Goal: Task Accomplishment & Management: Manage account settings

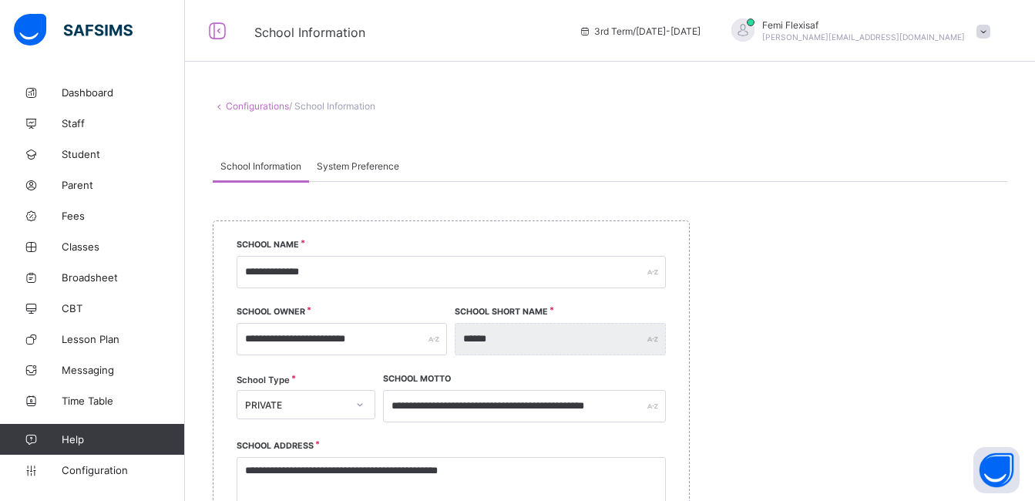
select select "**"
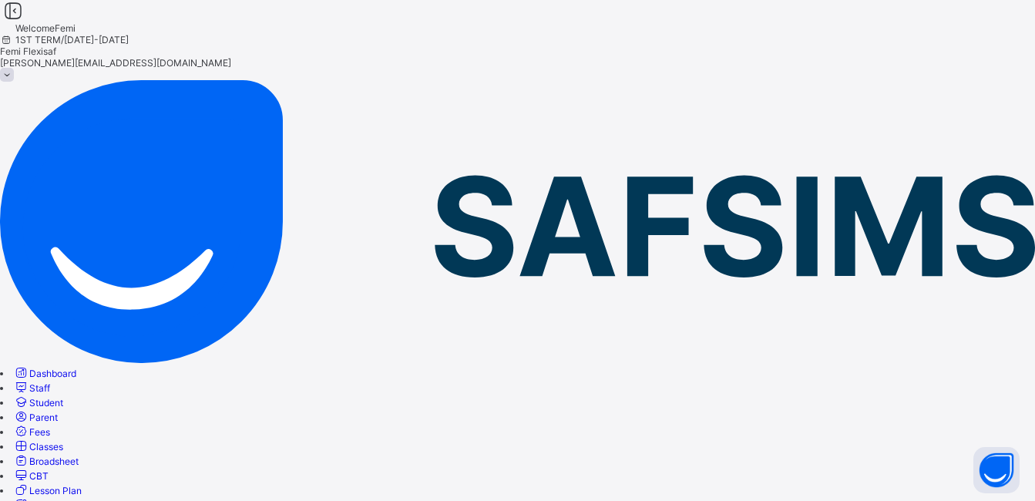
click at [50, 382] on span "Staff" at bounding box center [39, 388] width 21 height 12
paste input "**********"
type input "**********"
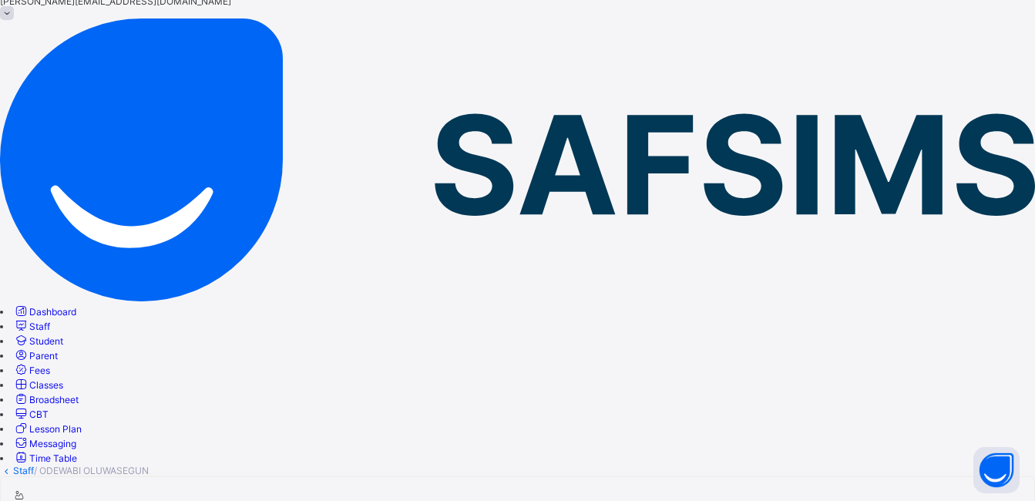
scroll to position [93, 0]
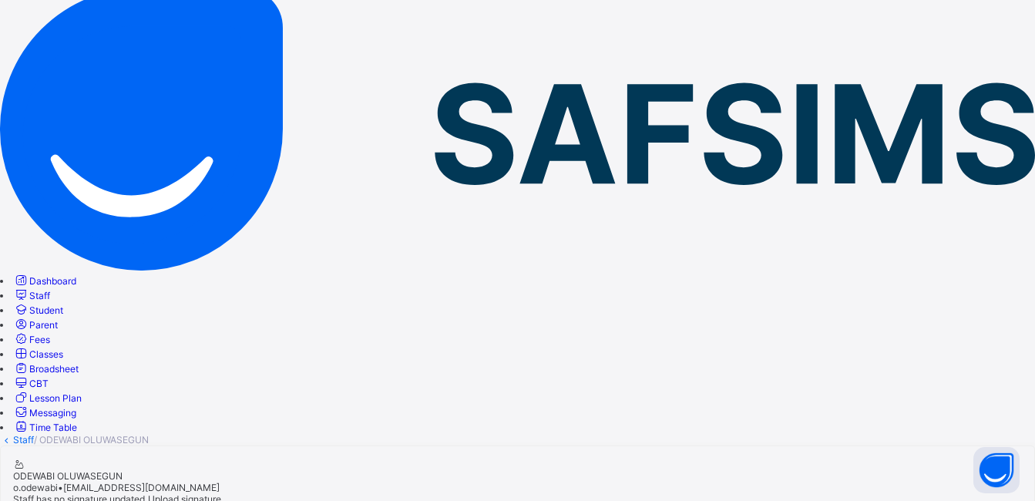
click at [79, 363] on span "Broadsheet" at bounding box center [53, 369] width 49 height 12
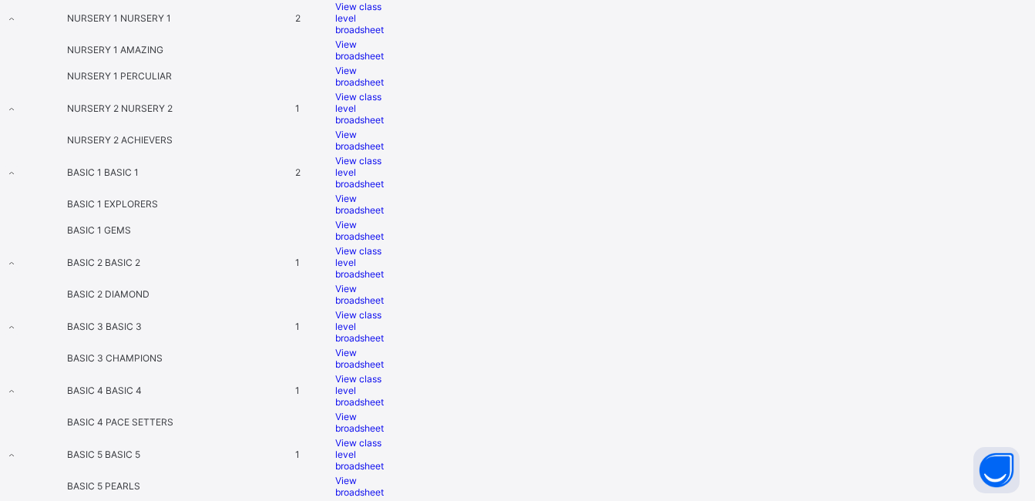
scroll to position [709, 0]
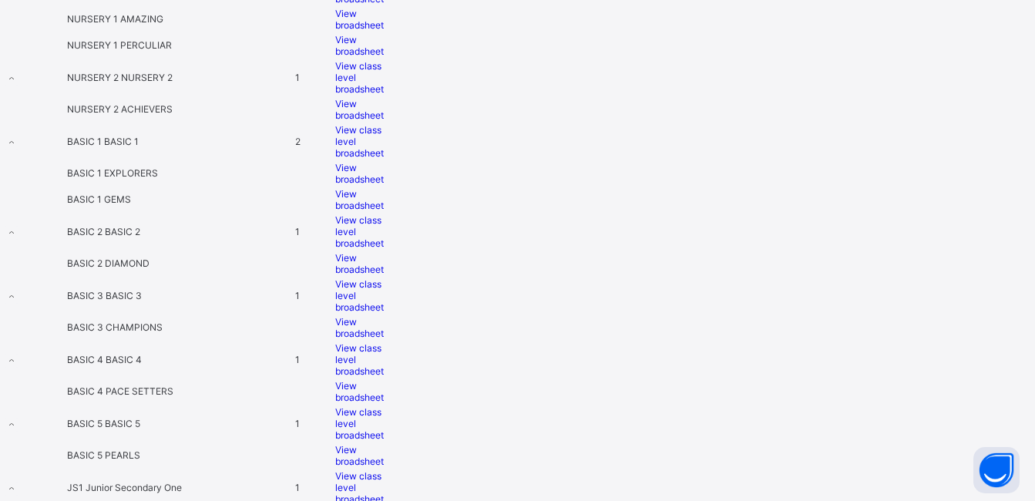
click at [384, 252] on span "View broadsheet" at bounding box center [359, 263] width 49 height 23
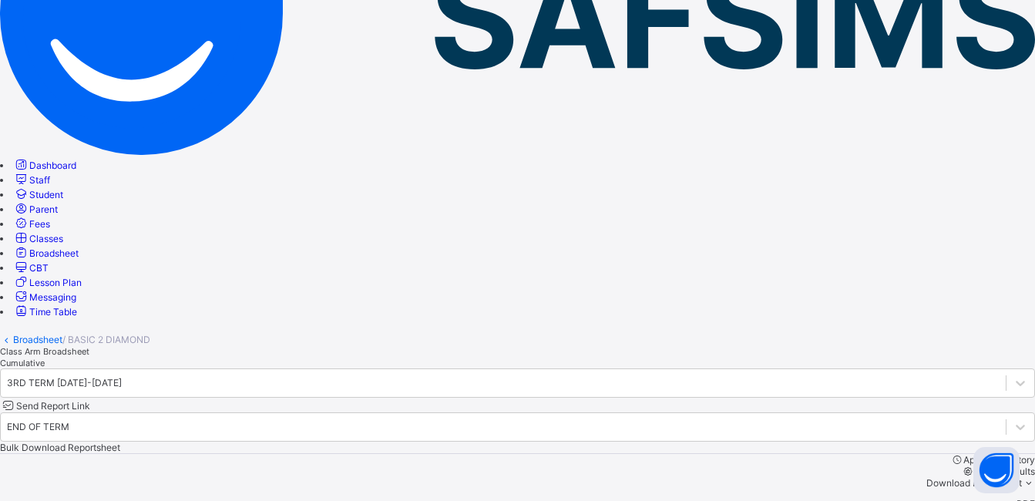
scroll to position [216, 0]
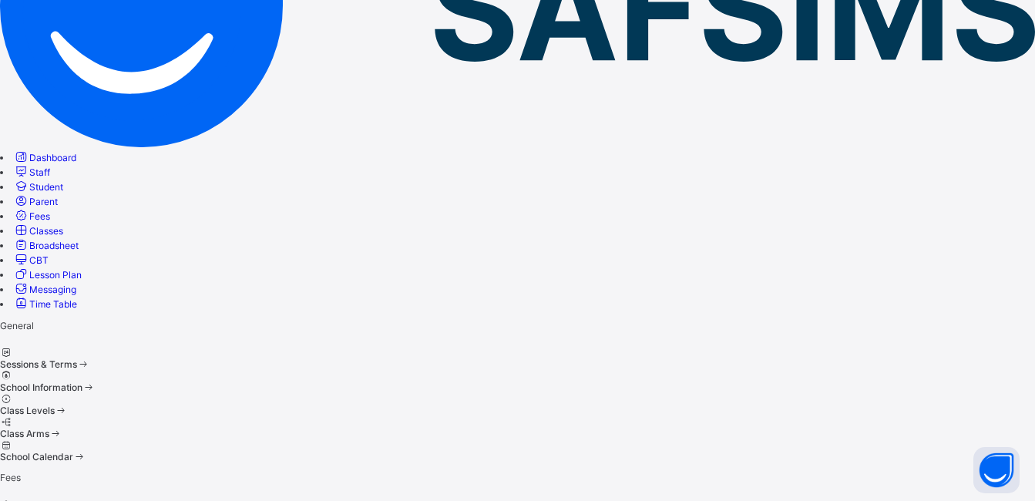
scroll to position [103, 0]
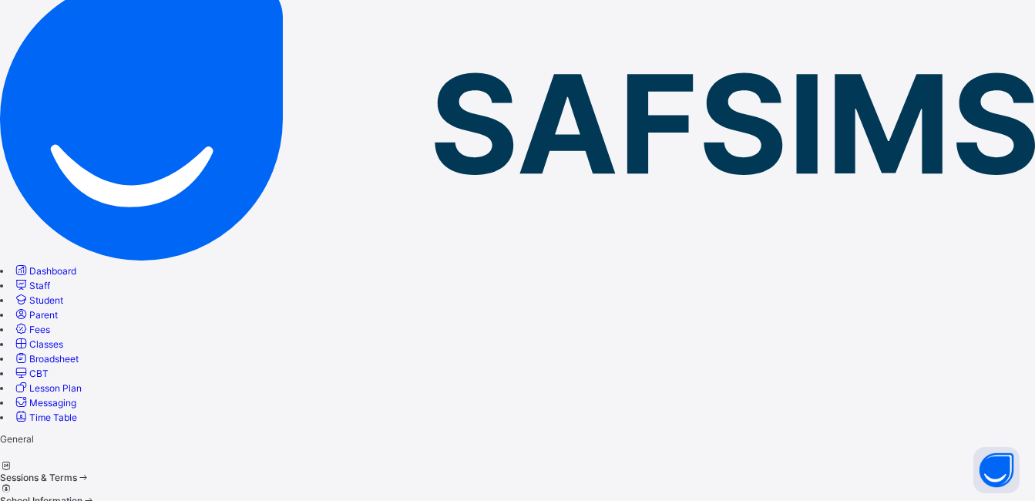
click at [0, 495] on span at bounding box center [0, 495] width 0 height 0
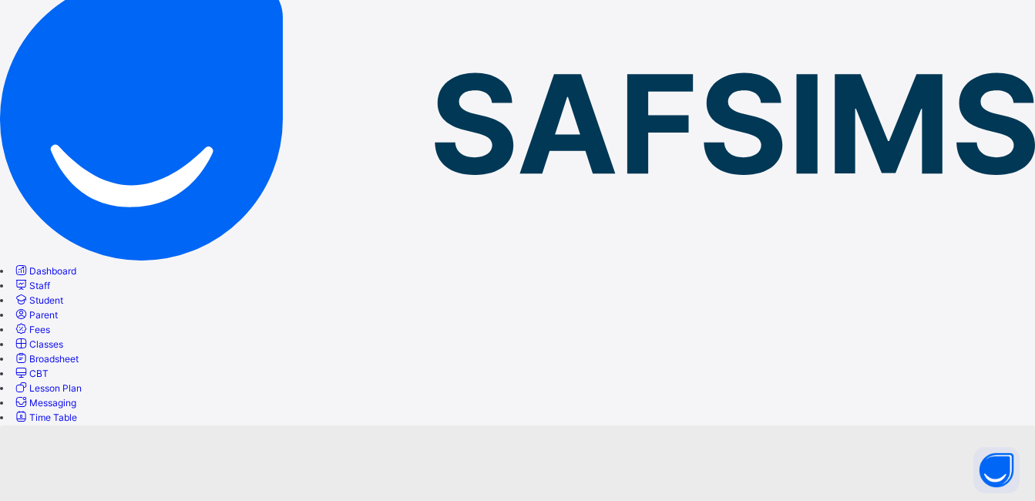
scroll to position [216, 0]
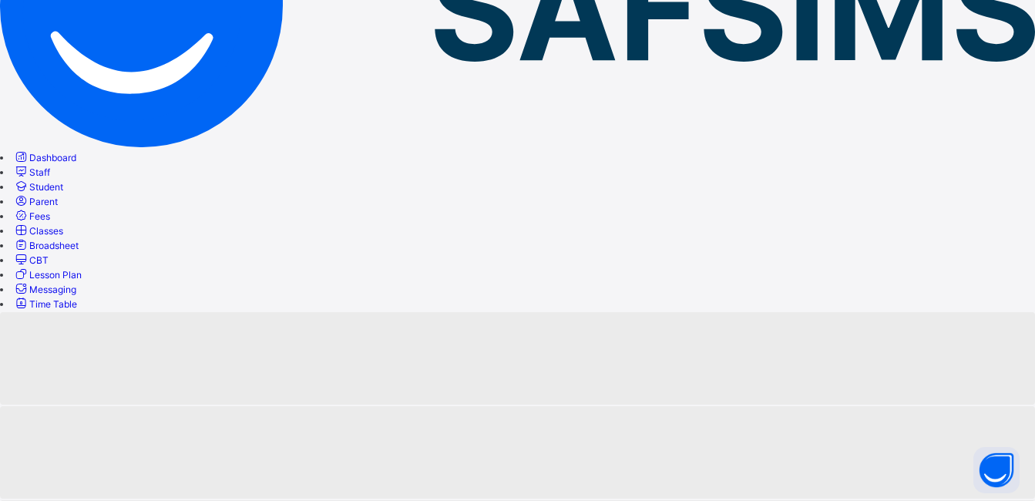
select select "**"
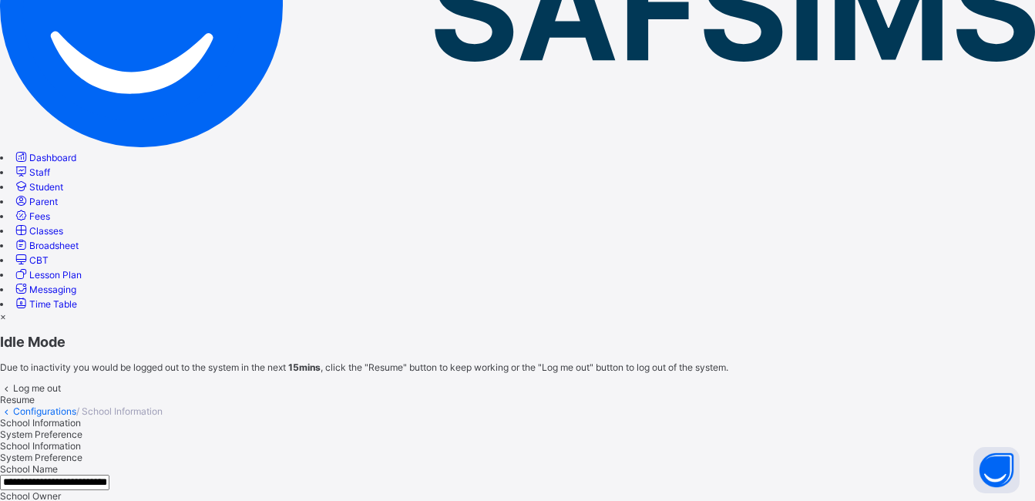
click at [35, 394] on span "Resume" at bounding box center [17, 400] width 35 height 12
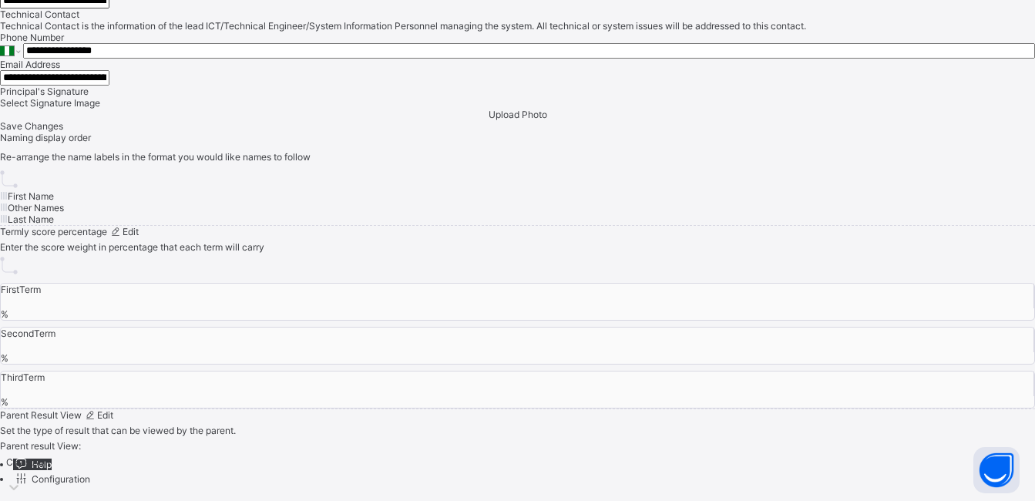
scroll to position [1326, 0]
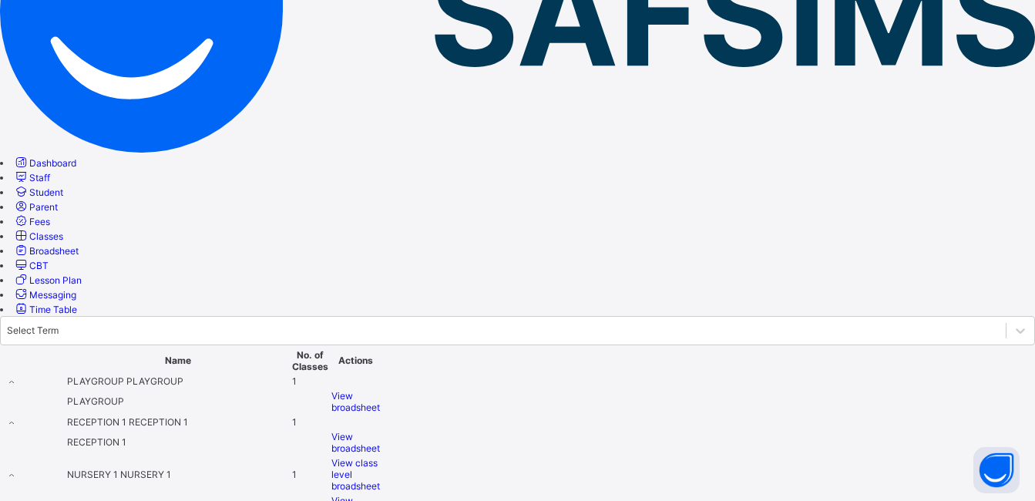
scroll to position [401, 0]
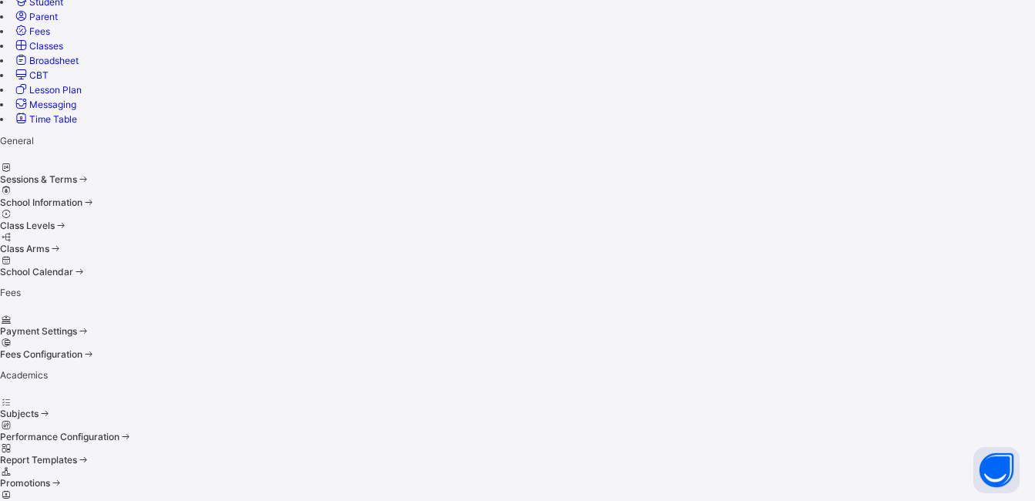
scroll to position [103, 0]
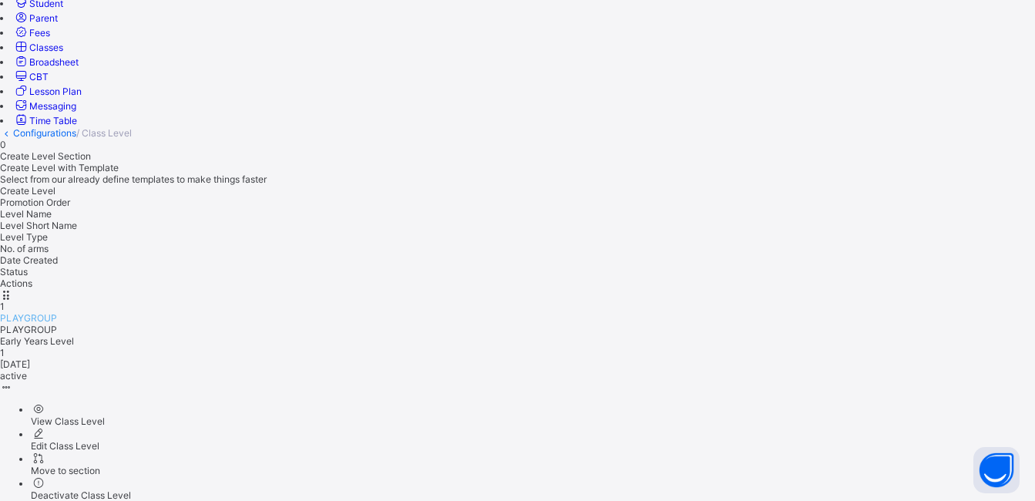
scroll to position [401, 0]
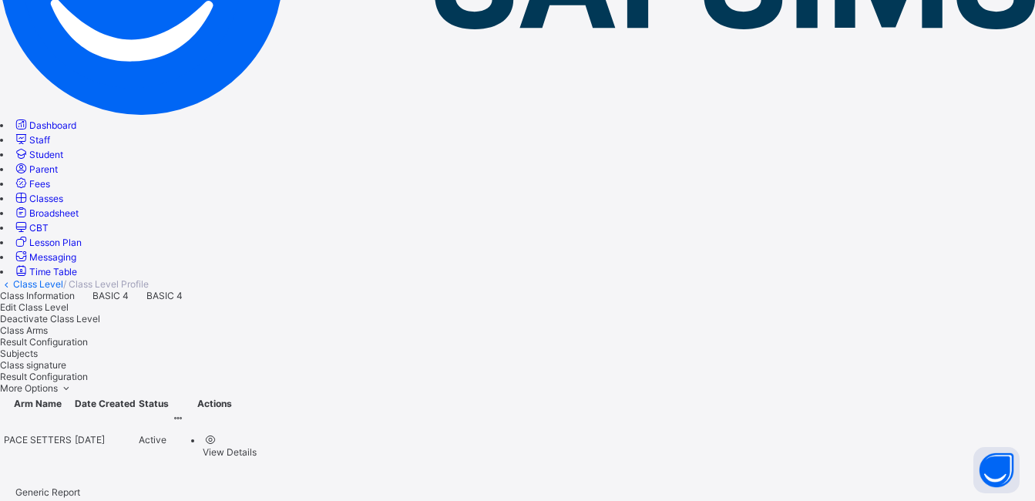
scroll to position [267, 0]
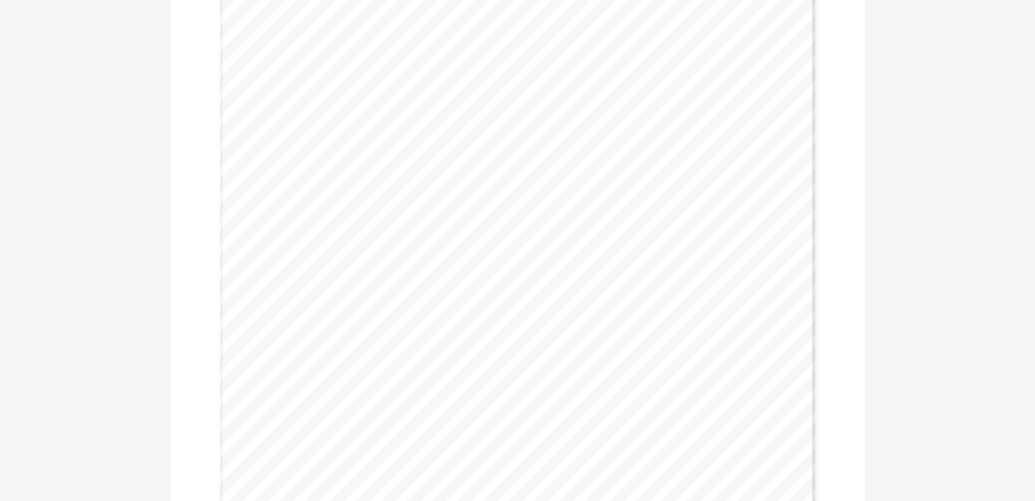
scroll to position [467, 0]
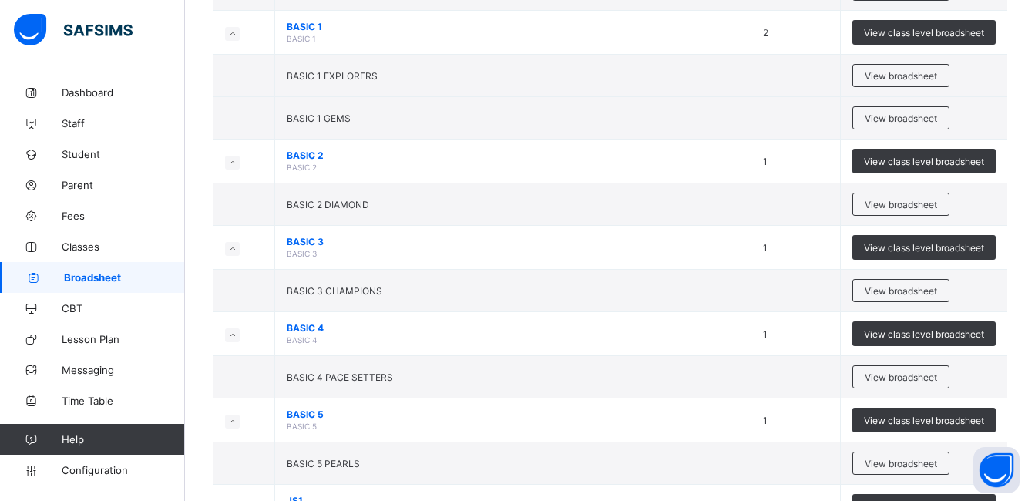
scroll to position [586, 0]
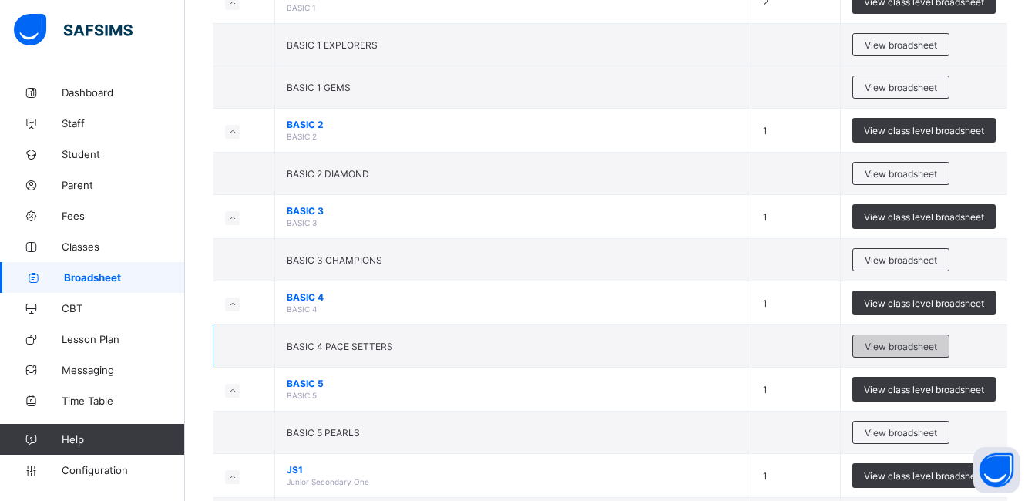
click at [898, 345] on span "View broadsheet" at bounding box center [901, 347] width 72 height 12
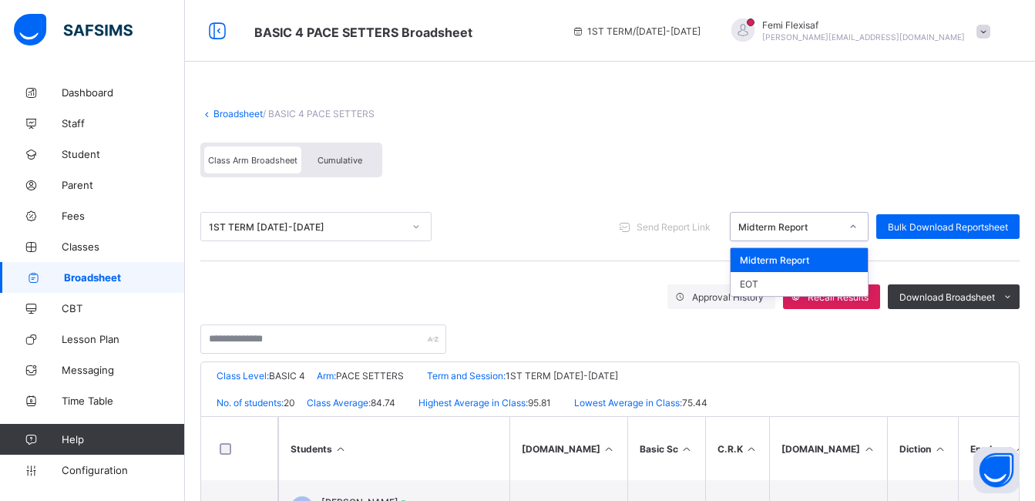
click at [816, 223] on div "Midterm Report" at bounding box center [789, 227] width 102 height 12
click at [758, 288] on div "EOT" at bounding box center [799, 284] width 137 height 24
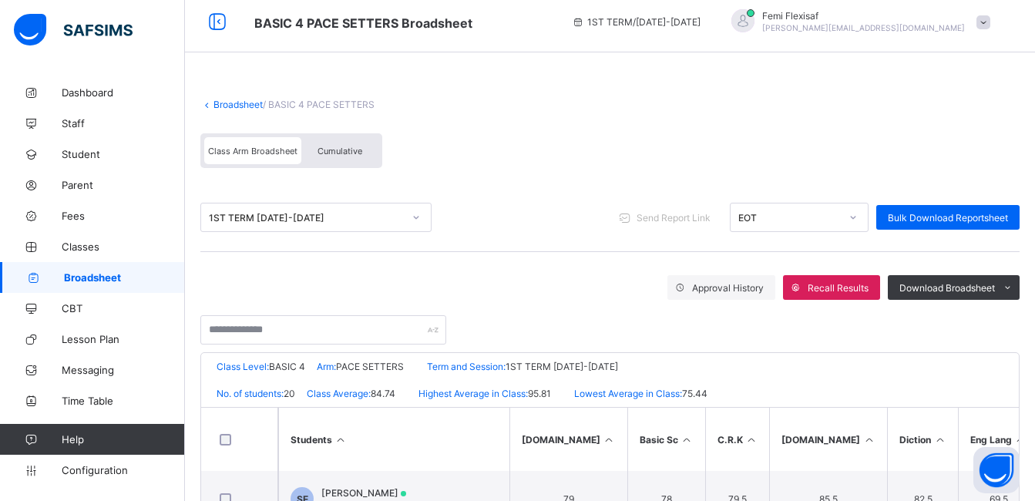
click at [595, 176] on div "Class Arm Broadsheet Cumulative" at bounding box center [609, 155] width 819 height 58
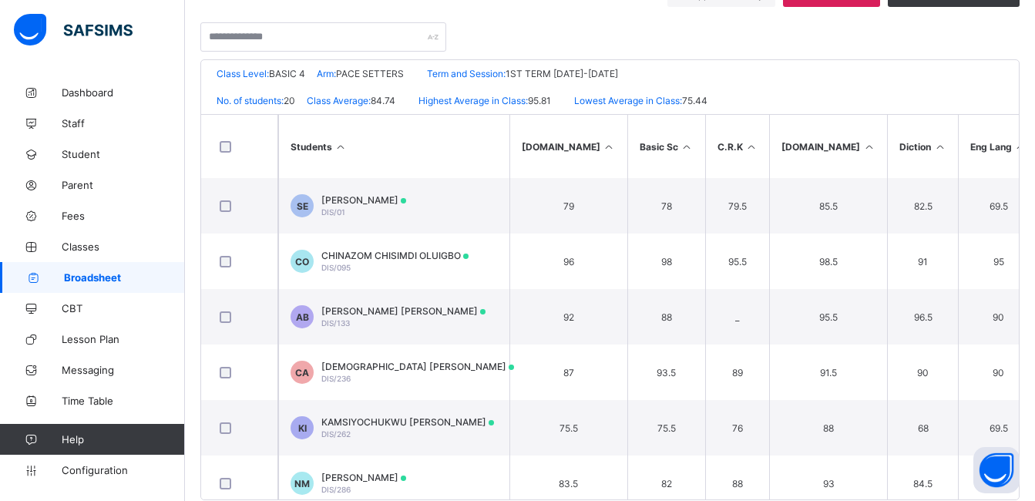
scroll to position [308, 0]
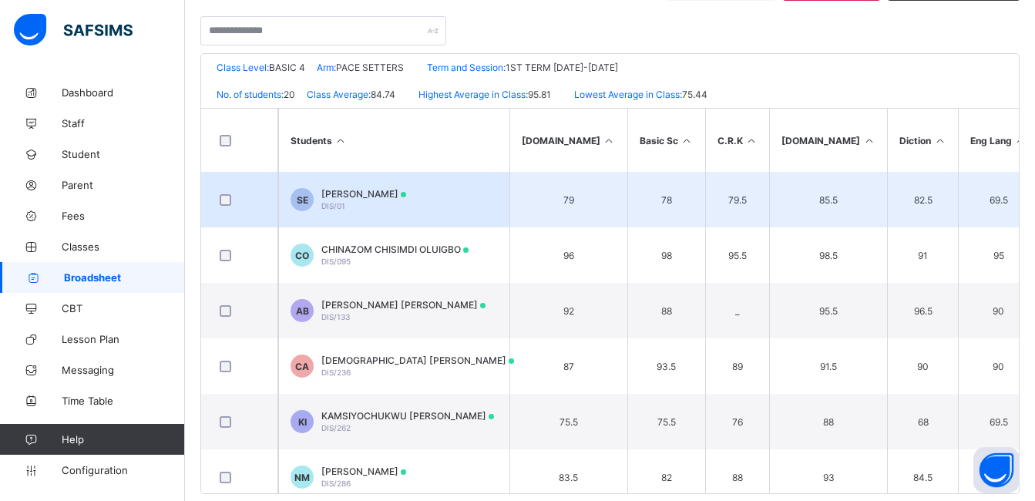
click at [365, 209] on div "STEPHEN EMAETHO DIS/01" at bounding box center [363, 199] width 85 height 23
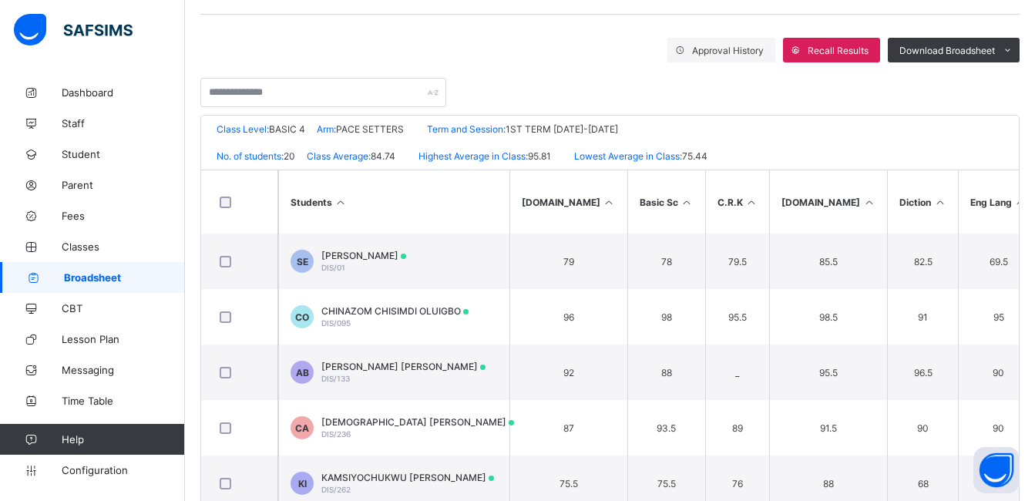
scroll to position [216, 0]
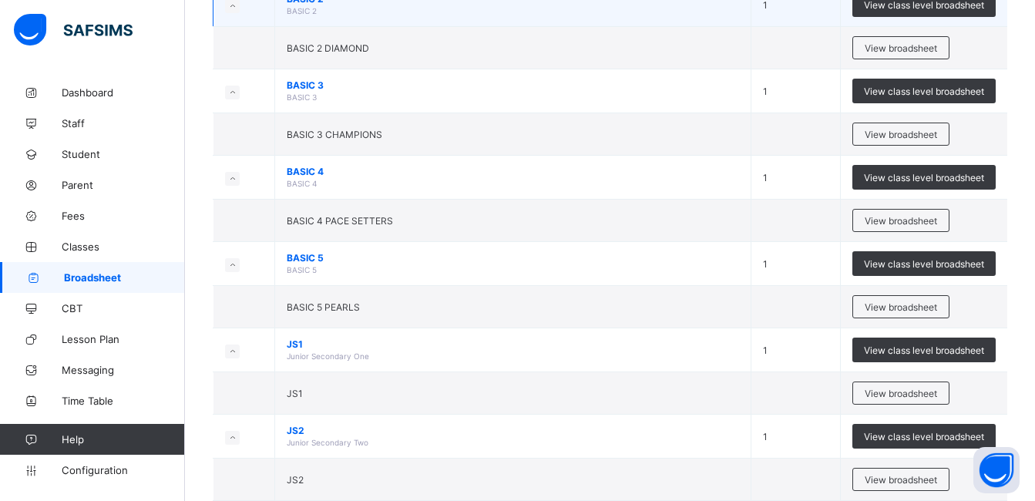
scroll to position [740, 0]
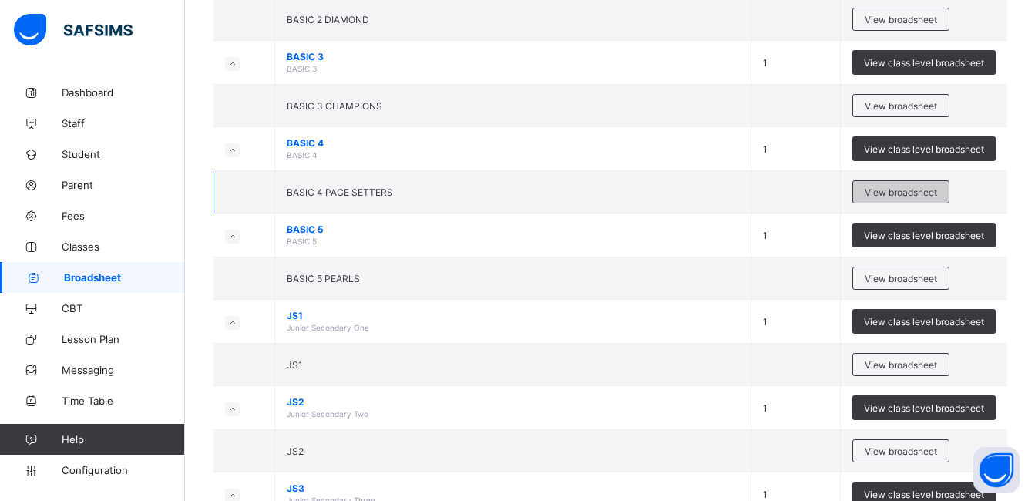
click at [883, 187] on span "View broadsheet" at bounding box center [901, 193] width 72 height 12
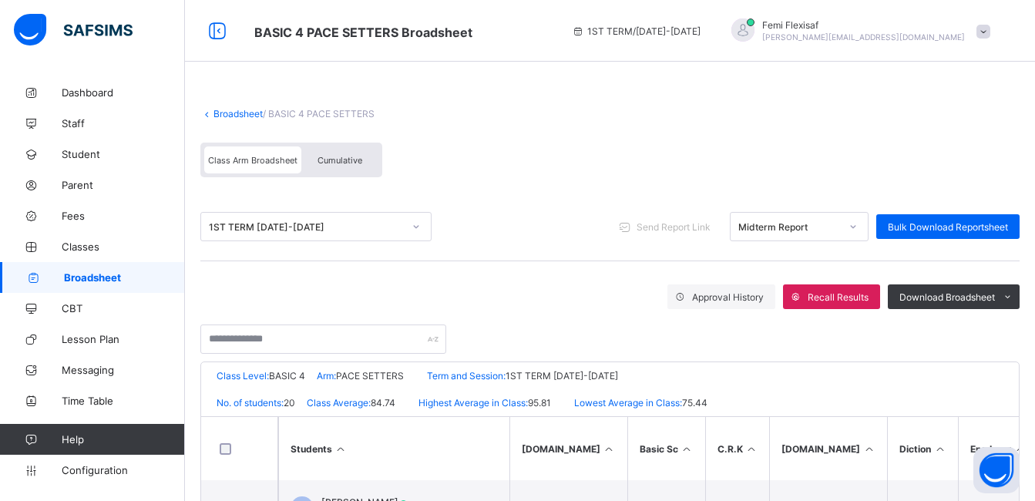
click at [77, 274] on span "Broadsheet" at bounding box center [124, 277] width 121 height 12
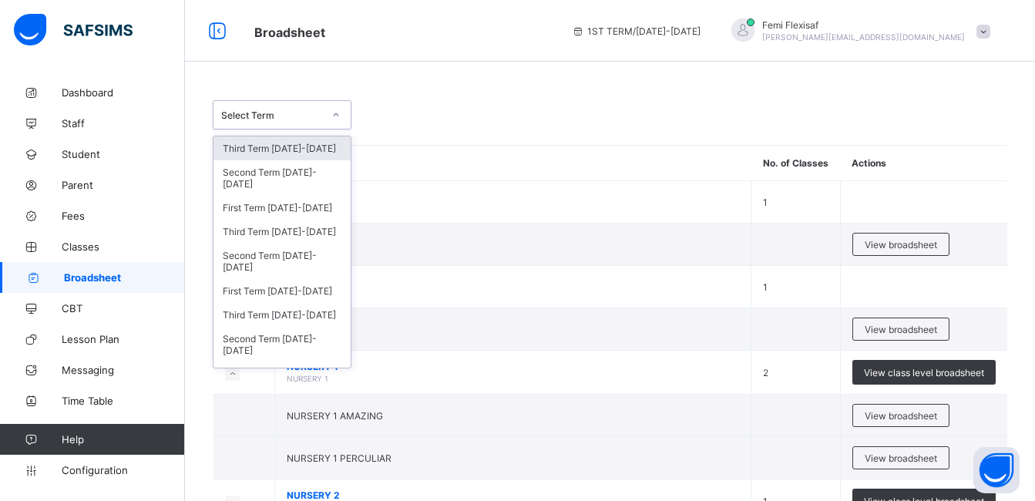
click at [318, 121] on div "Select Term" at bounding box center [268, 115] width 108 height 22
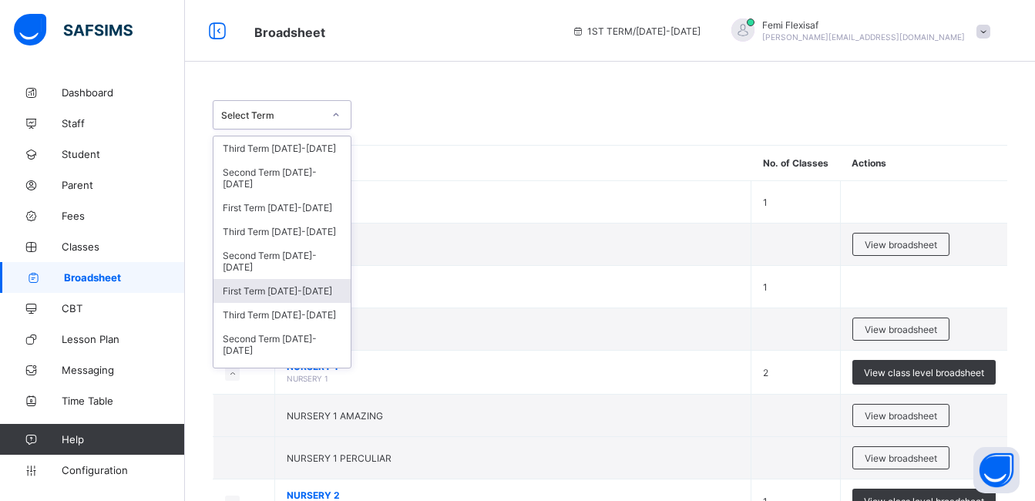
click at [307, 291] on div "First Term [DATE]-[DATE]" at bounding box center [282, 291] width 137 height 24
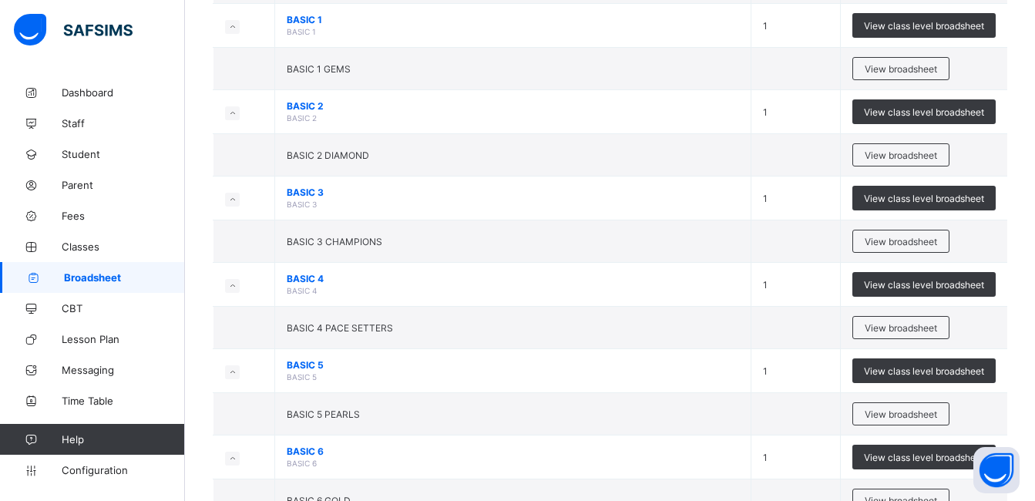
scroll to position [586, 0]
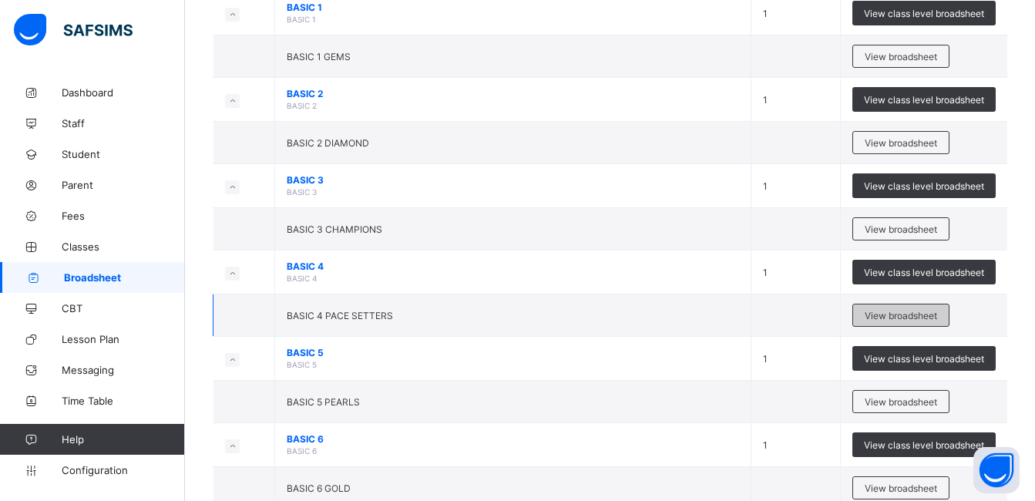
click at [893, 321] on span "View broadsheet" at bounding box center [901, 316] width 72 height 12
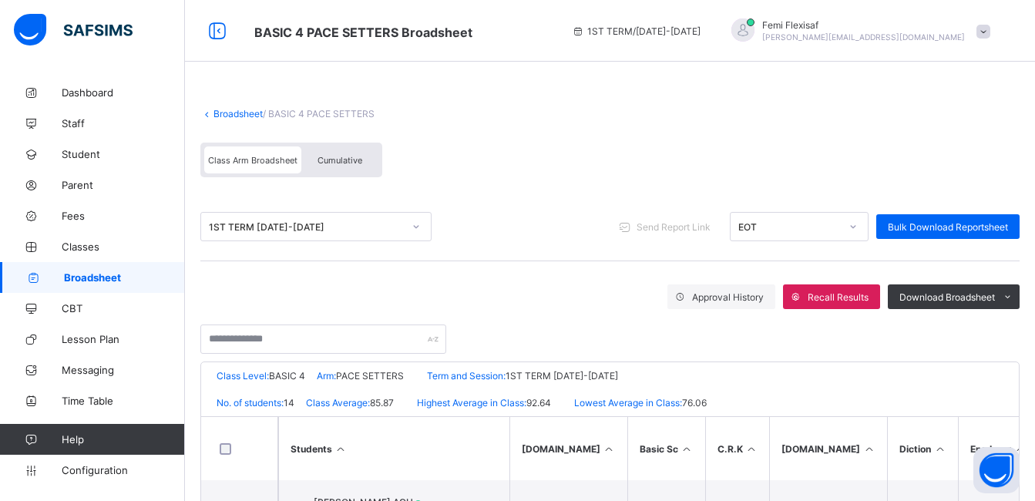
click at [635, 167] on div "Class Arm Broadsheet Cumulative" at bounding box center [609, 164] width 819 height 58
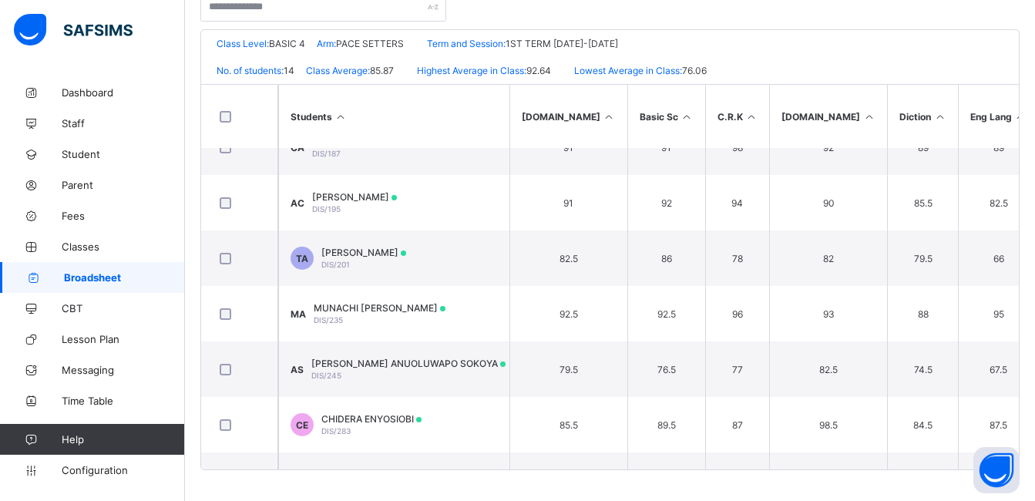
scroll to position [358, 0]
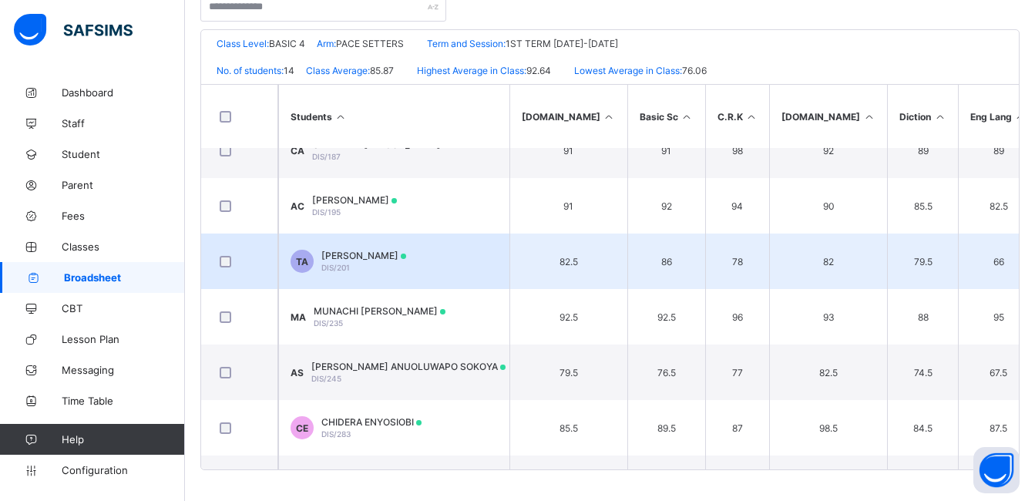
click at [389, 269] on div "TIMOFE BRYAN ADENIRAN DIS/201" at bounding box center [363, 261] width 85 height 23
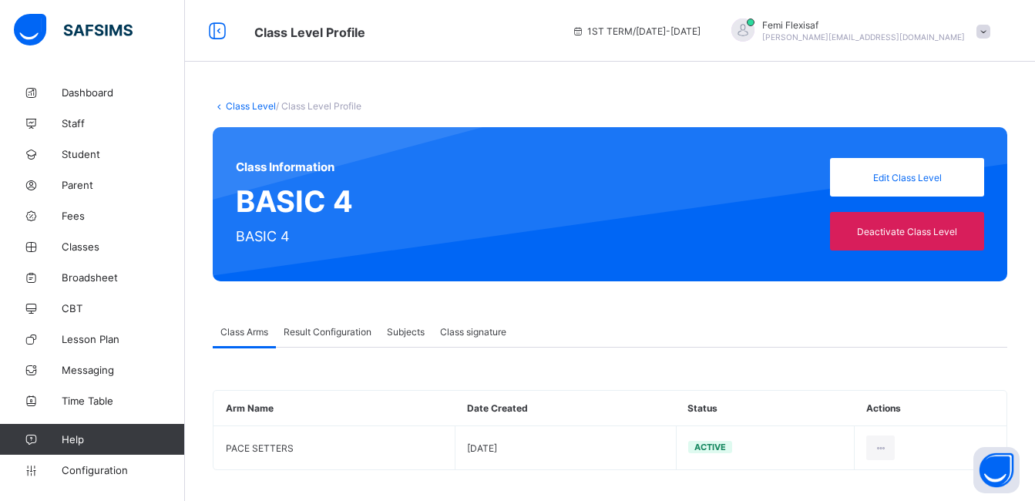
click at [330, 335] on span "Result Configuration" at bounding box center [328, 332] width 88 height 12
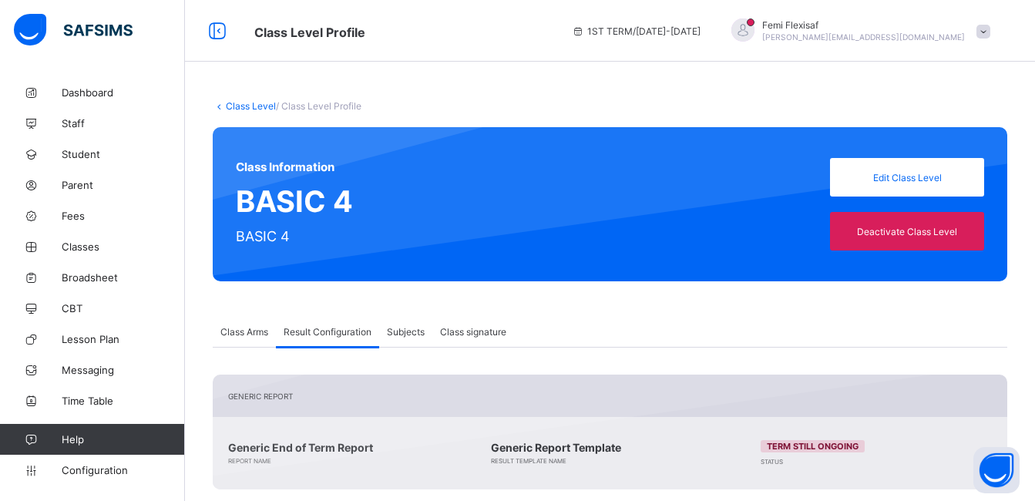
click at [991, 33] on span at bounding box center [984, 32] width 14 height 14
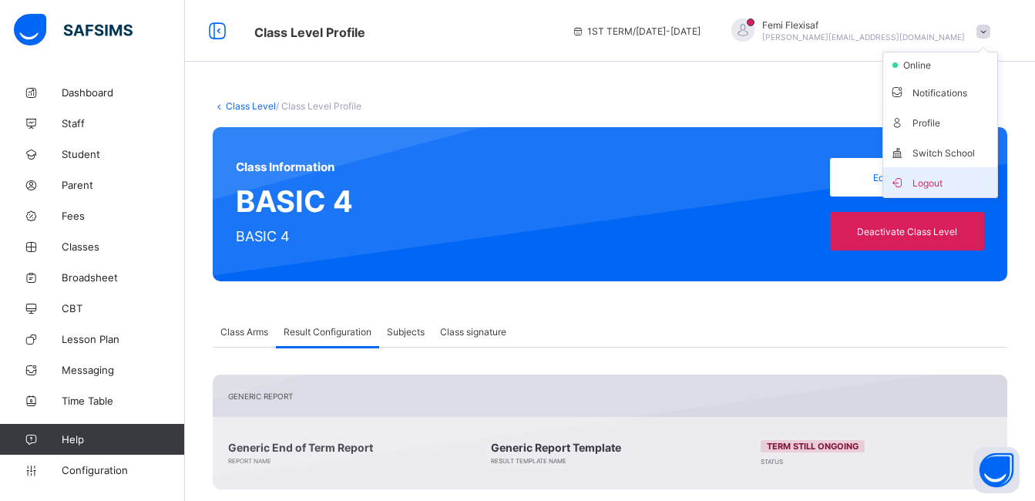
click at [946, 184] on span "Logout" at bounding box center [941, 182] width 102 height 18
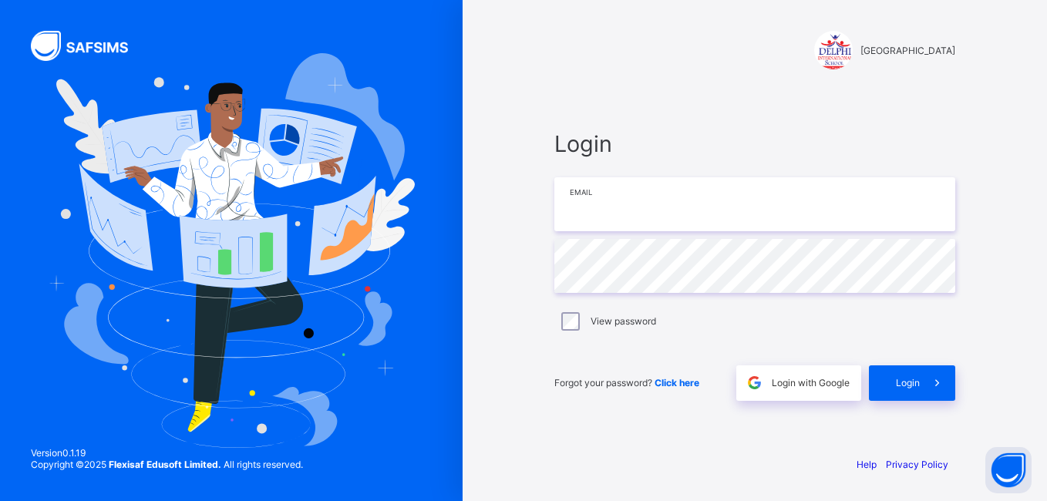
type input "**********"
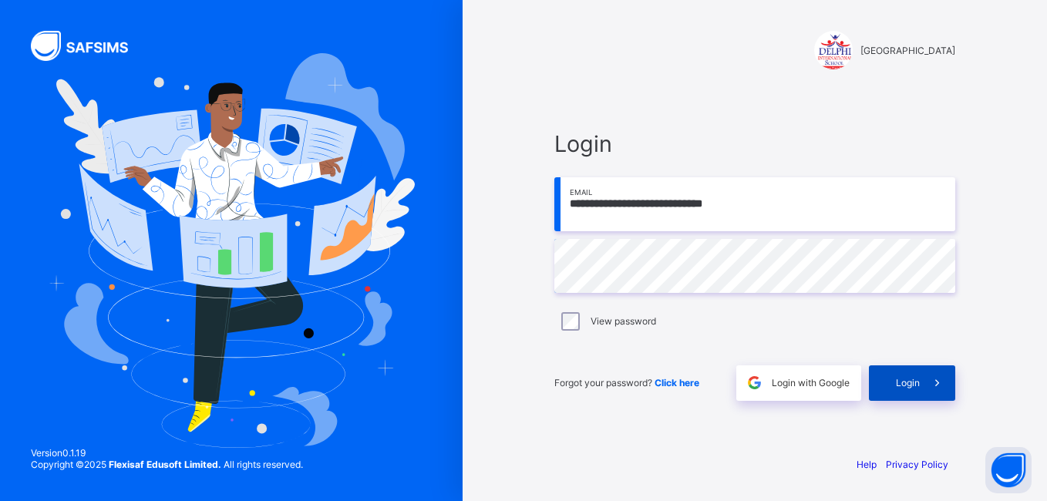
click at [903, 382] on span "Login" at bounding box center [908, 383] width 24 height 12
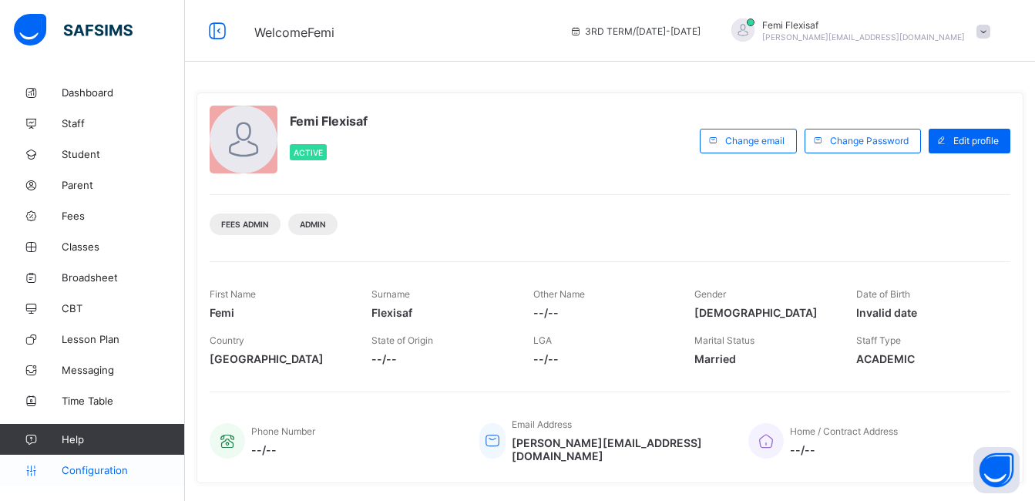
click at [93, 473] on span "Configuration" at bounding box center [123, 470] width 123 height 12
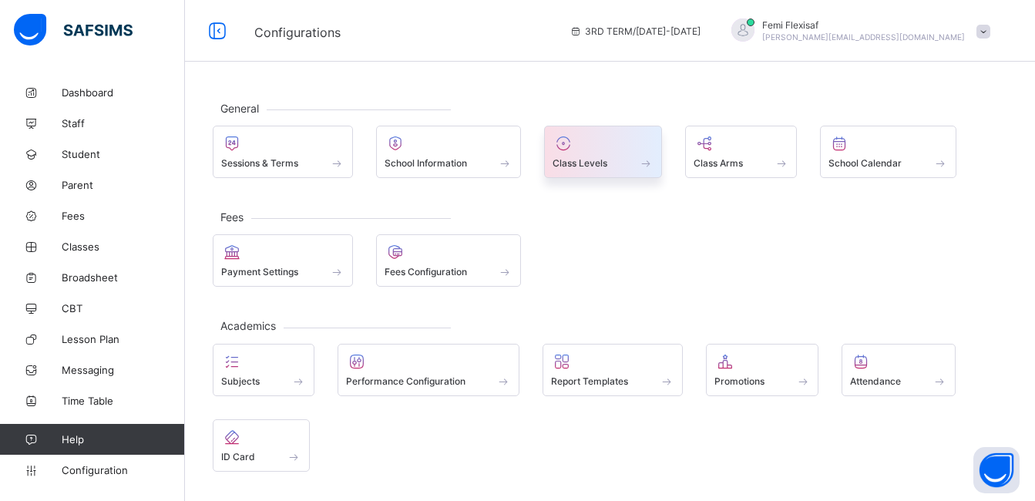
click at [586, 153] on span at bounding box center [603, 155] width 101 height 4
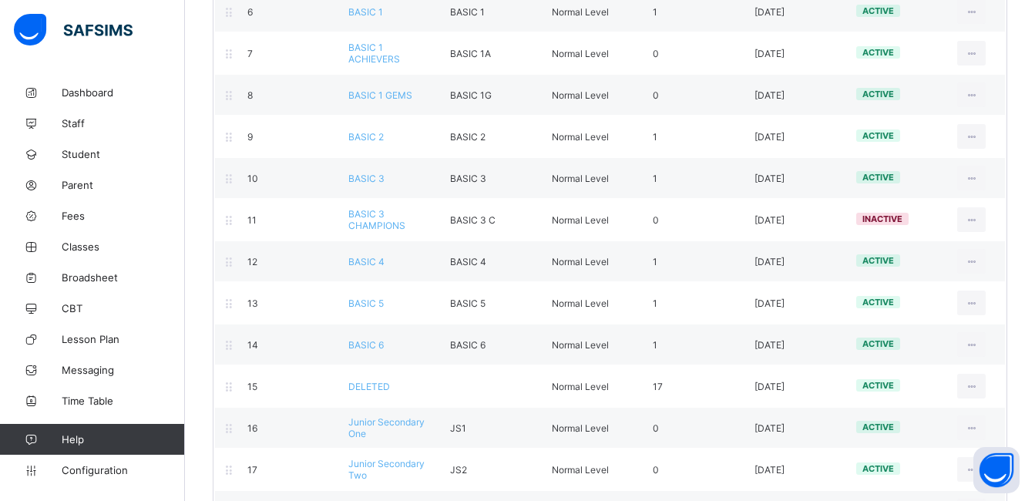
scroll to position [432, 0]
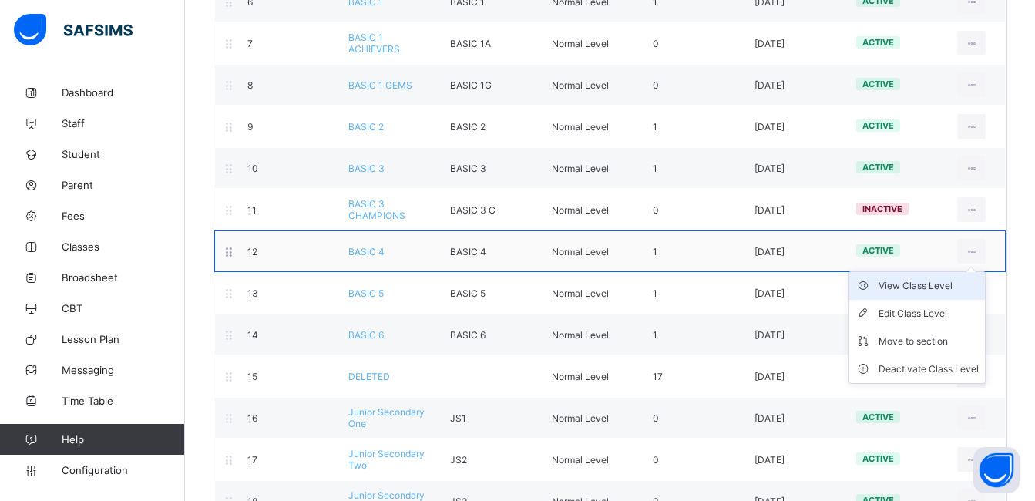
click at [931, 284] on div "View Class Level" at bounding box center [929, 285] width 100 height 15
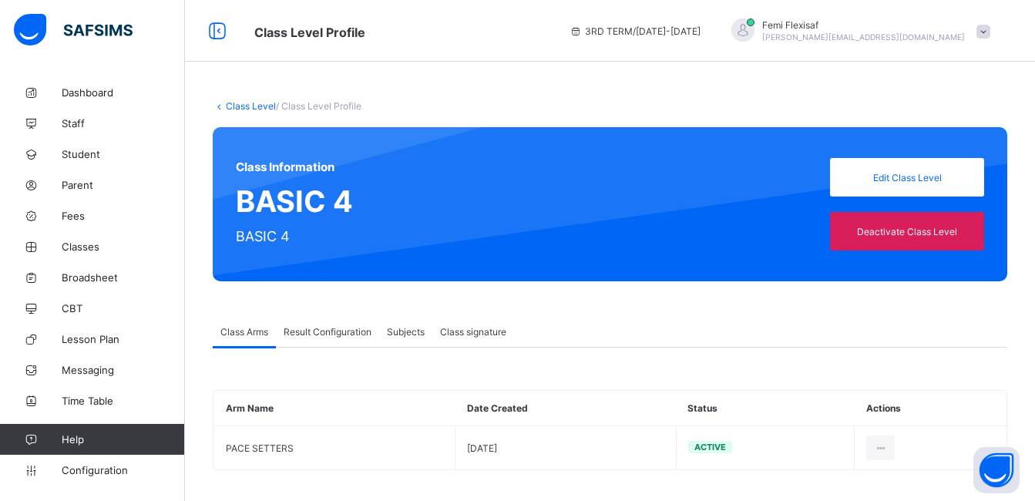
click at [310, 330] on span "Result Configuration" at bounding box center [328, 332] width 88 height 12
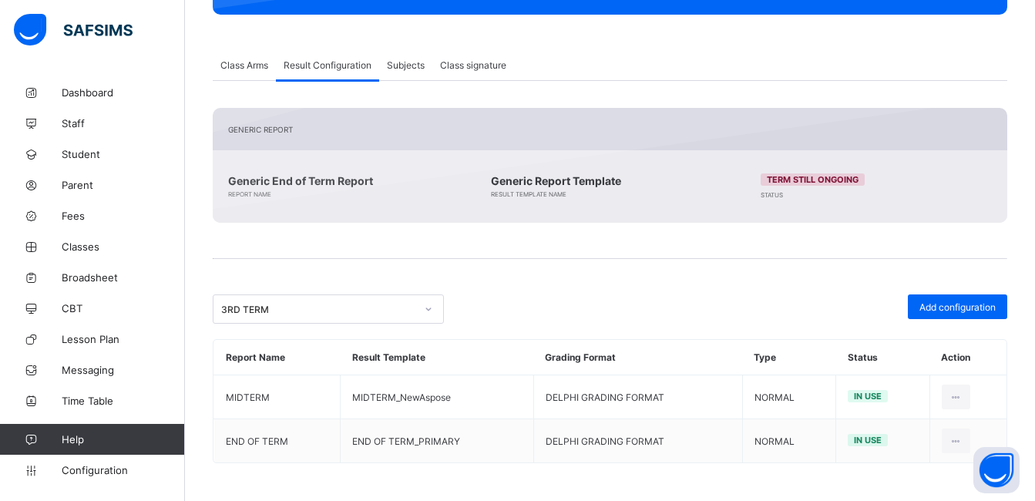
scroll to position [267, 0]
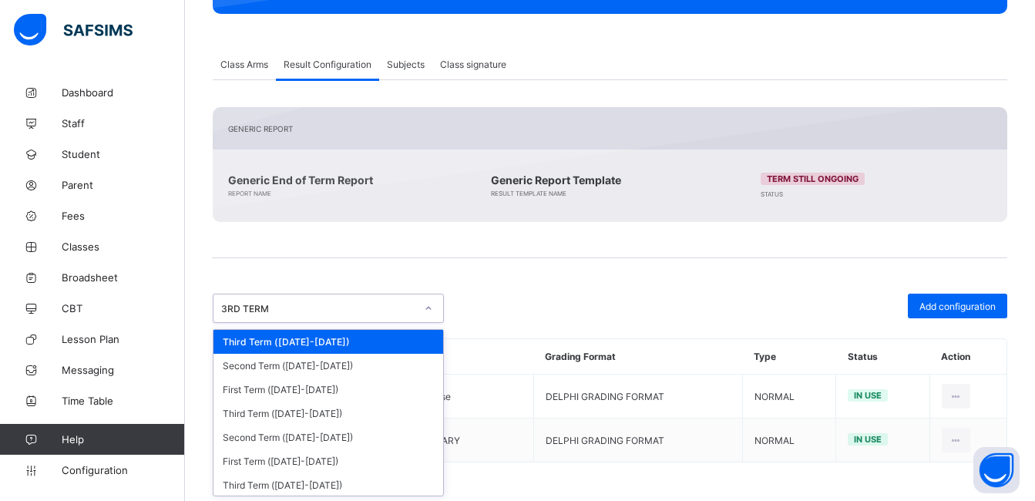
click at [301, 313] on div "3RD TERM" at bounding box center [318, 309] width 194 height 12
click at [308, 462] on div "First Term (2023-2024)" at bounding box center [329, 461] width 230 height 24
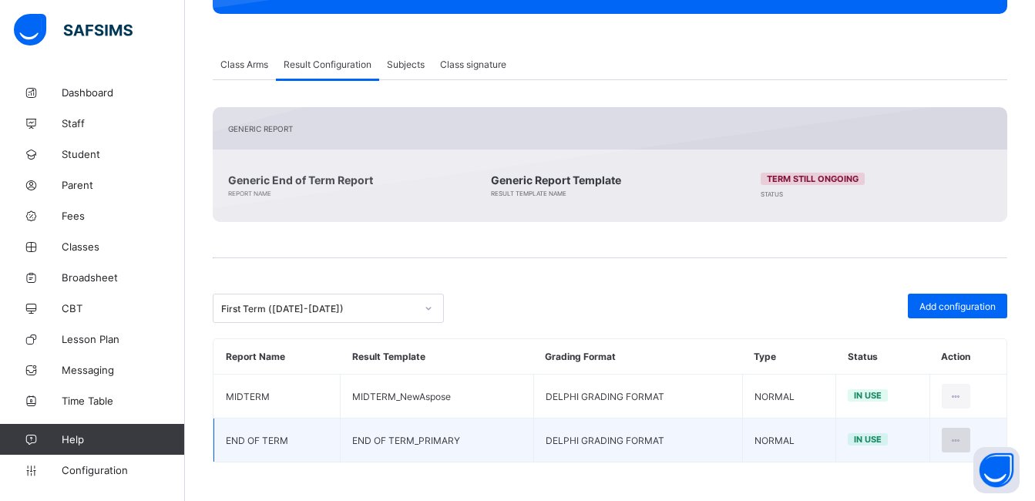
click at [963, 443] on icon at bounding box center [956, 441] width 13 height 12
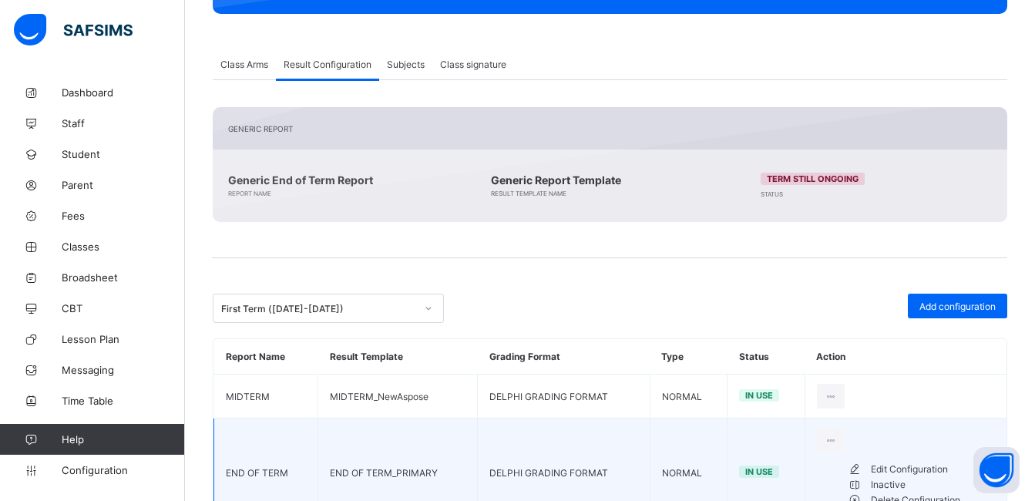
click at [926, 473] on div "Edit Configuration" at bounding box center [933, 469] width 124 height 15
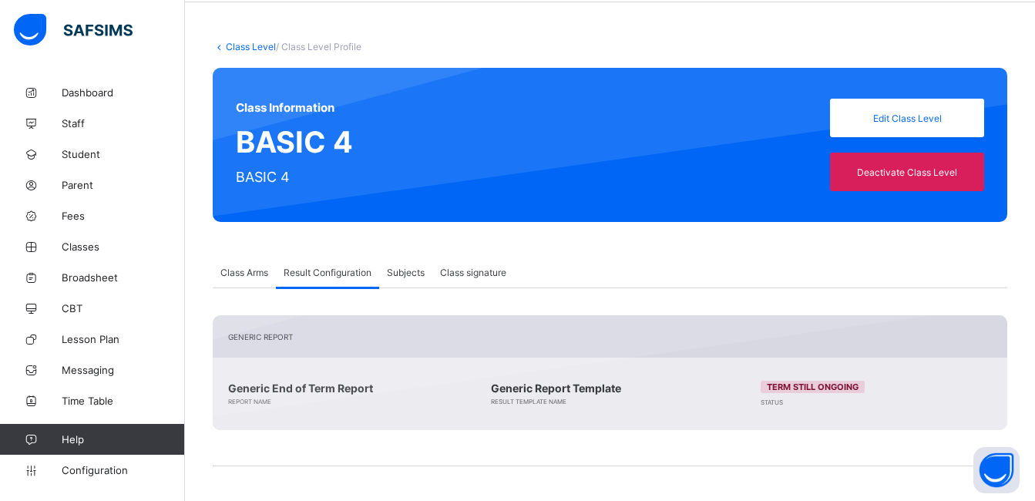
scroll to position [0, 0]
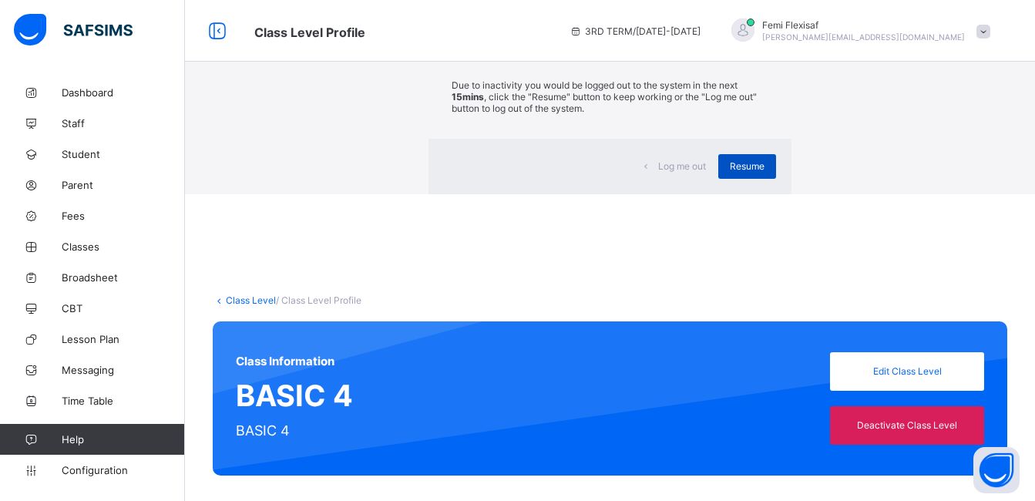
click at [730, 172] on span "Resume" at bounding box center [747, 166] width 35 height 12
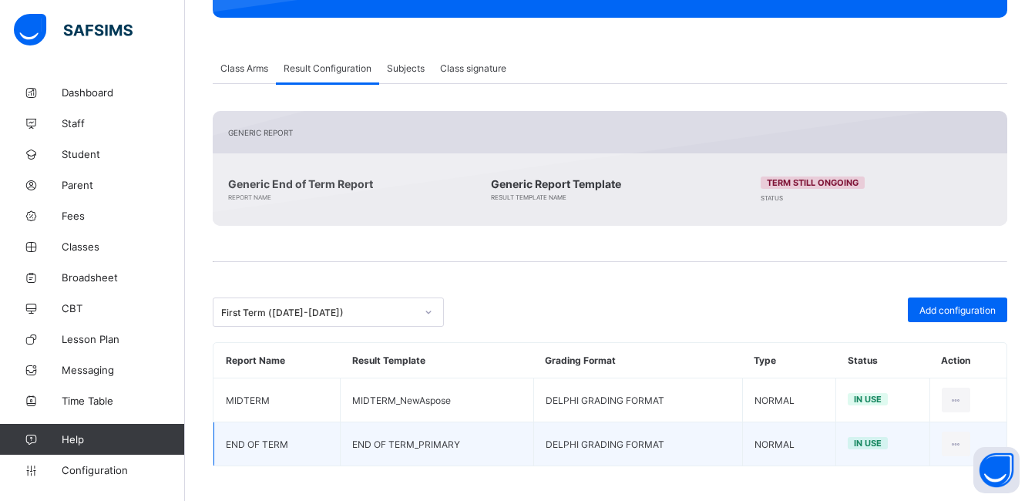
scroll to position [267, 0]
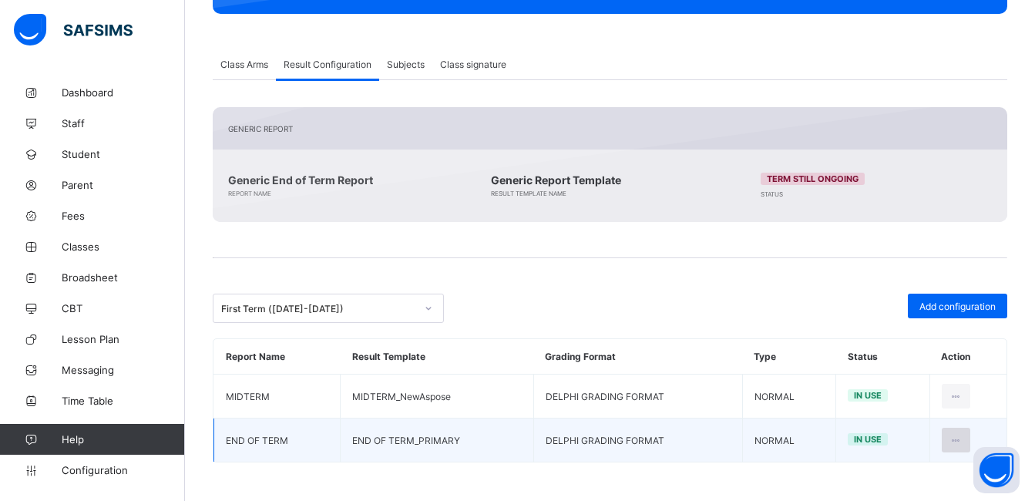
click at [962, 439] on icon at bounding box center [956, 441] width 13 height 12
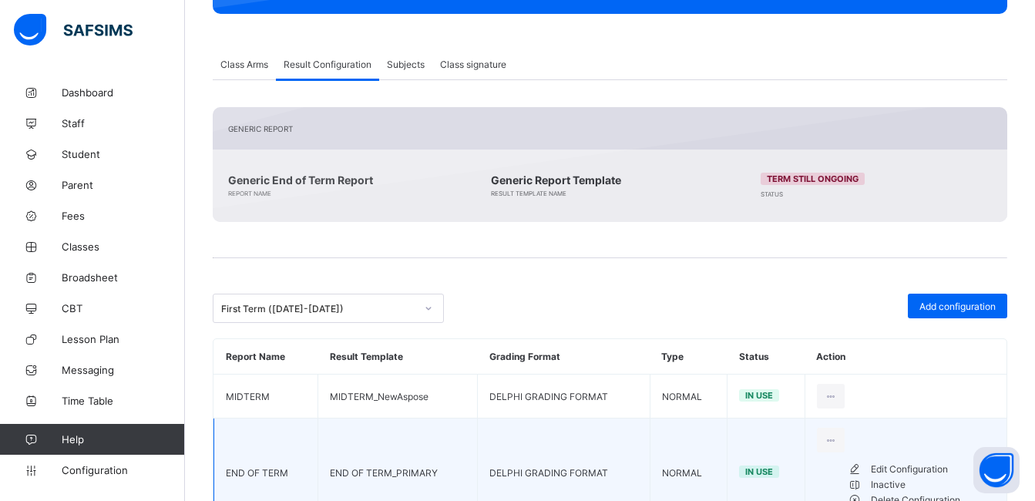
click at [913, 475] on div "Edit Configuration" at bounding box center [933, 469] width 124 height 15
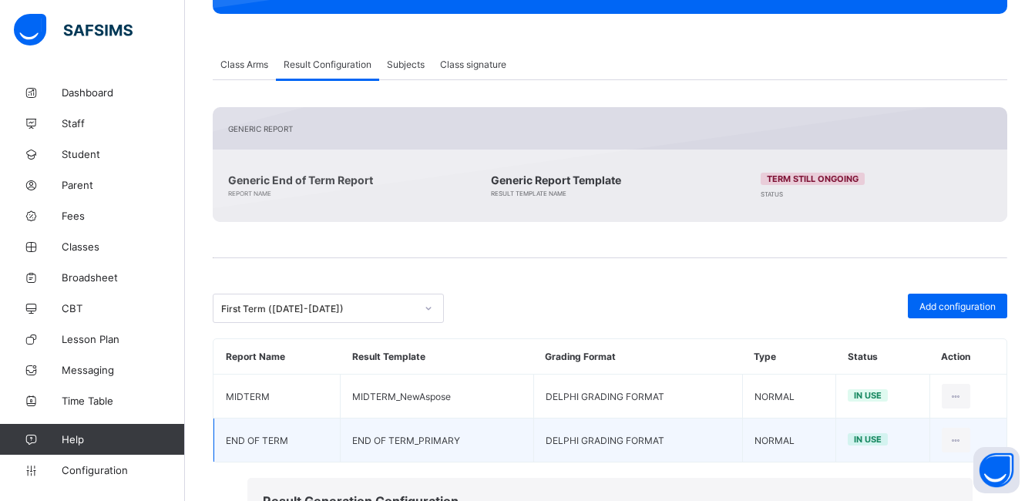
scroll to position [227, 0]
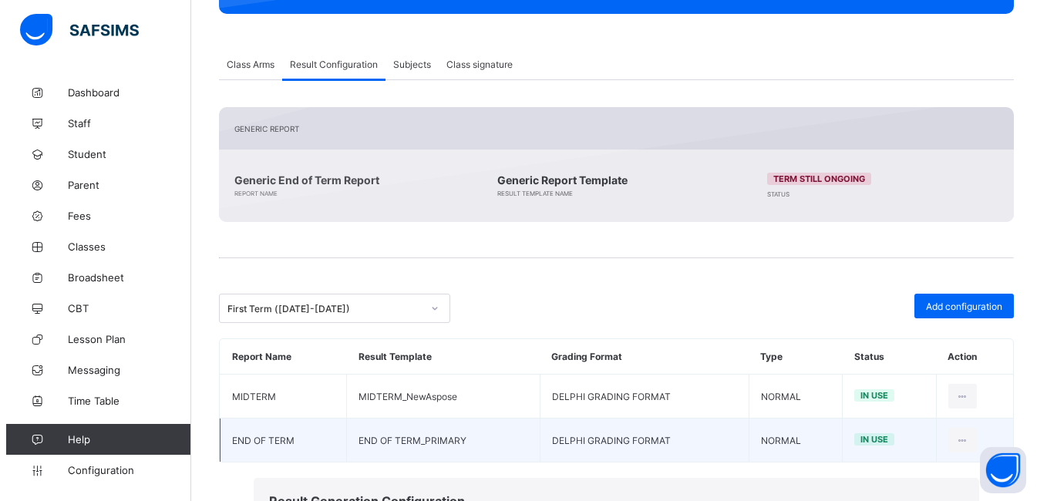
scroll to position [109, 0]
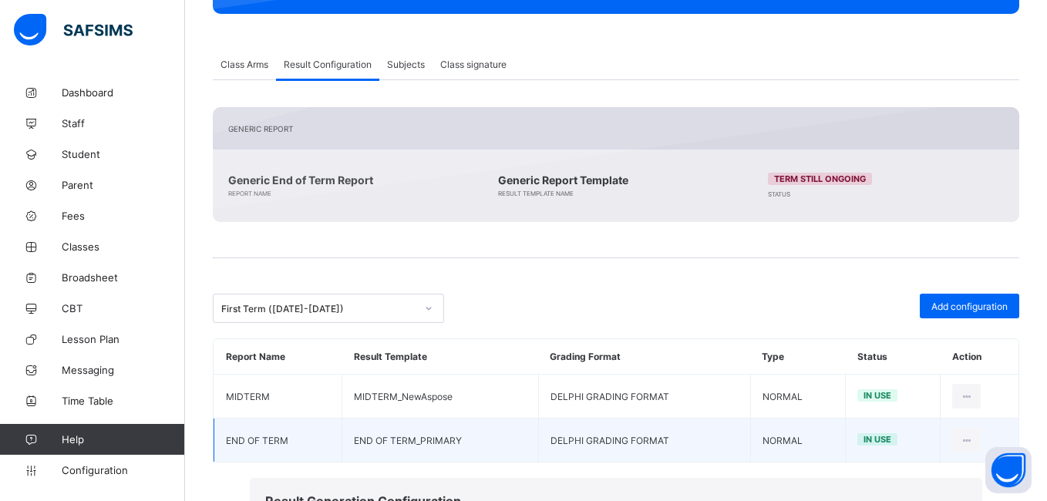
type input "***"
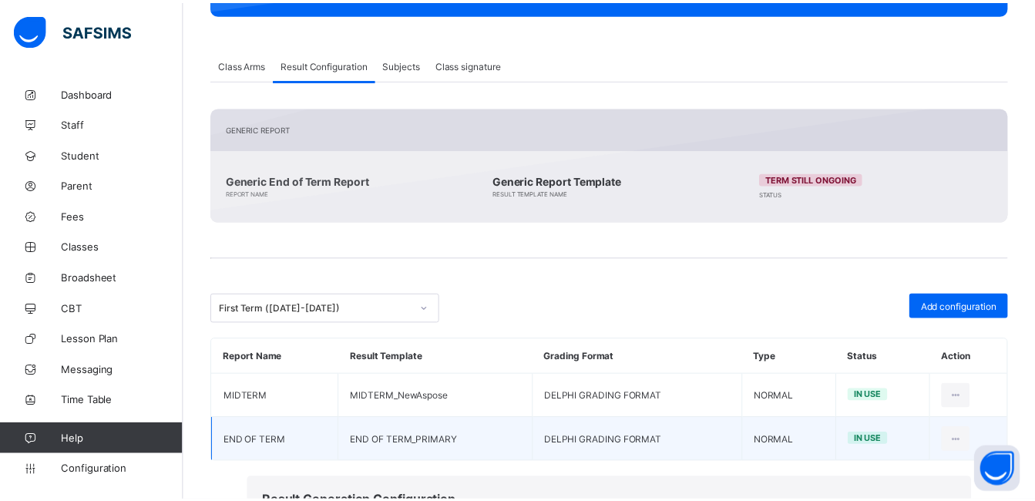
scroll to position [0, 0]
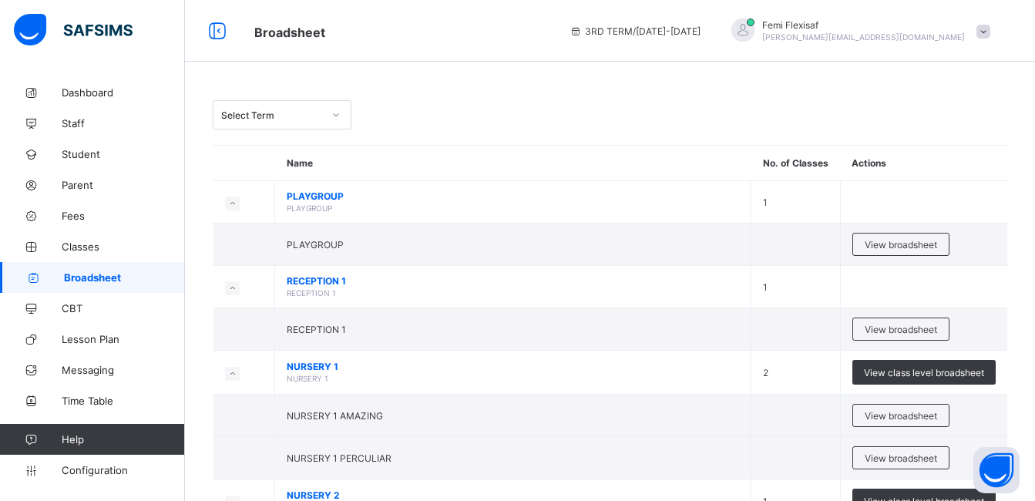
click at [309, 119] on div "Select Term" at bounding box center [272, 115] width 102 height 12
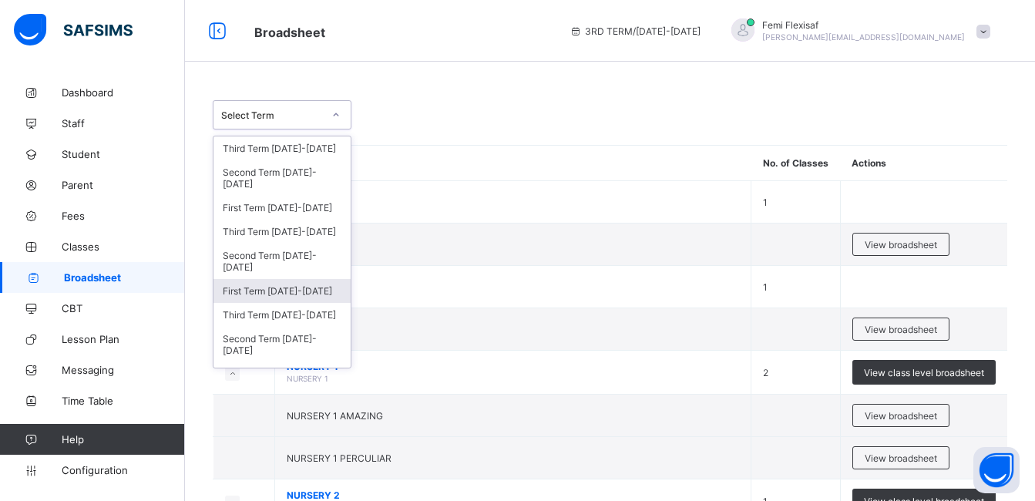
click at [284, 296] on div "First Term [DATE]-[DATE]" at bounding box center [282, 291] width 137 height 24
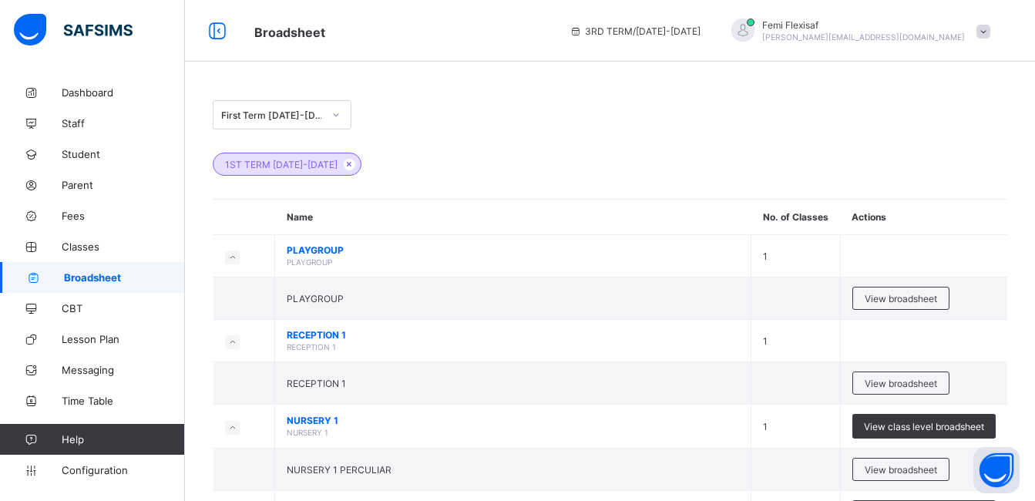
click at [513, 130] on div "1ST TERM [DATE]-[DATE]" at bounding box center [610, 157] width 795 height 54
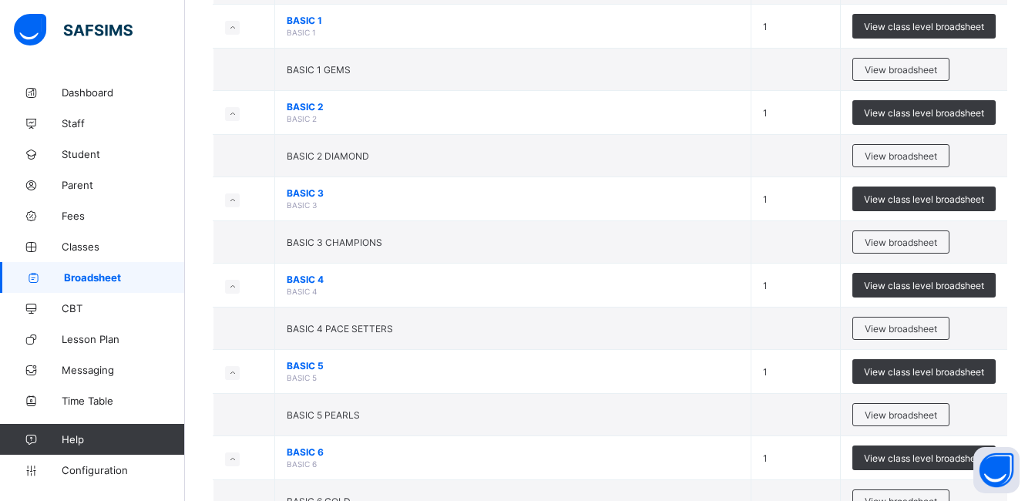
scroll to position [617, 0]
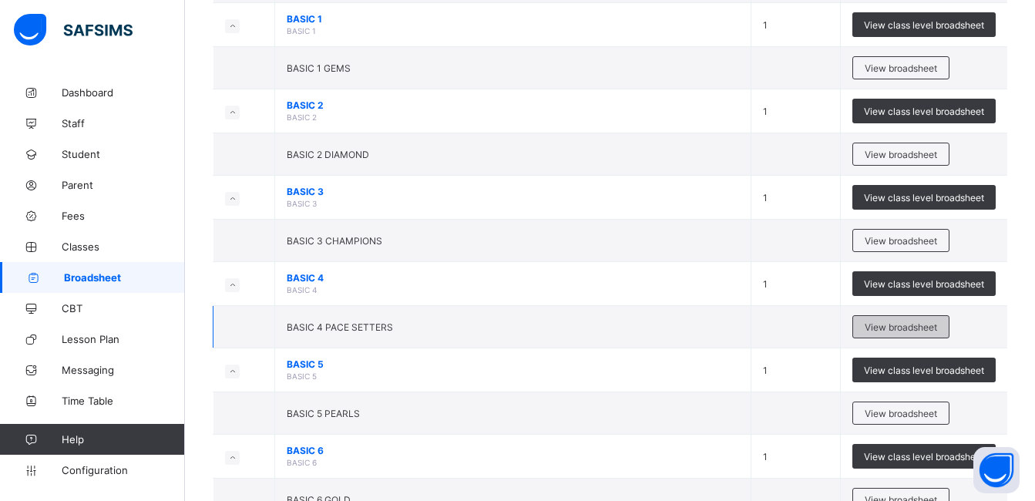
click at [909, 331] on span "View broadsheet" at bounding box center [901, 327] width 72 height 12
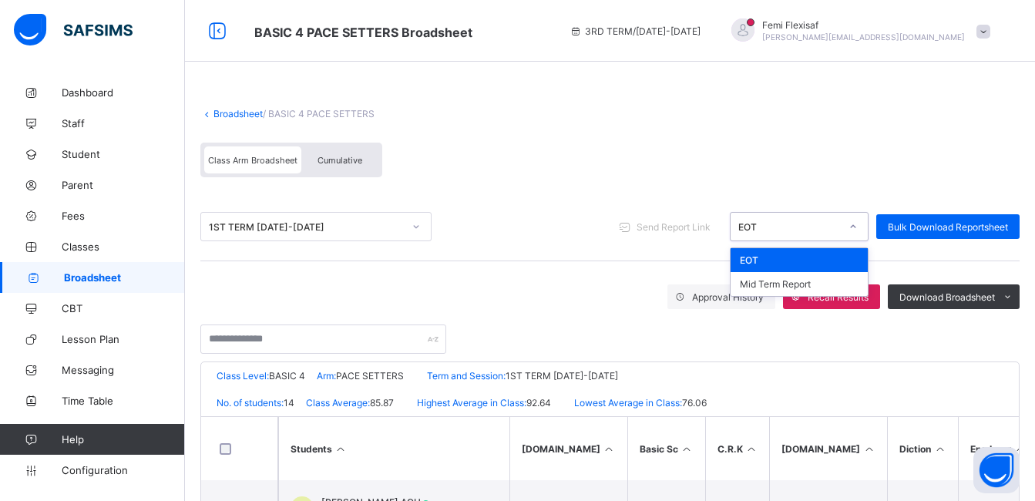
click at [790, 220] on div "EOT" at bounding box center [785, 227] width 108 height 22
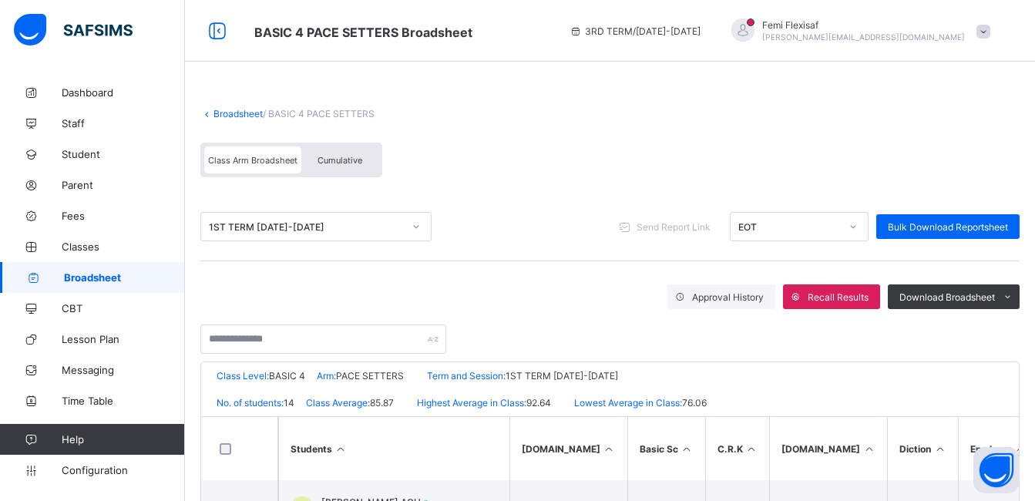
click at [631, 176] on div "Class Arm Broadsheet Cumulative" at bounding box center [609, 164] width 819 height 58
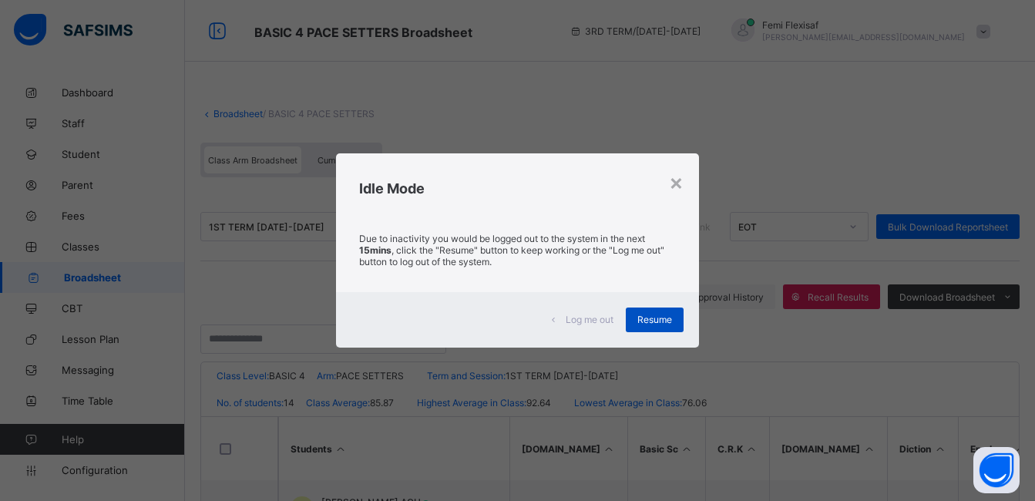
click at [652, 318] on span "Resume" at bounding box center [654, 320] width 35 height 12
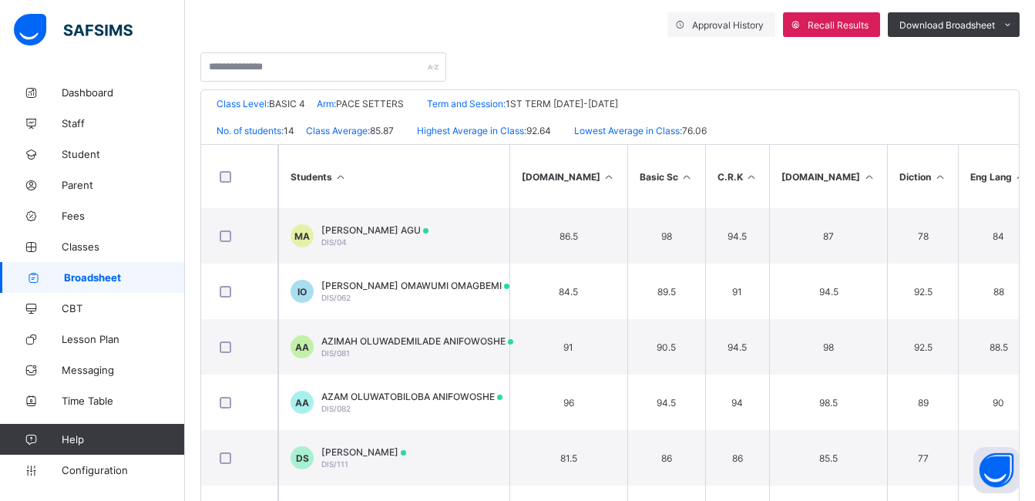
scroll to position [278, 0]
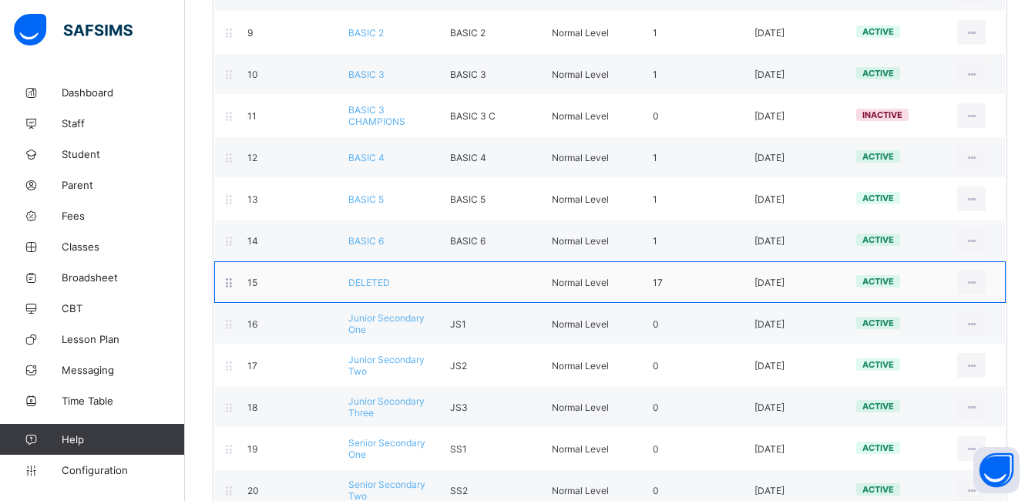
scroll to position [524, 0]
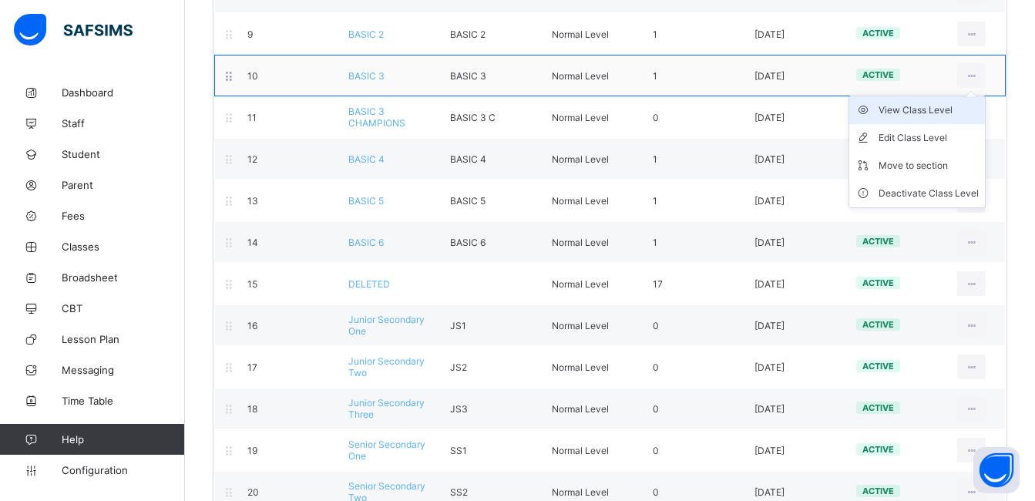
click at [932, 113] on div "View Class Level" at bounding box center [929, 110] width 100 height 15
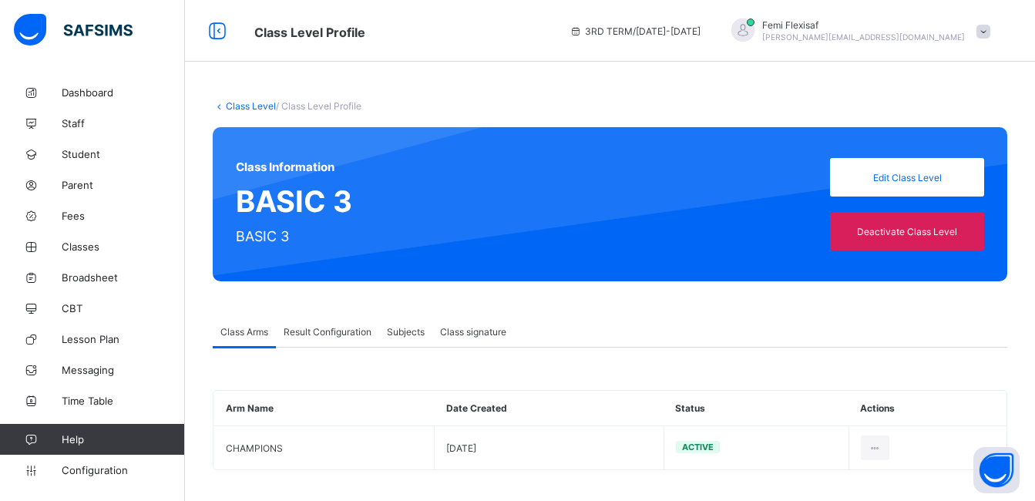
click at [305, 322] on div "Result Configuration" at bounding box center [327, 331] width 103 height 31
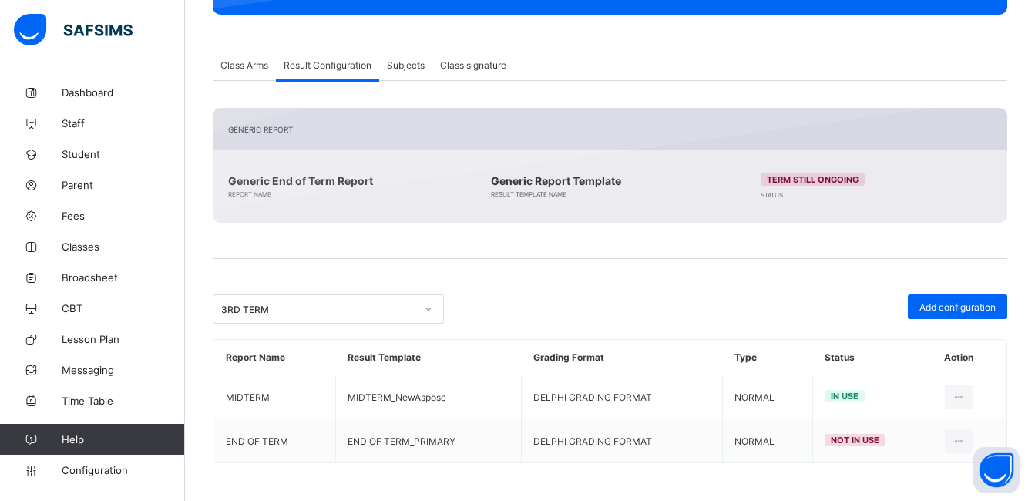
scroll to position [267, 0]
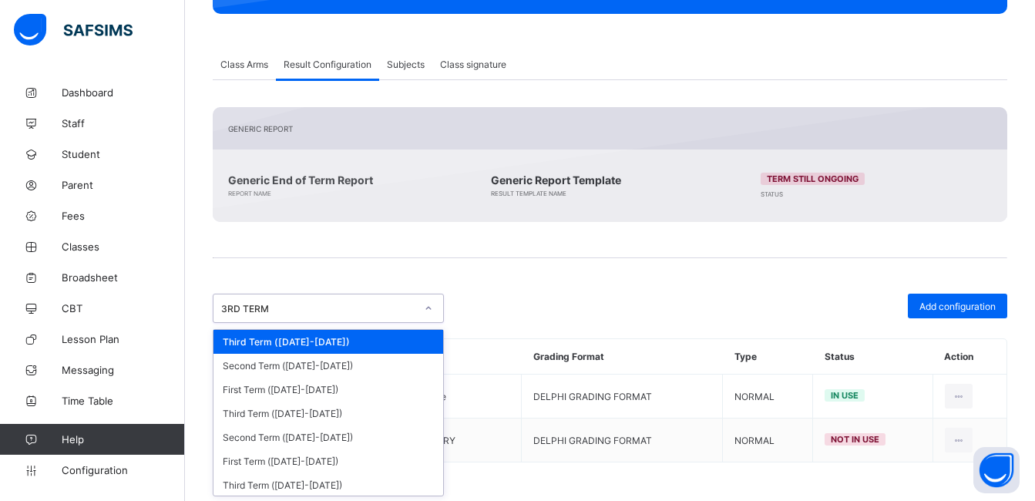
click at [340, 308] on div "3RD TERM" at bounding box center [318, 309] width 194 height 12
click at [280, 469] on div "First Term ([DATE]-[DATE])" at bounding box center [329, 461] width 230 height 24
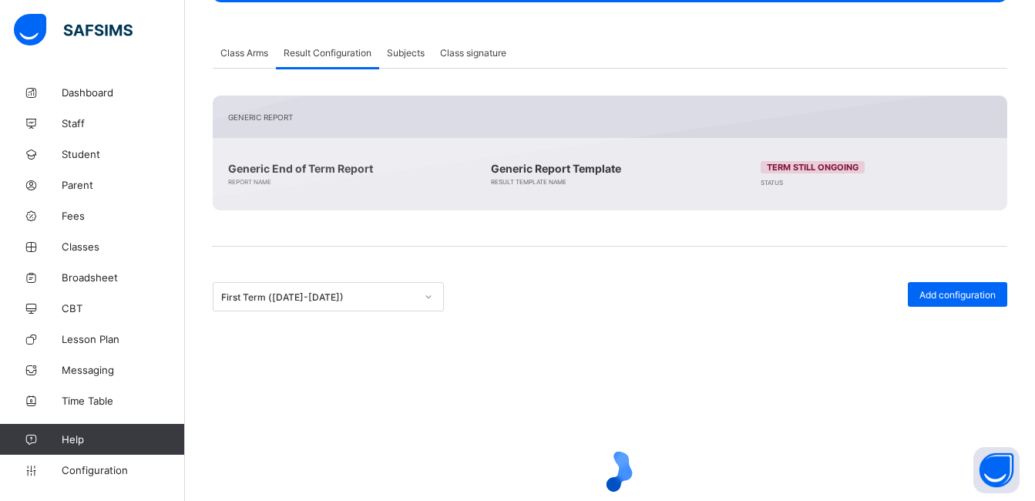
click at [529, 254] on span at bounding box center [610, 266] width 795 height 31
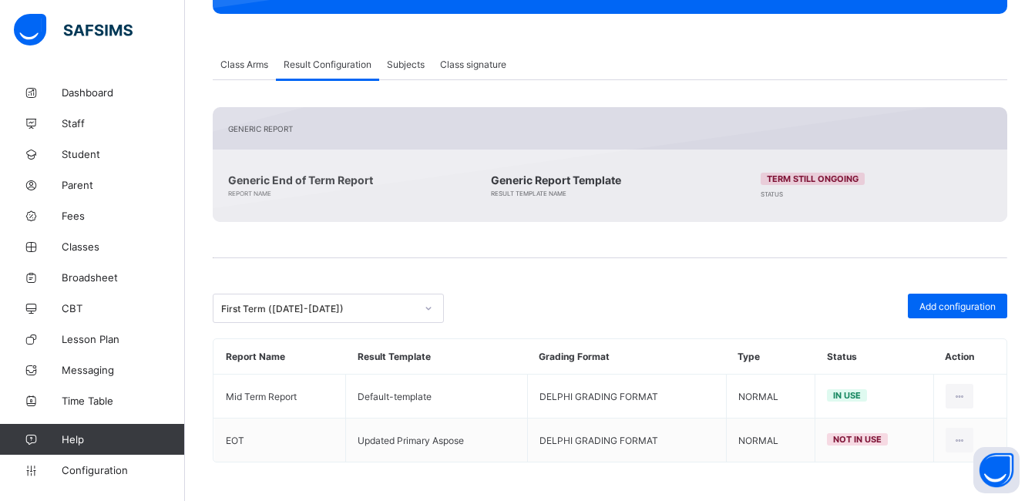
scroll to position [267, 0]
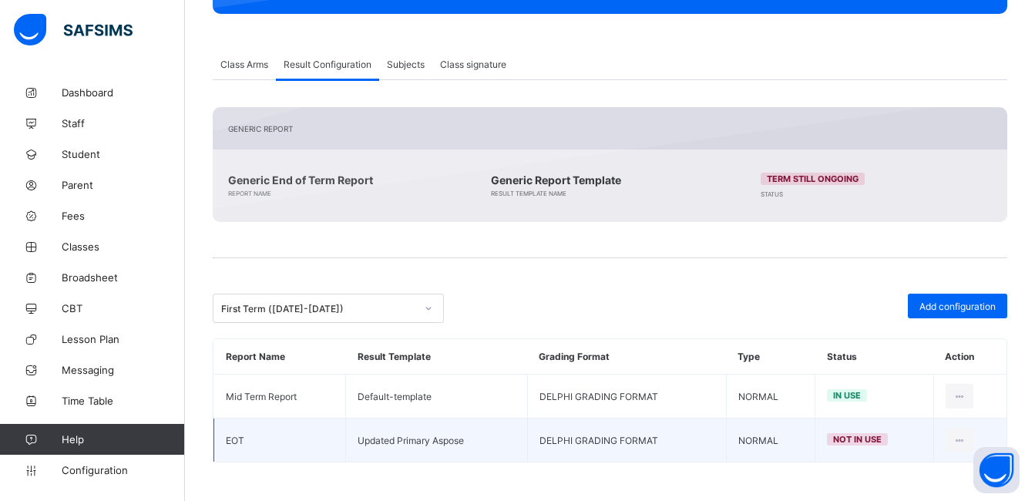
click at [380, 440] on td "Updated Primary Aspose" at bounding box center [437, 441] width 182 height 44
copy td "Updated Primary Aspose"
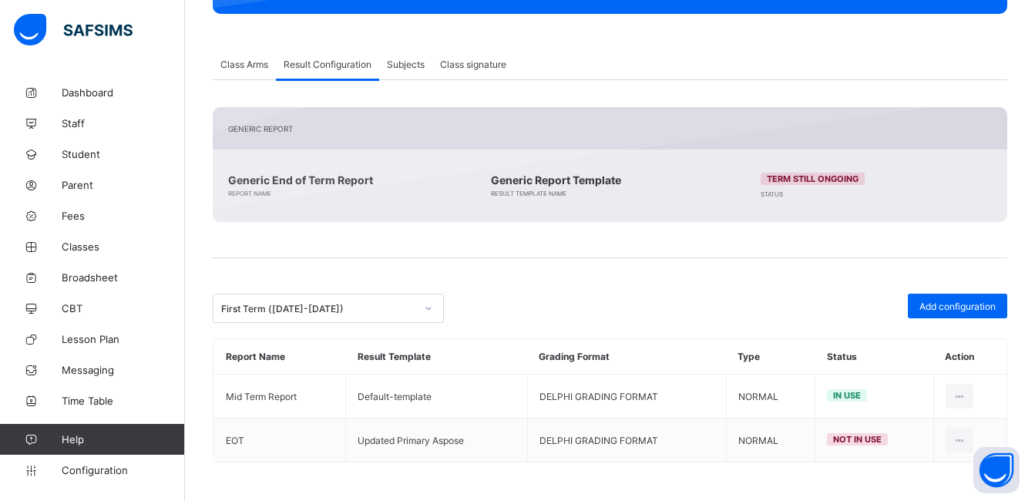
click at [547, 278] on span at bounding box center [610, 278] width 795 height 31
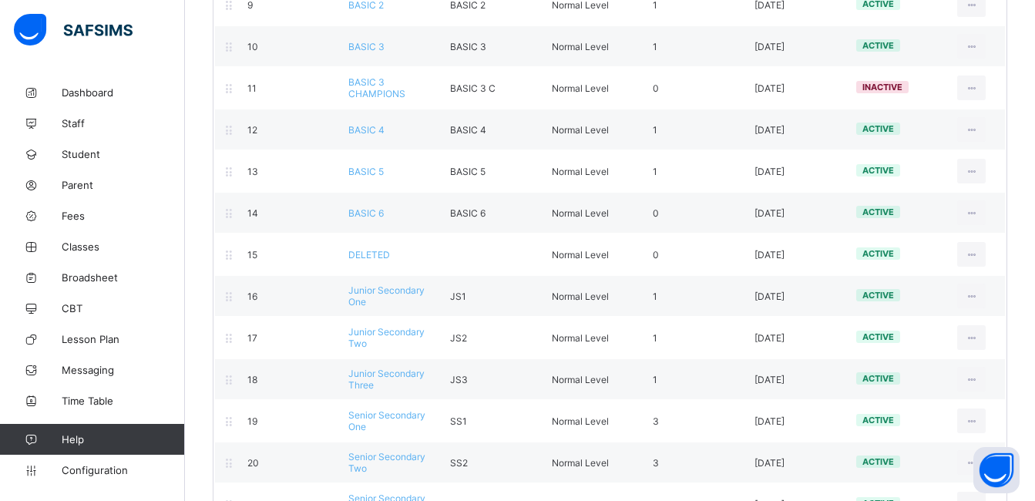
scroll to position [555, 0]
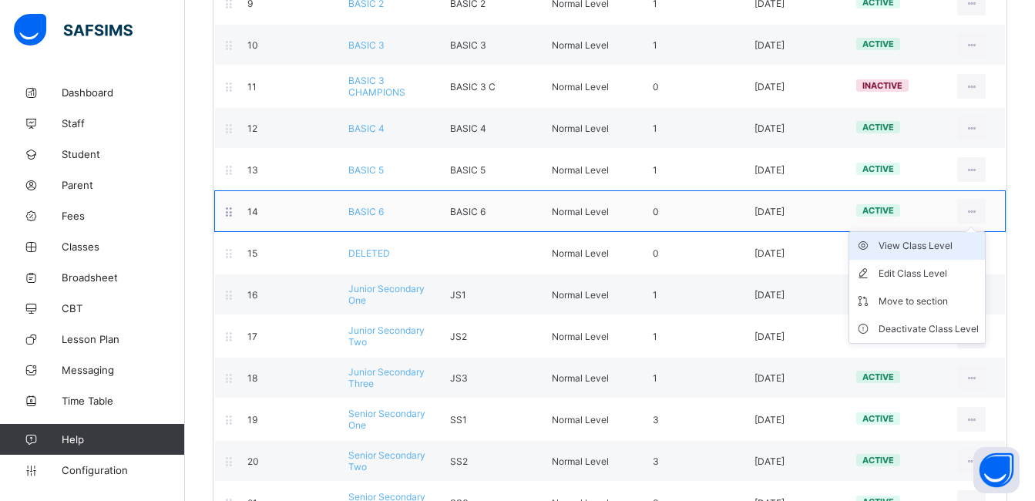
click at [902, 251] on div "View Class Level" at bounding box center [929, 245] width 100 height 15
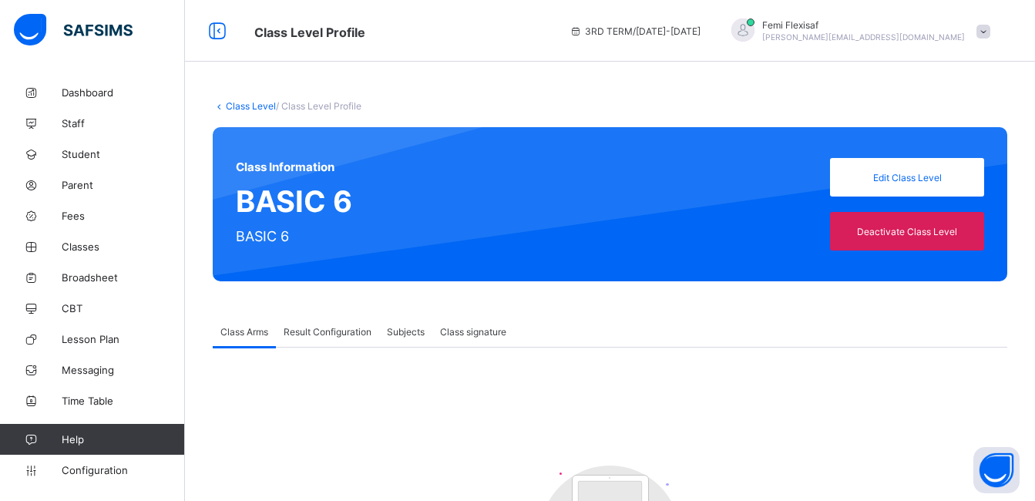
click at [333, 335] on span "Result Configuration" at bounding box center [328, 332] width 88 height 12
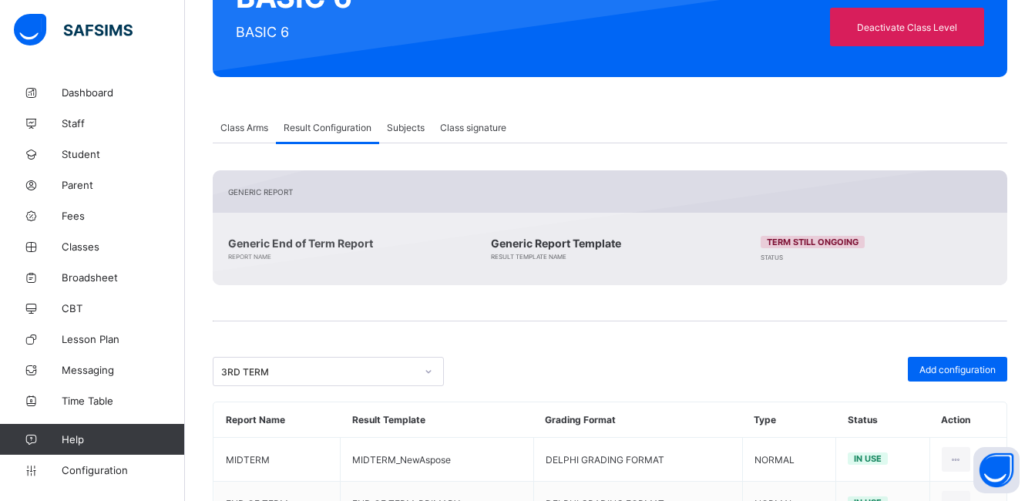
scroll to position [267, 0]
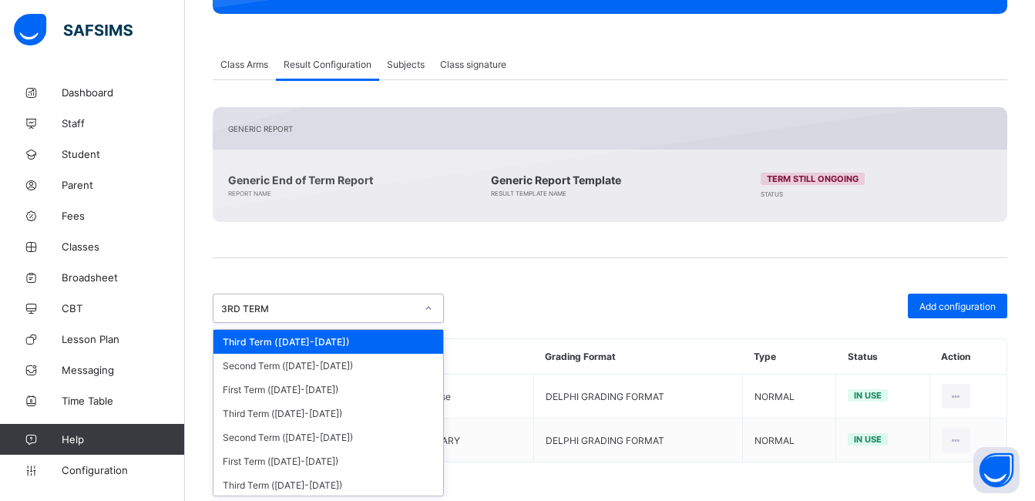
click at [301, 303] on div "3RD TERM" at bounding box center [318, 309] width 194 height 12
click at [268, 460] on div "First Term ([DATE]-[DATE])" at bounding box center [329, 461] width 230 height 24
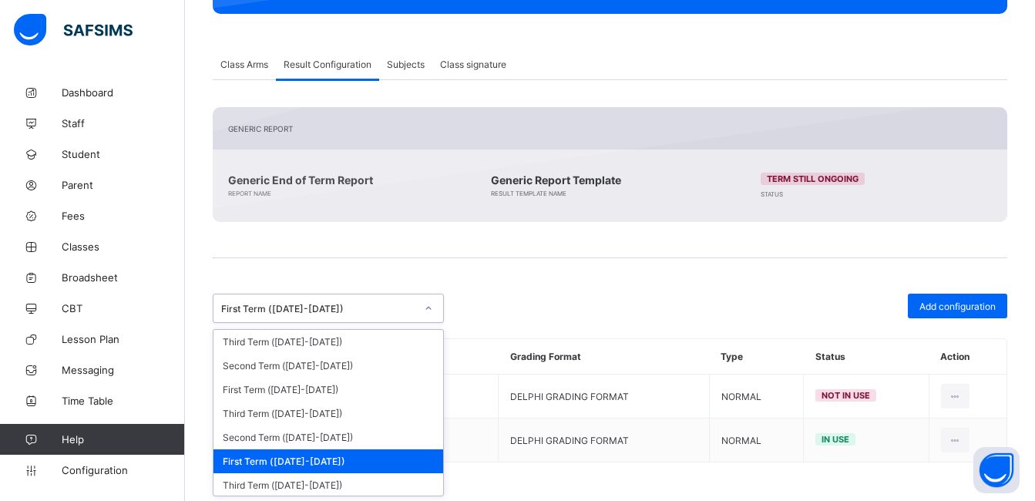
scroll to position [318, 0]
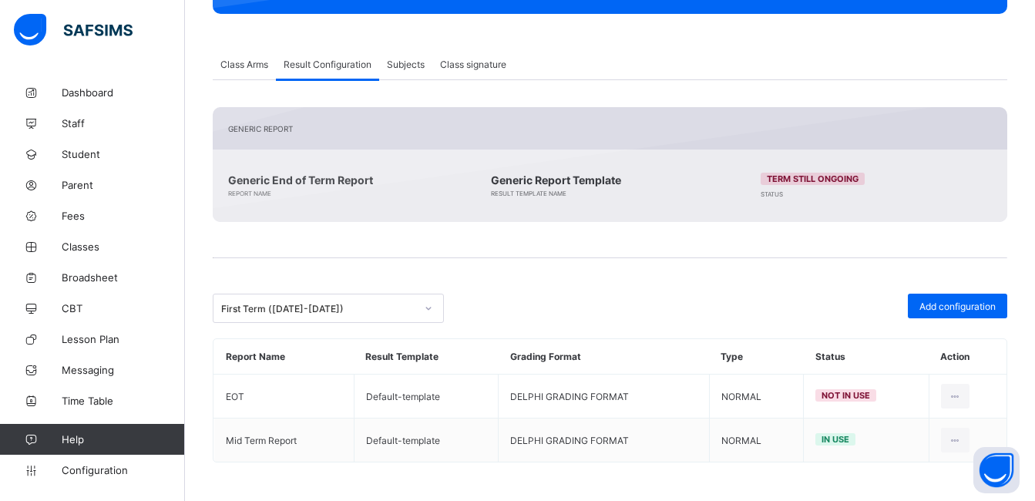
click at [593, 237] on span at bounding box center [610, 237] width 795 height 31
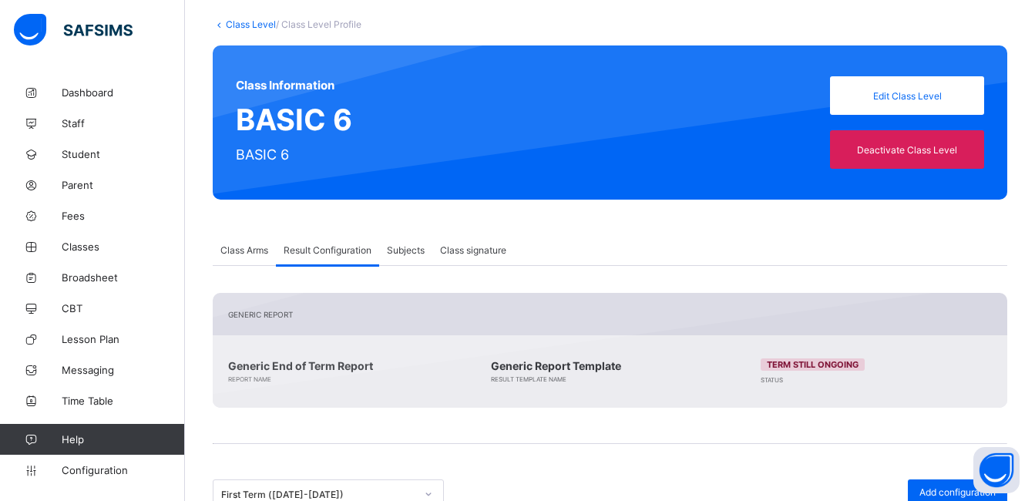
scroll to position [0, 0]
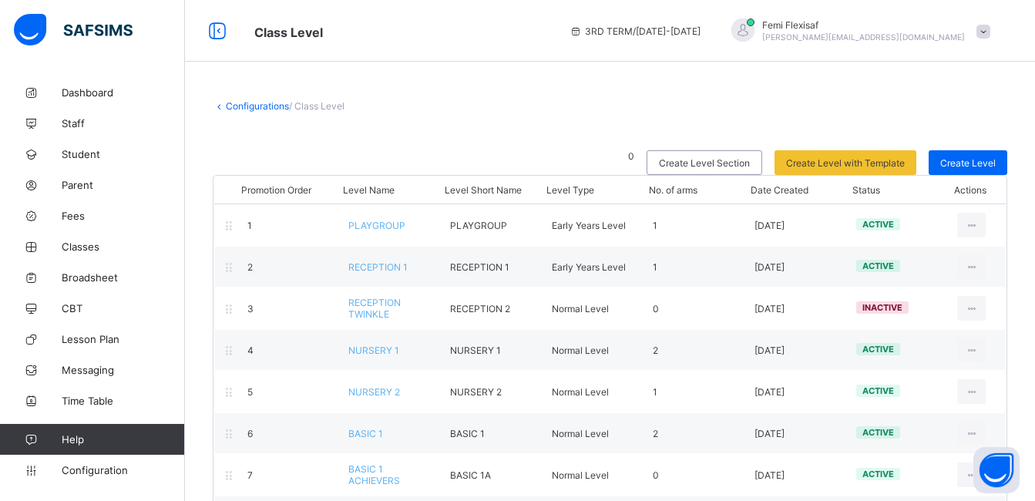
drag, startPoint x: 593, startPoint y: 237, endPoint x: 487, endPoint y: 132, distance: 148.8
click at [487, 132] on span at bounding box center [610, 138] width 795 height 23
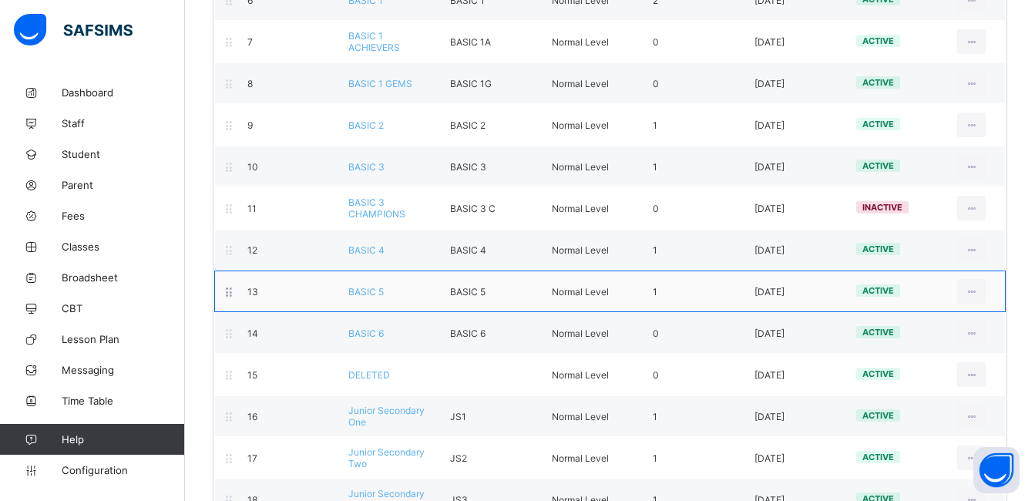
scroll to position [432, 0]
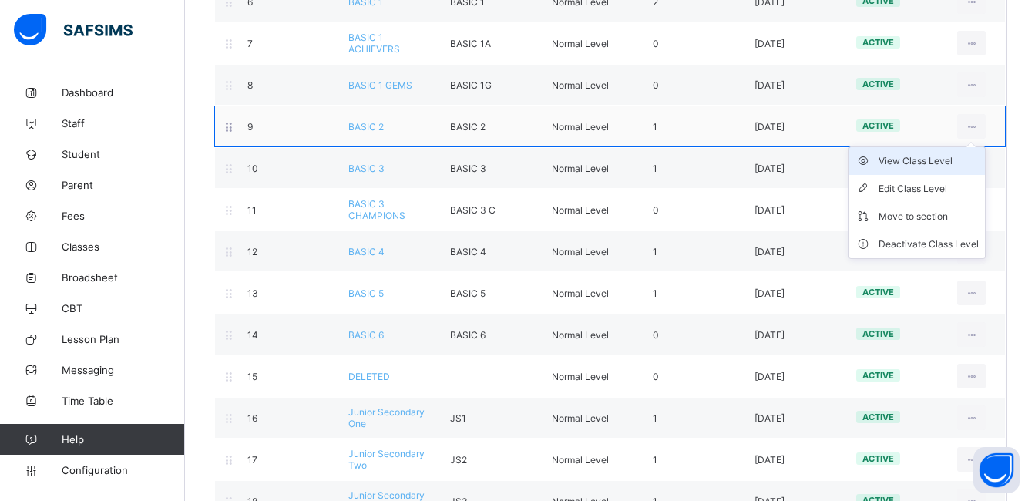
click at [923, 165] on div "View Class Level" at bounding box center [929, 160] width 100 height 15
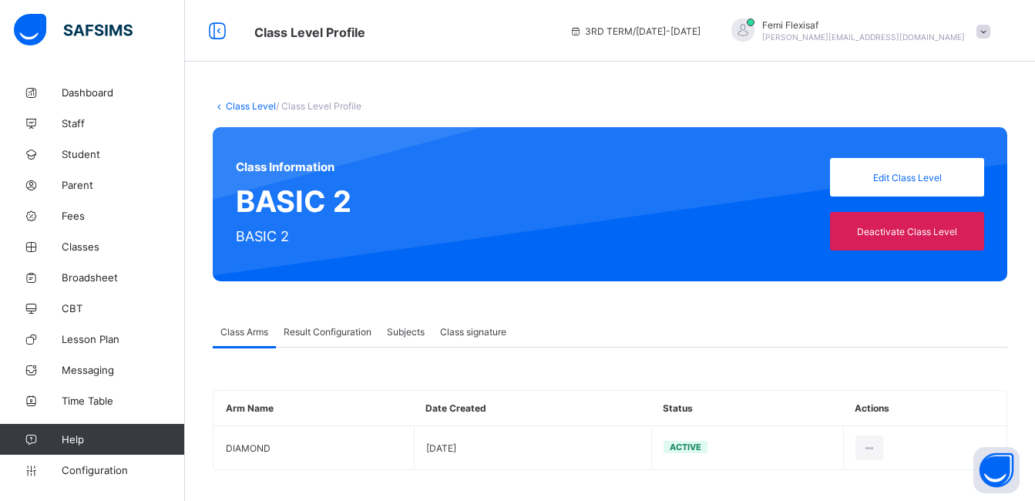
click at [331, 326] on span "Result Configuration" at bounding box center [328, 332] width 88 height 12
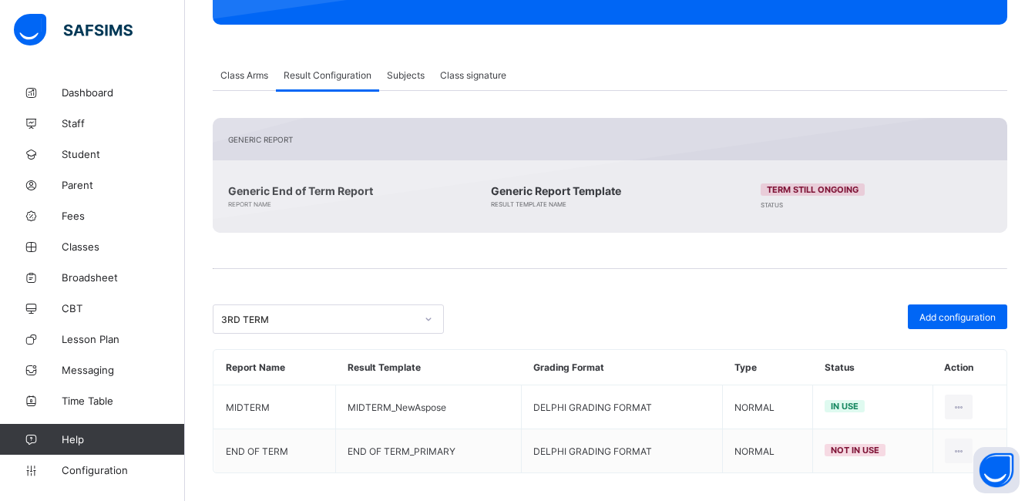
scroll to position [267, 0]
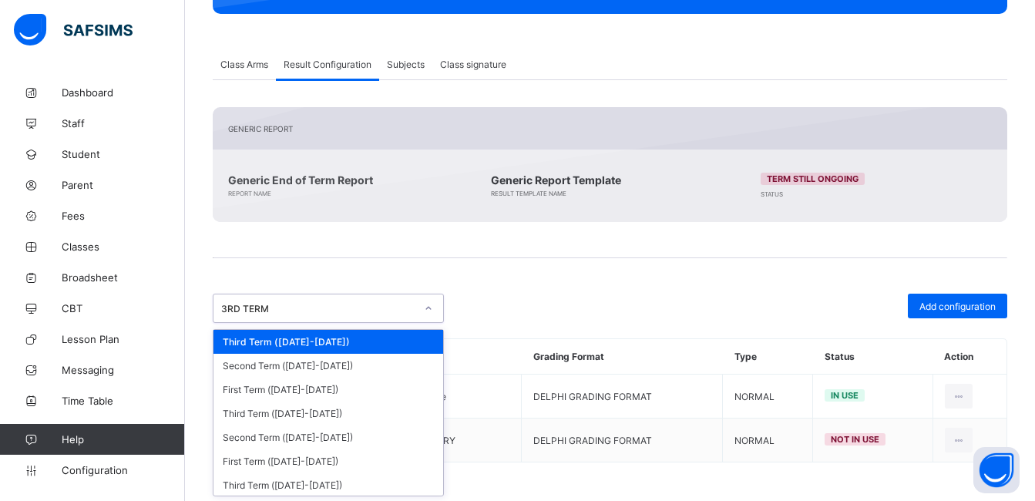
click at [312, 314] on div "3RD TERM" at bounding box center [318, 309] width 194 height 12
click at [300, 466] on div "First Term (2023-2024)" at bounding box center [329, 461] width 230 height 24
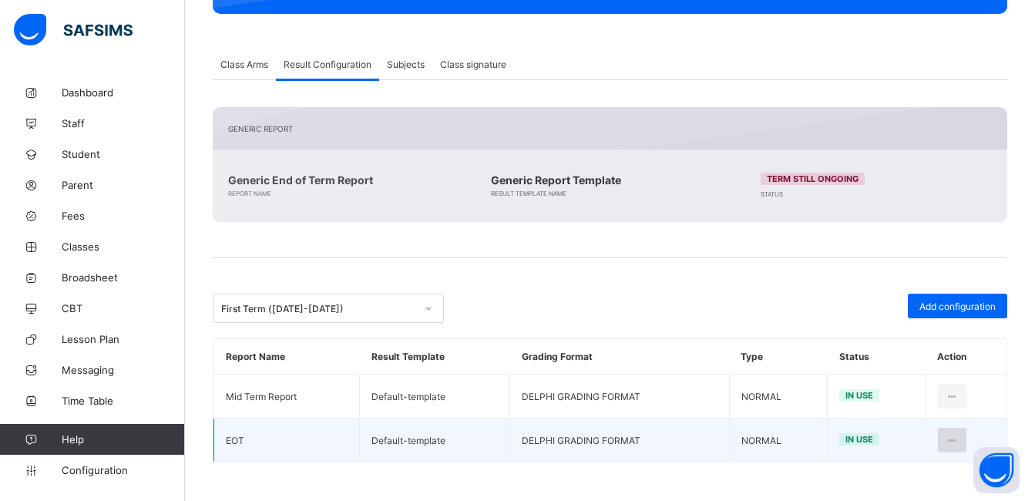
click at [957, 442] on icon at bounding box center [952, 441] width 13 height 12
click at [914, 473] on div "Edit Configuration" at bounding box center [914, 474] width 89 height 15
type input "***"
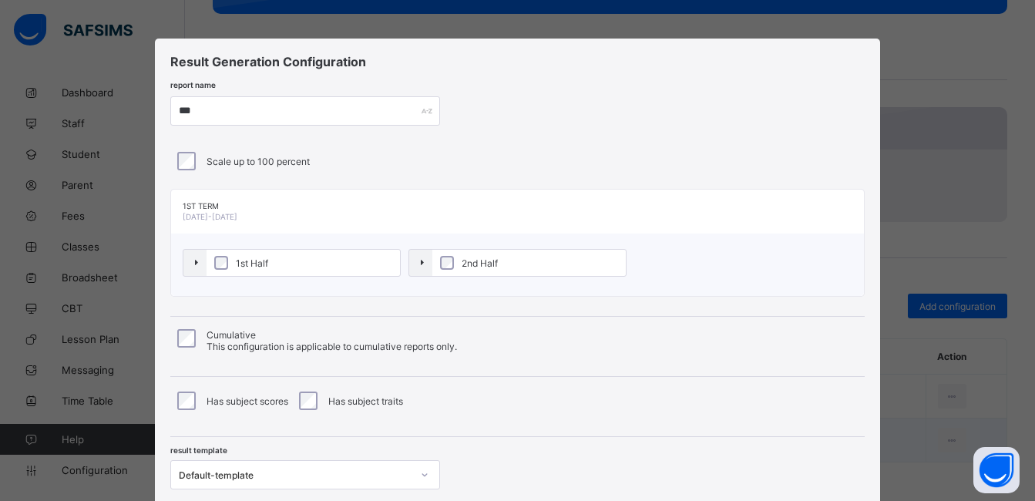
click at [574, 106] on div "report name ***" at bounding box center [517, 110] width 694 height 29
click at [664, 182] on div "Result Generation Configuration report name *** Scale up to 100 percent 1ST TER…" at bounding box center [523, 278] width 733 height 478
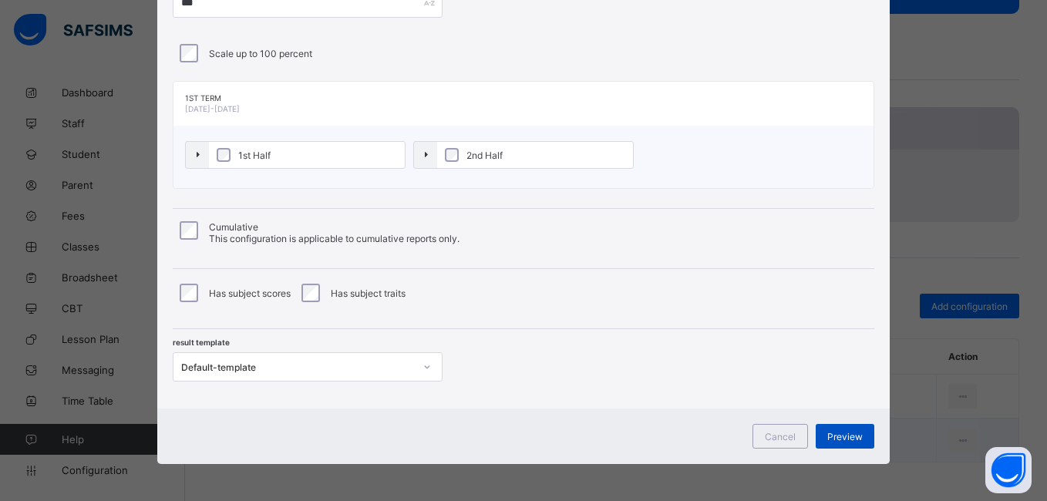
scroll to position [109, 0]
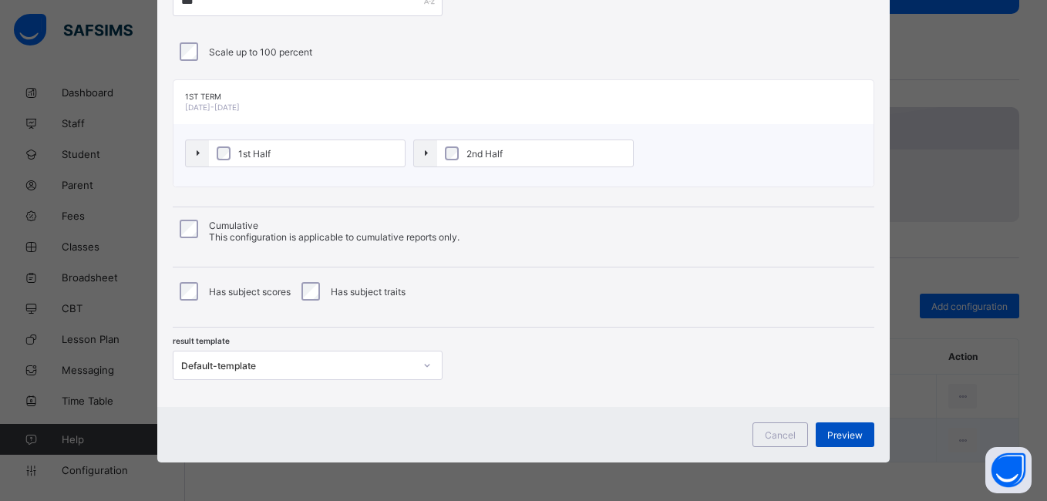
click at [840, 432] on span "Preview" at bounding box center [844, 435] width 35 height 12
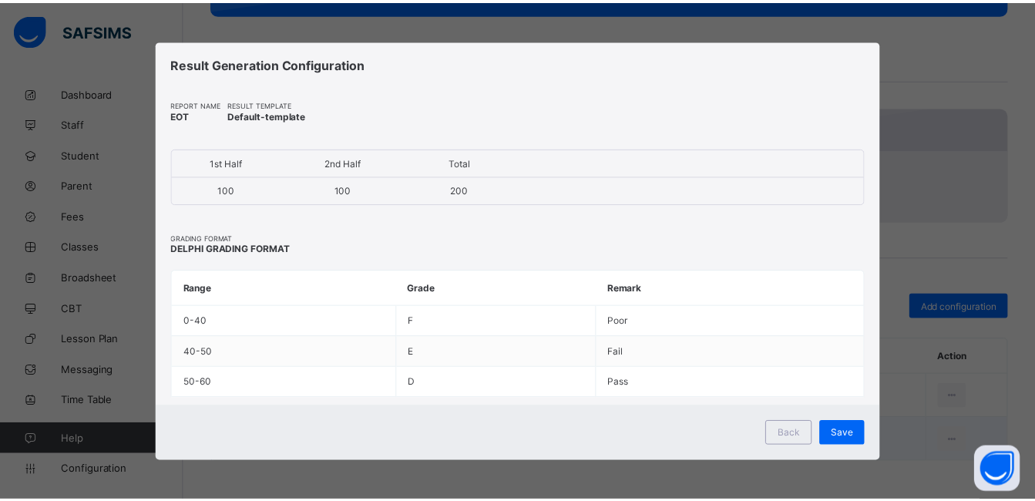
scroll to position [0, 0]
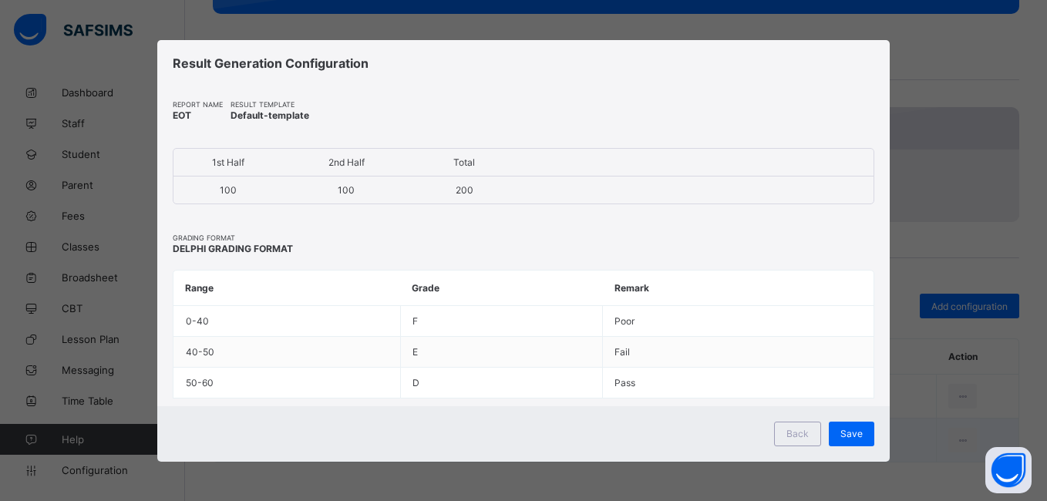
click at [840, 432] on div "Save" at bounding box center [851, 434] width 45 height 25
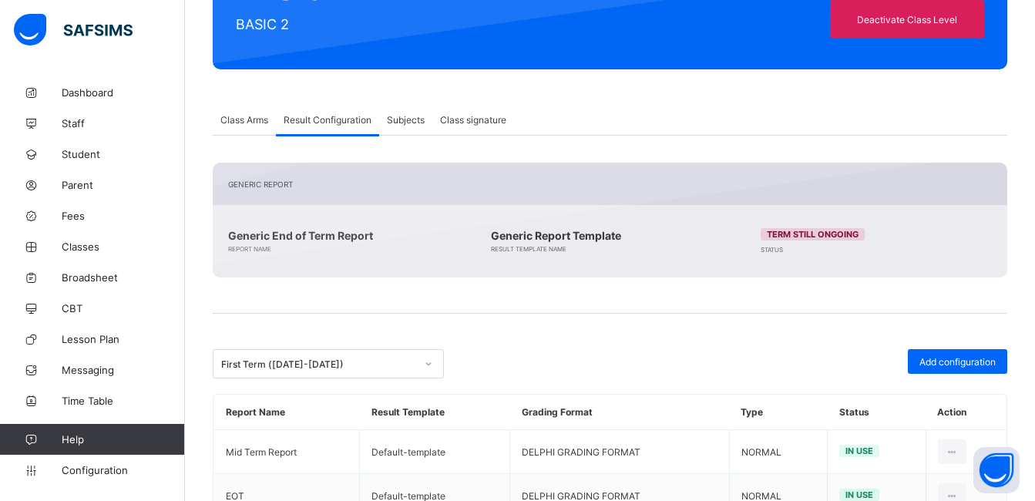
scroll to position [267, 0]
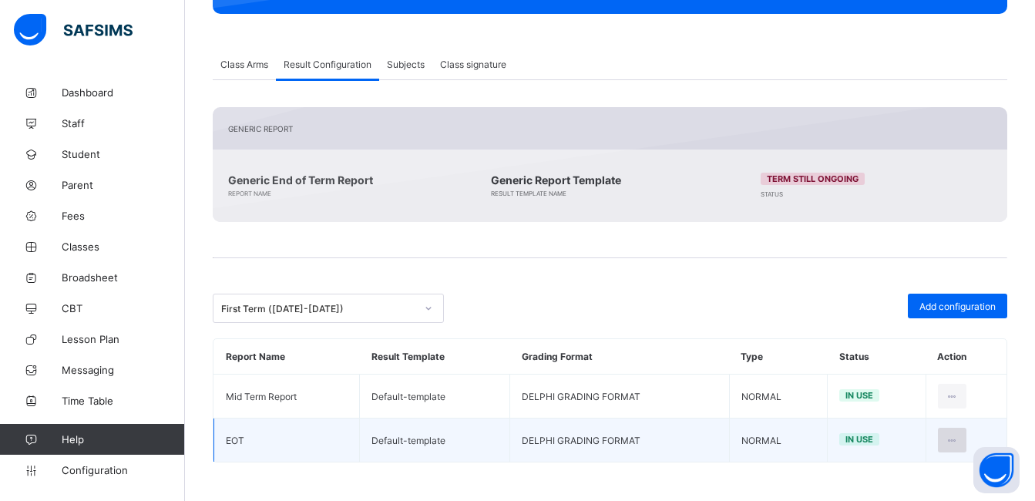
click at [959, 442] on icon at bounding box center [952, 441] width 13 height 12
click at [908, 471] on div "Edit Configuration" at bounding box center [914, 474] width 89 height 15
type input "***"
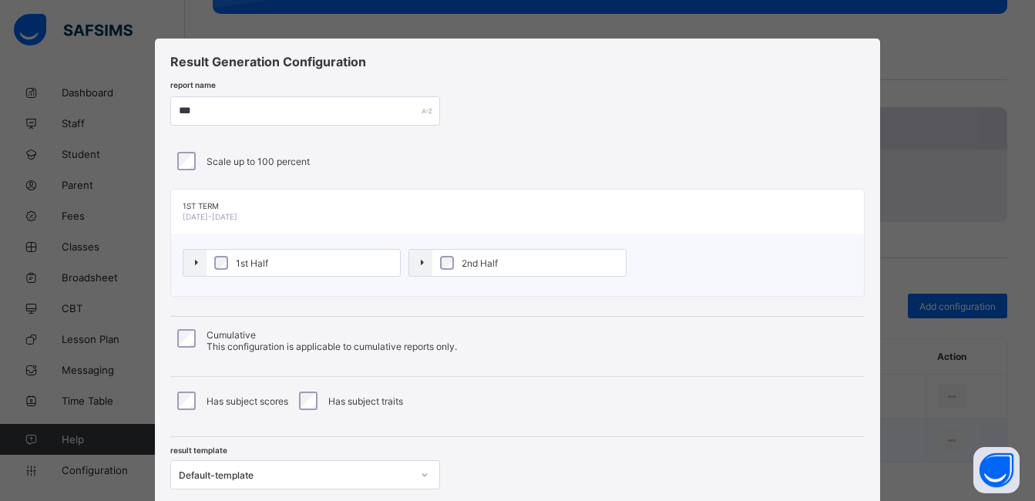
click at [624, 130] on div "Result Generation Configuration report name *** Scale up to 100 percent 1ST TER…" at bounding box center [517, 278] width 725 height 478
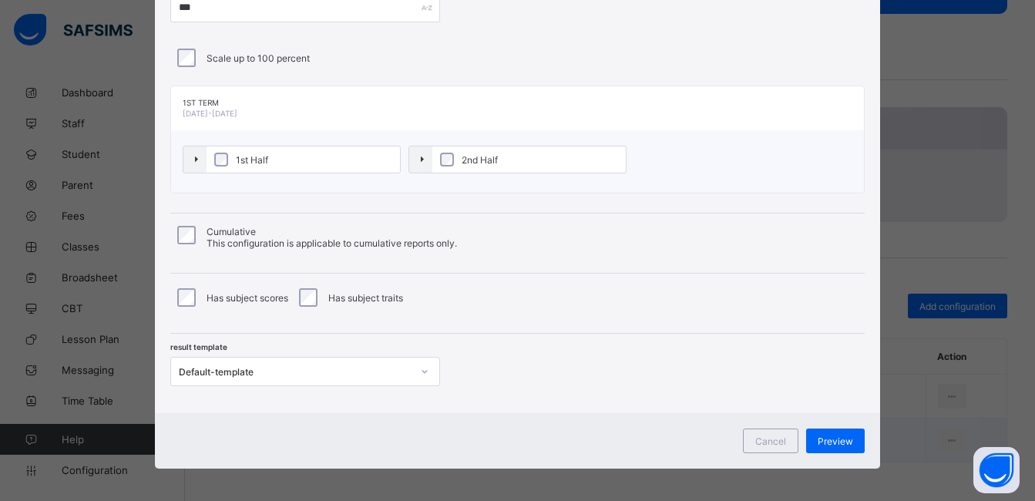
scroll to position [109, 0]
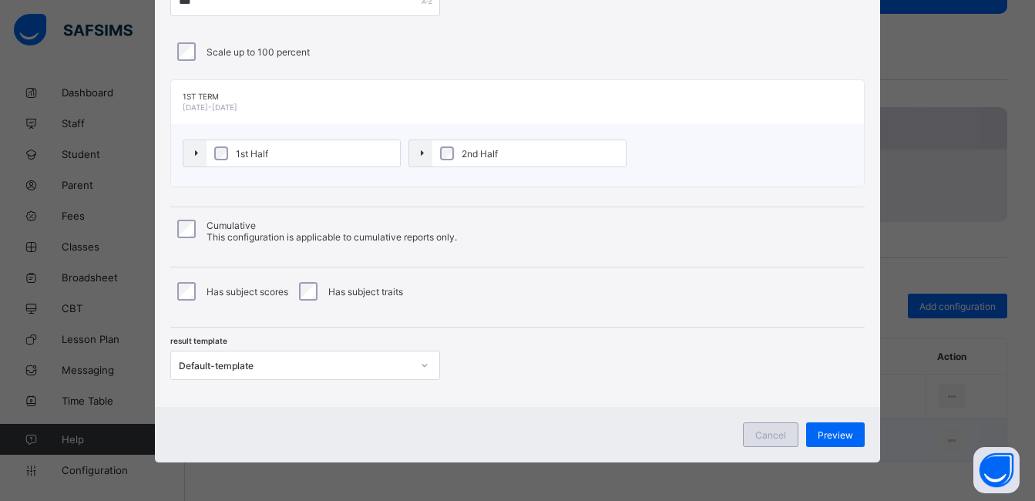
click at [767, 433] on span "Cancel" at bounding box center [770, 435] width 31 height 12
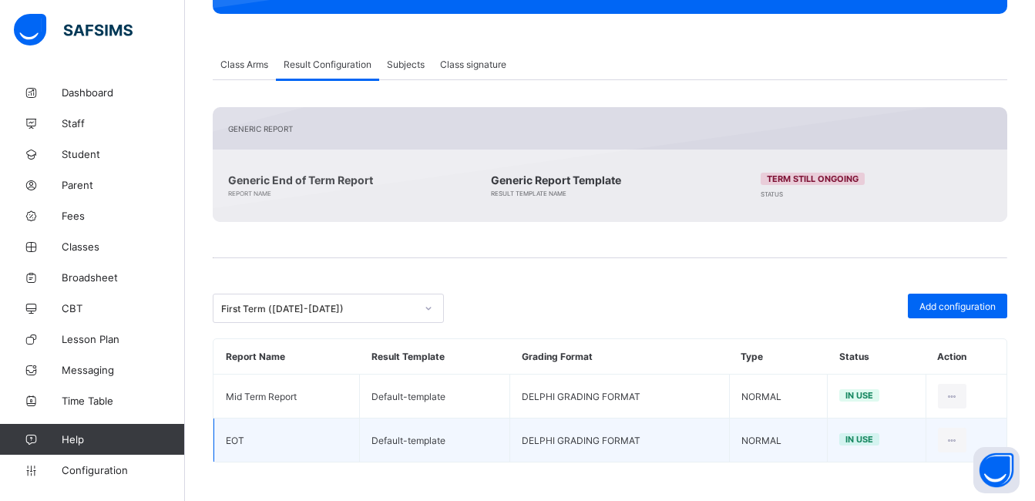
scroll to position [0, 0]
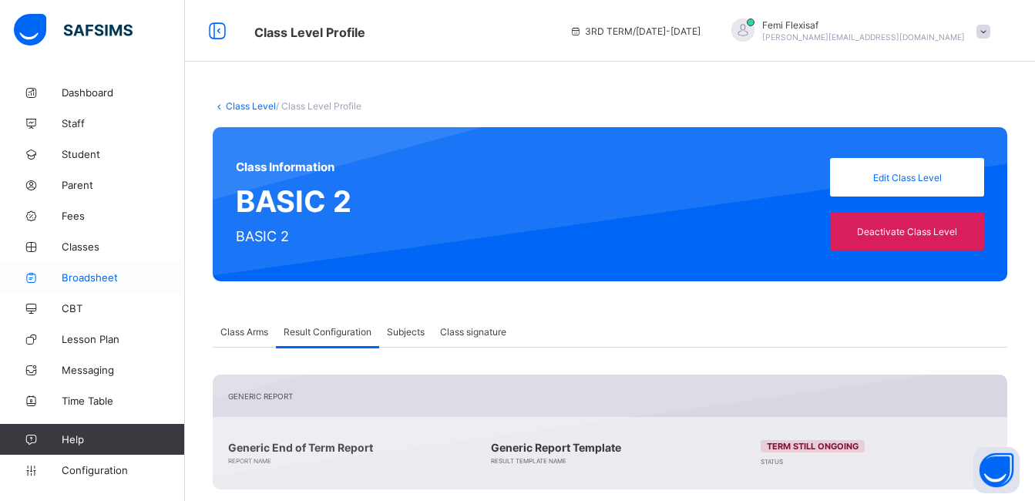
click at [98, 276] on span "Broadsheet" at bounding box center [123, 277] width 123 height 12
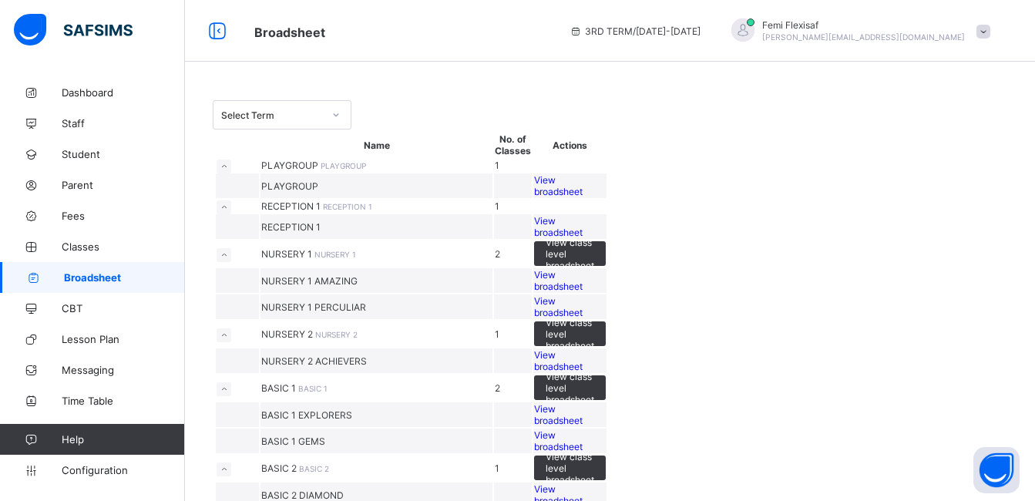
click at [308, 119] on div "Select Term" at bounding box center [272, 115] width 102 height 12
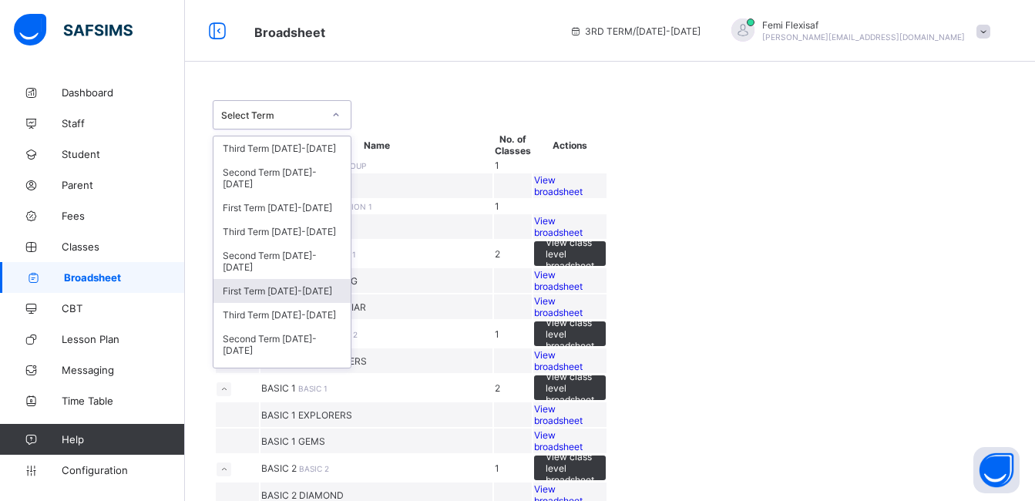
click at [276, 292] on div "First Term 2023-2024" at bounding box center [282, 291] width 137 height 24
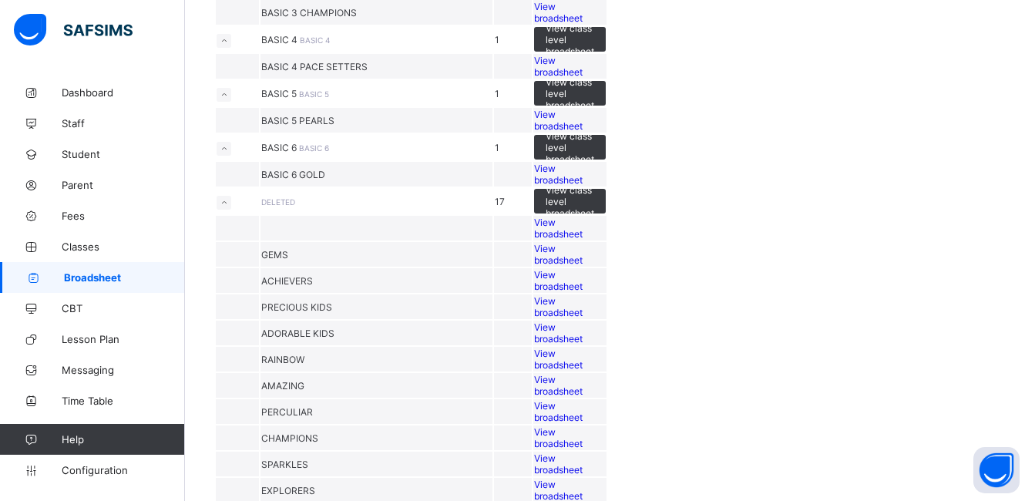
scroll to position [524, 0]
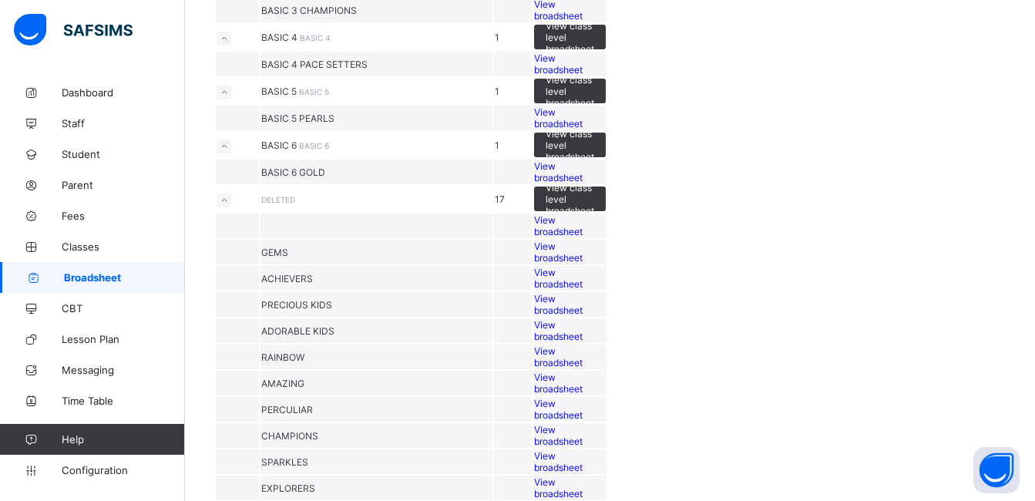
click at [583, 76] on span "View broadsheet" at bounding box center [558, 63] width 49 height 23
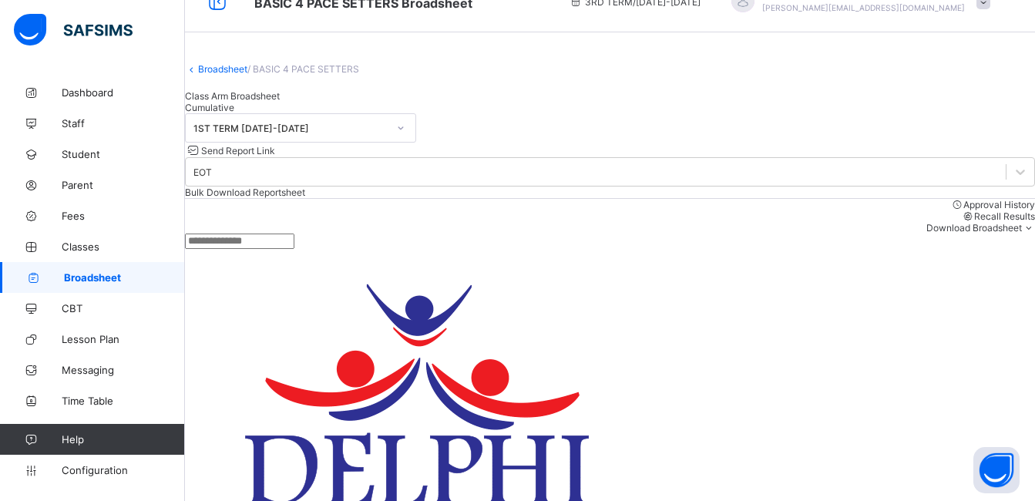
click at [668, 113] on div "Class Arm Broadsheet Cumulative" at bounding box center [610, 101] width 850 height 23
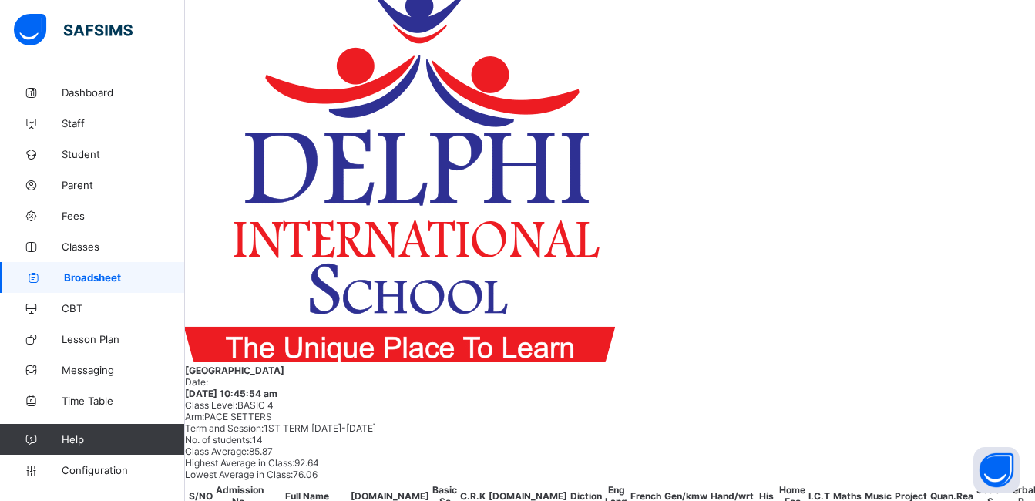
scroll to position [255, 0]
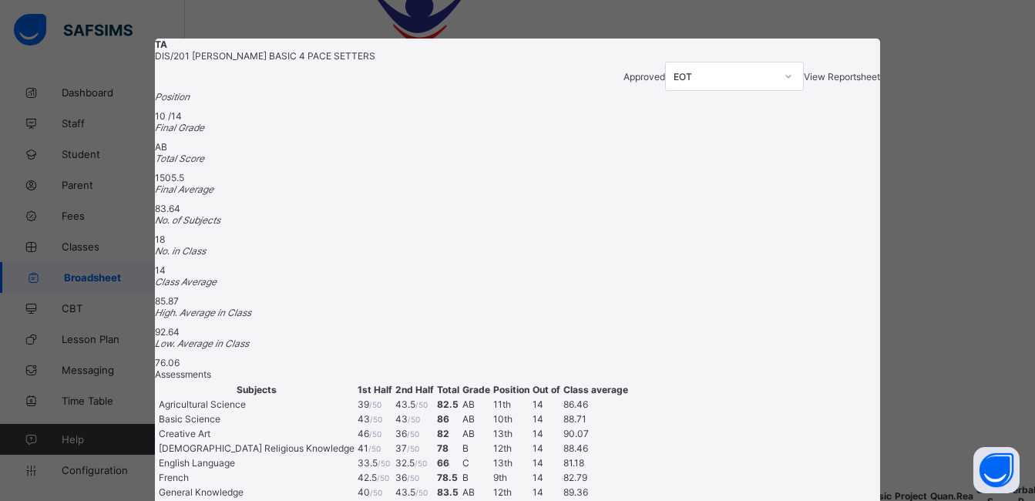
click at [804, 82] on div "View Reportsheet" at bounding box center [842, 77] width 76 height 12
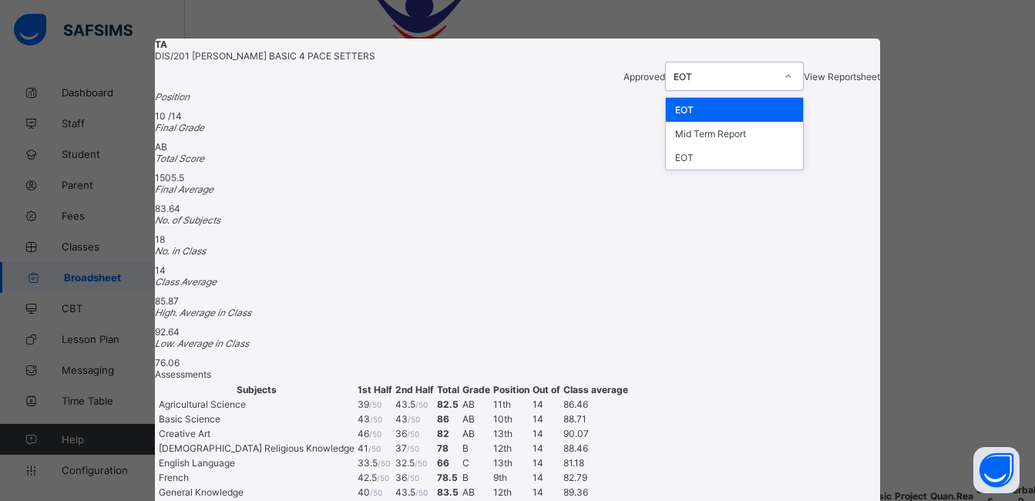
click at [784, 77] on icon at bounding box center [788, 76] width 9 height 15
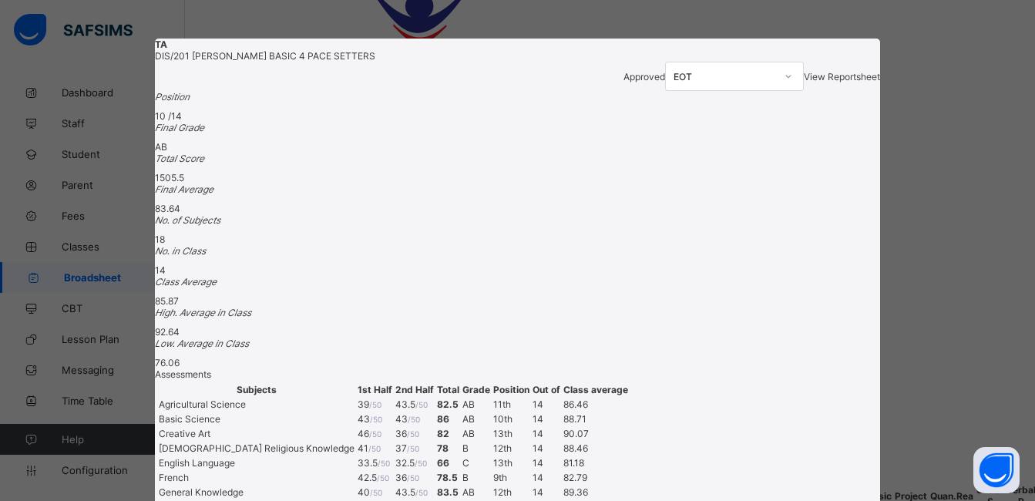
click at [505, 86] on div "Approved EOT View Reportsheet" at bounding box center [517, 76] width 725 height 29
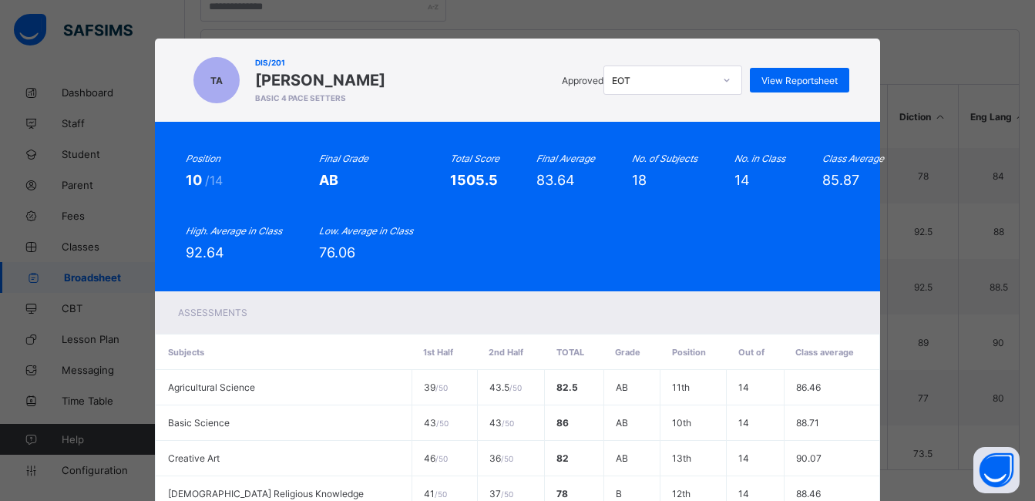
scroll to position [315, 0]
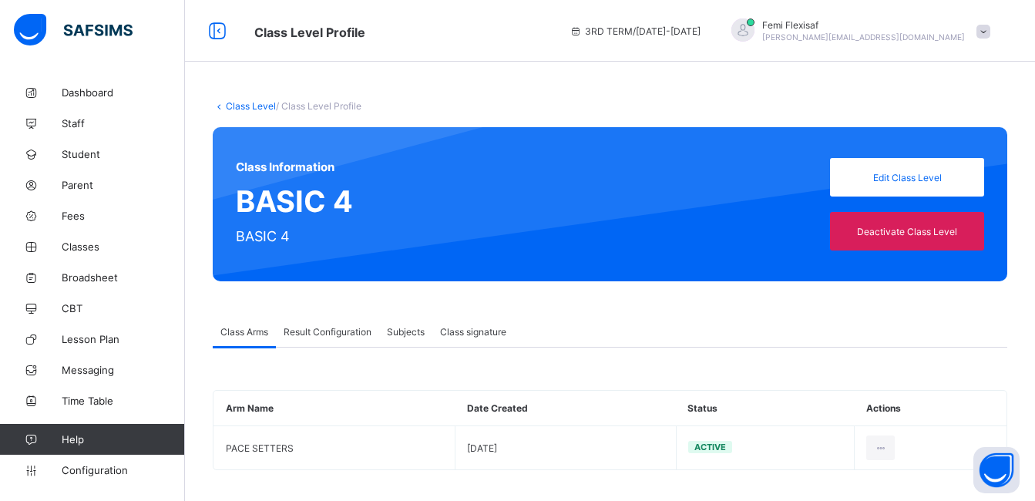
click at [335, 336] on span "Result Configuration" at bounding box center [328, 332] width 88 height 12
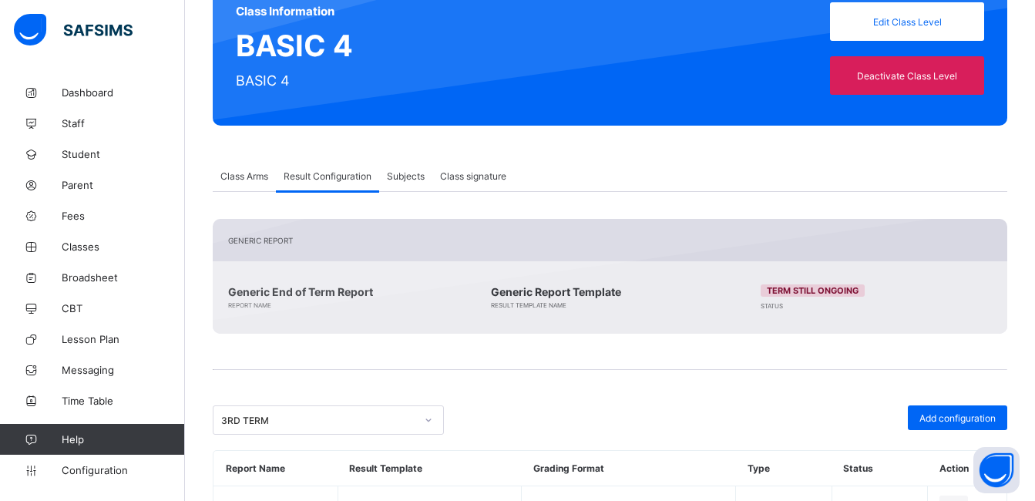
scroll to position [224, 0]
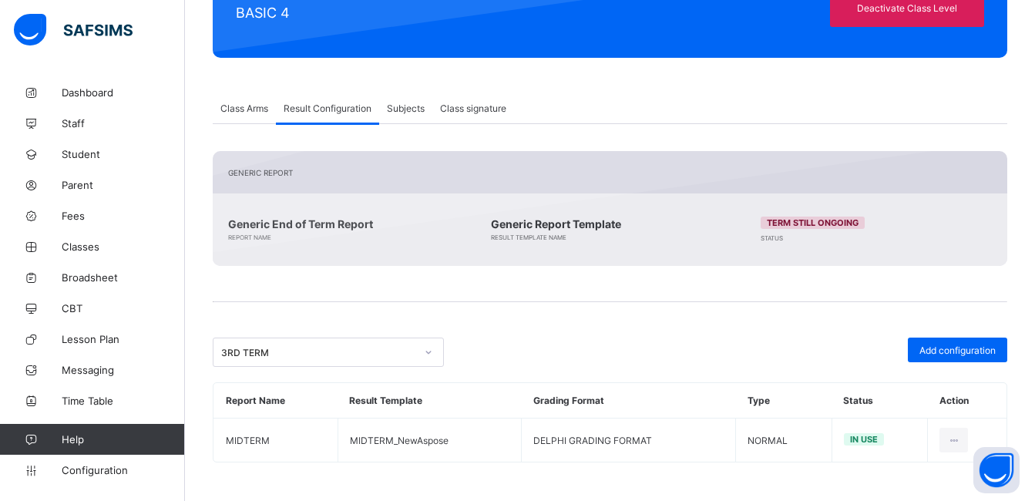
click at [342, 345] on div "3RD TERM" at bounding box center [314, 352] width 200 height 22
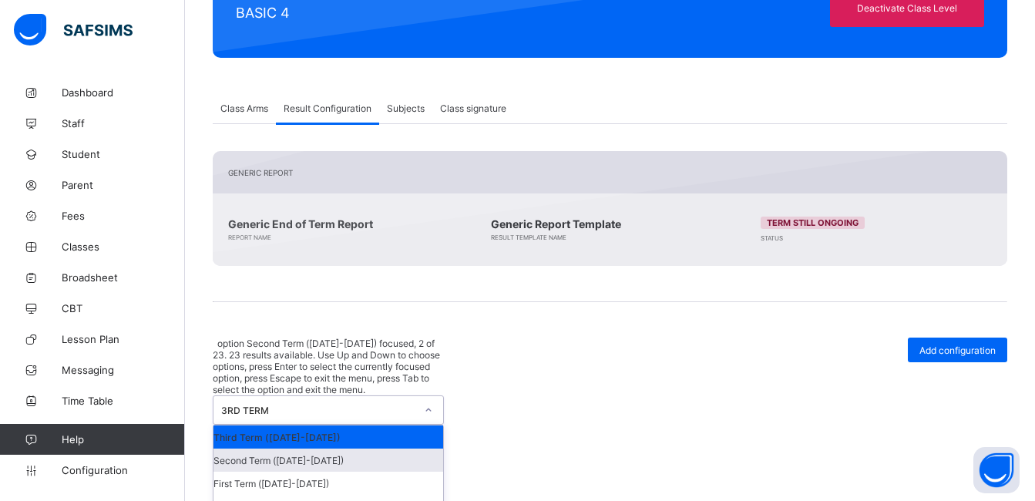
scroll to position [31, 0]
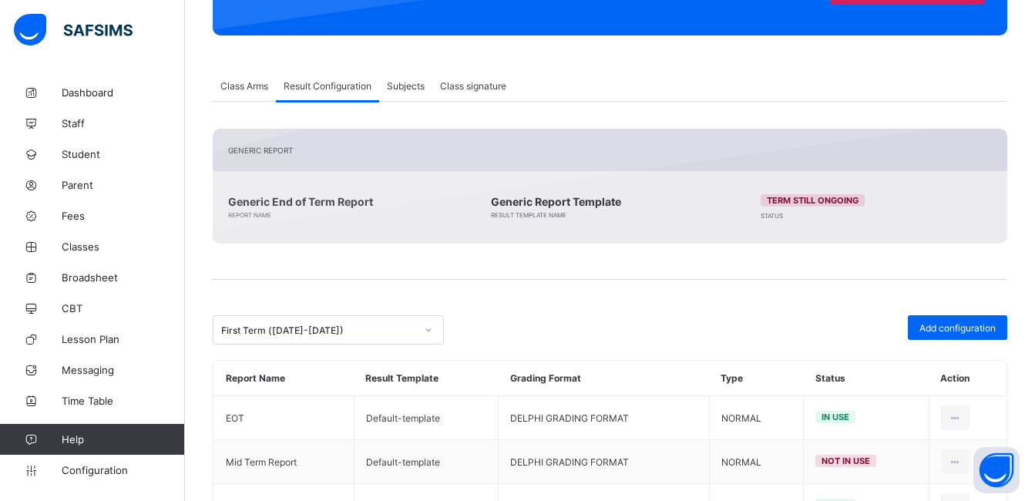
click at [604, 292] on div "Generic Report Generic End of Term Report Report Name Generic Report Template R…" at bounding box center [610, 328] width 795 height 399
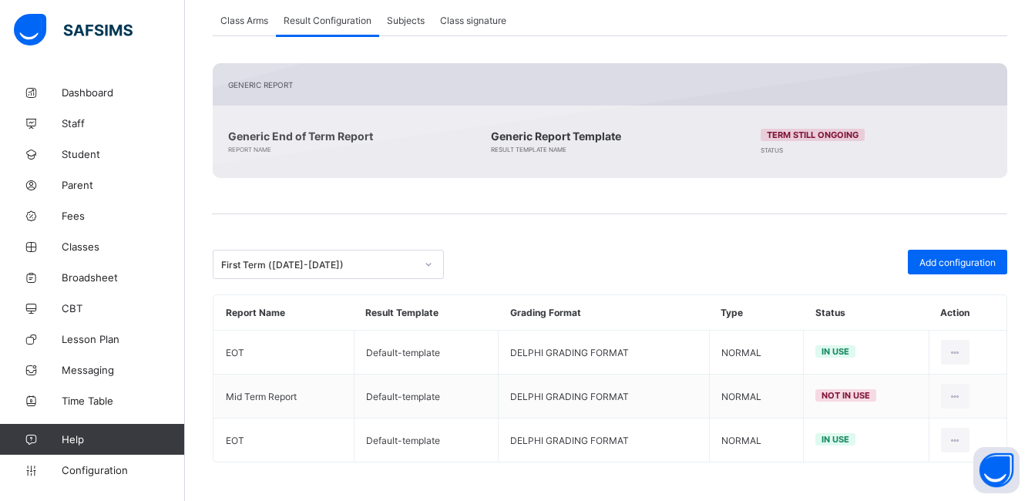
scroll to position [0, 0]
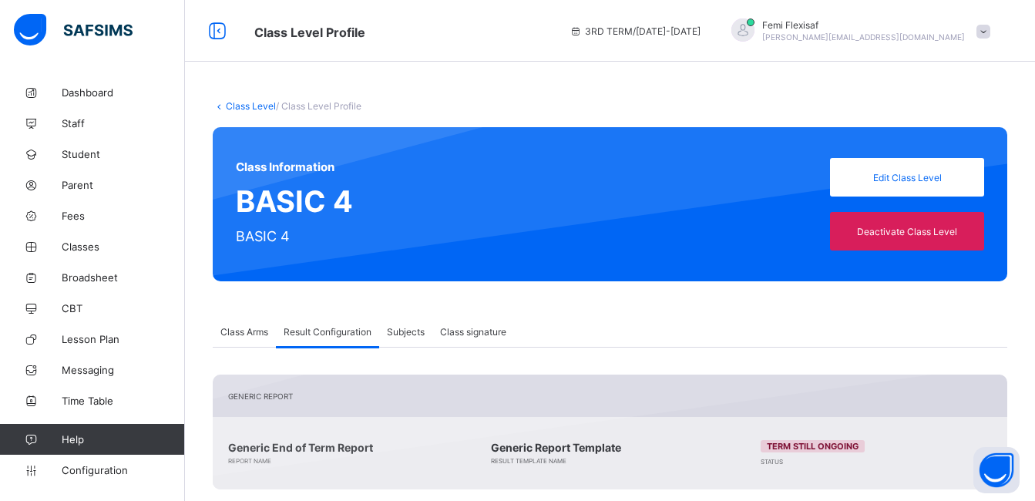
click at [991, 29] on span at bounding box center [984, 32] width 14 height 14
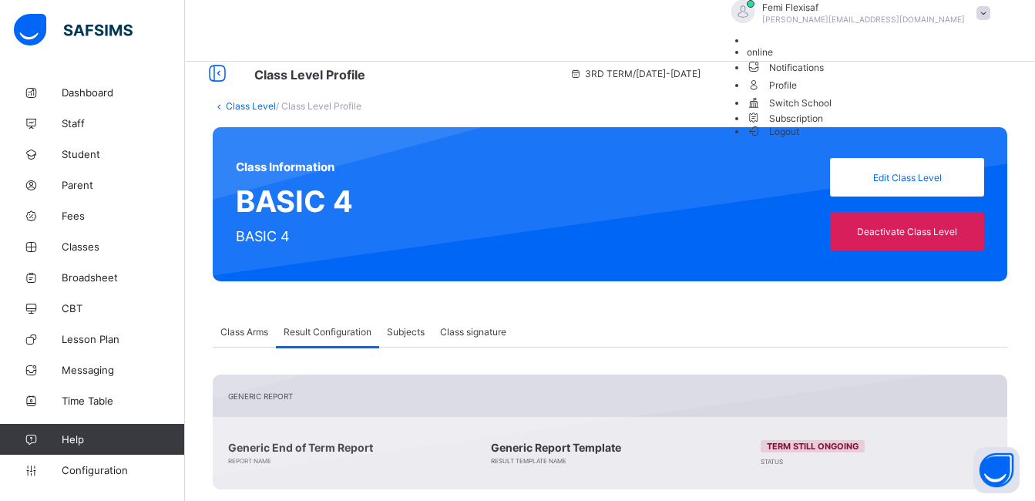
click at [800, 140] on span "Logout" at bounding box center [773, 131] width 53 height 16
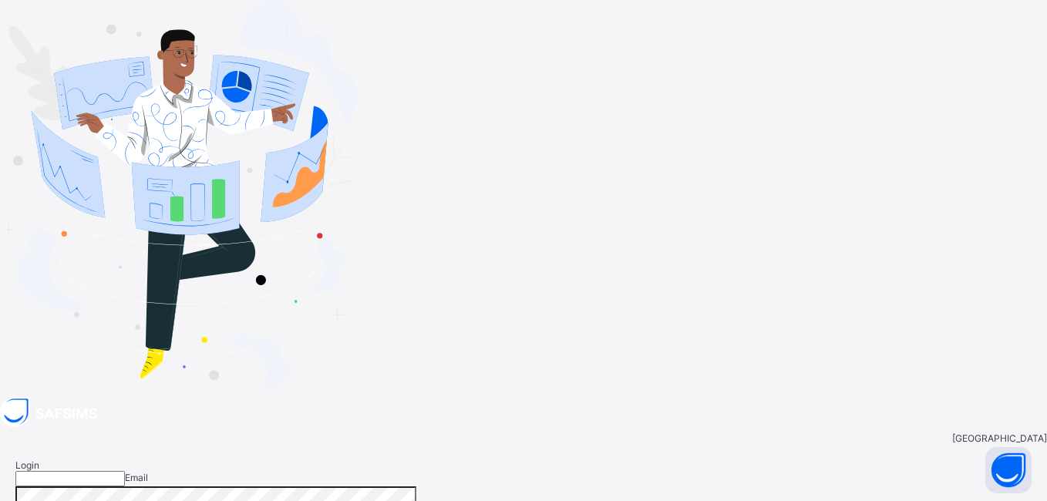
type input "**********"
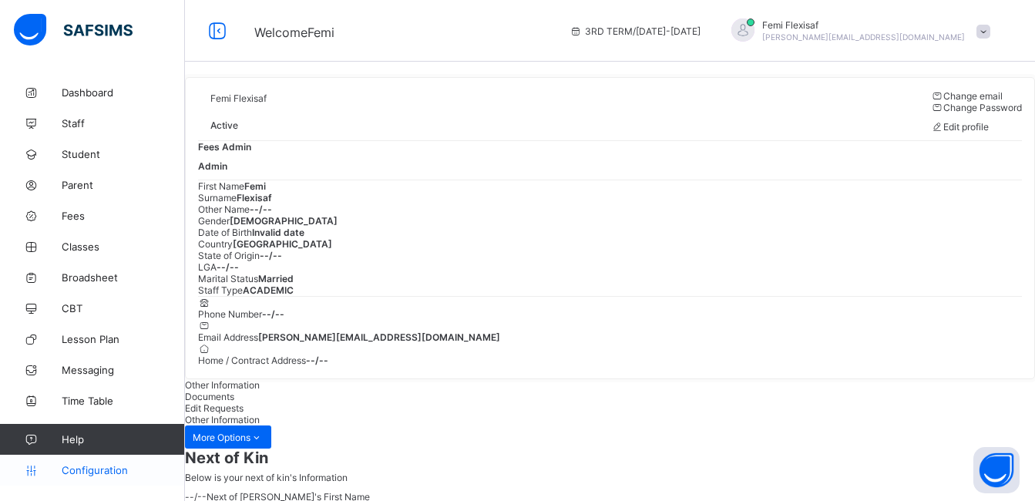
click at [98, 473] on span "Configuration" at bounding box center [123, 470] width 123 height 12
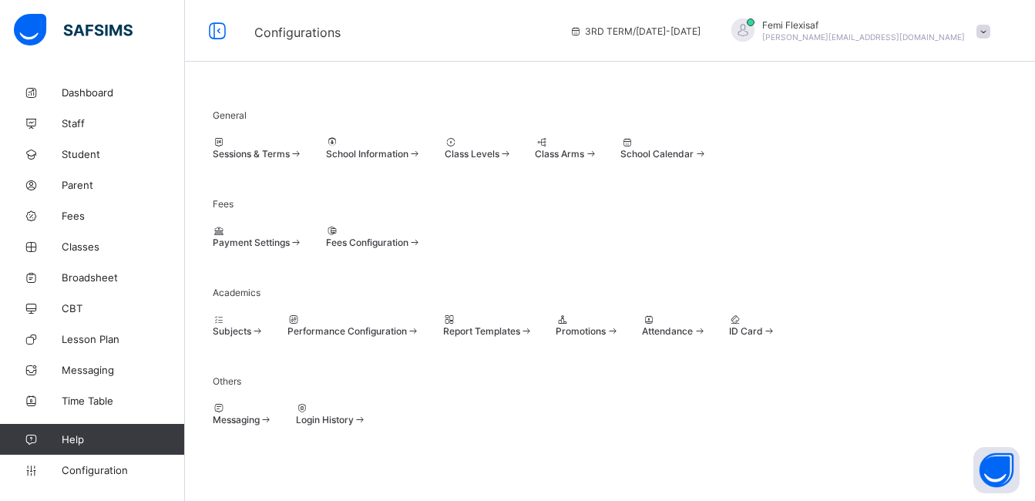
click at [500, 157] on span "Class Levels" at bounding box center [472, 154] width 55 height 12
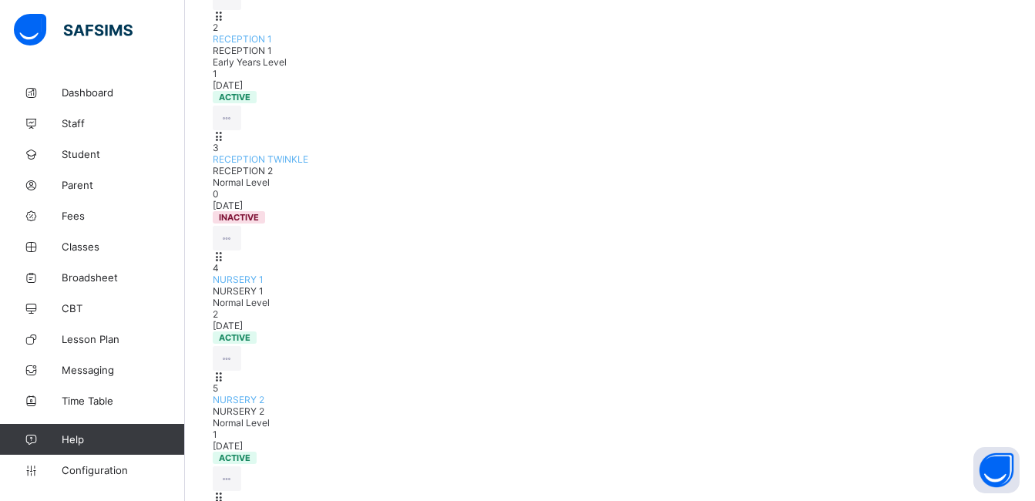
scroll to position [524, 0]
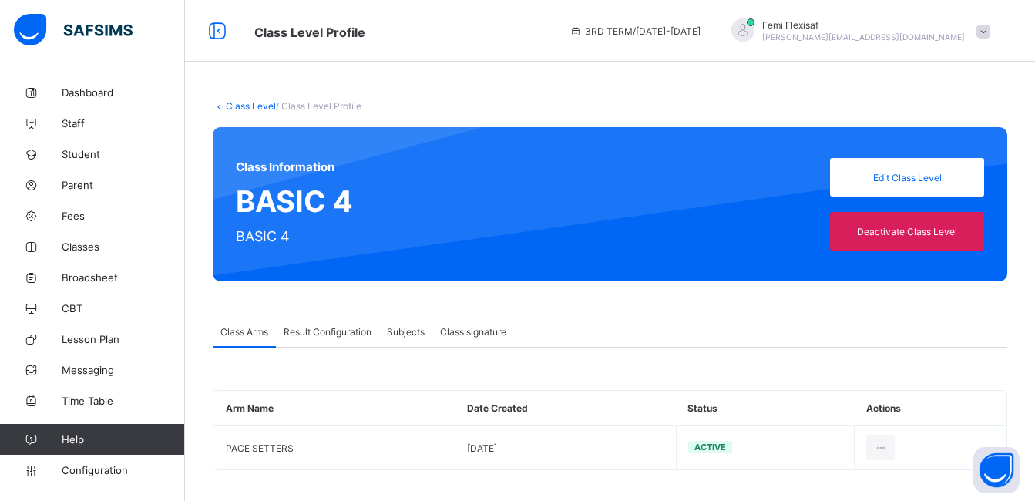
click at [315, 328] on span "Result Configuration" at bounding box center [328, 332] width 88 height 12
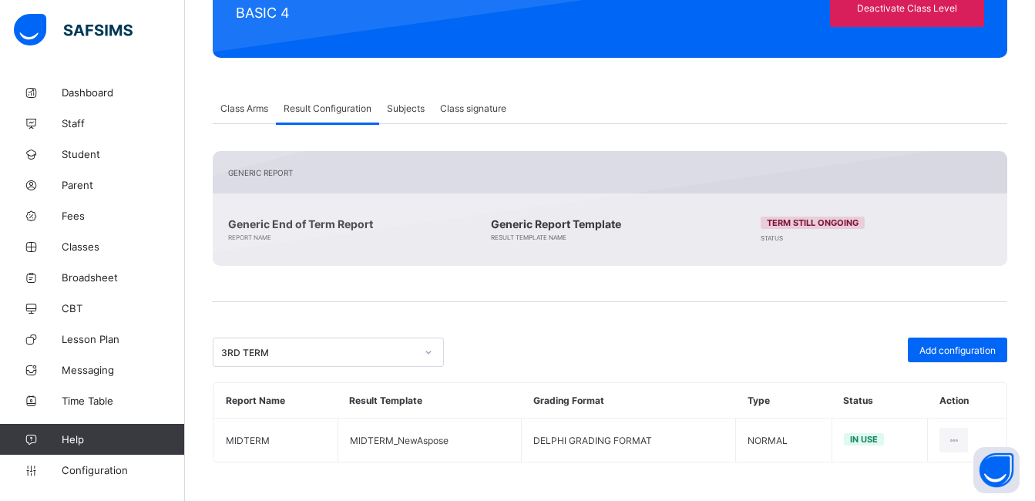
click at [329, 353] on div "3RD TERM" at bounding box center [318, 353] width 194 height 12
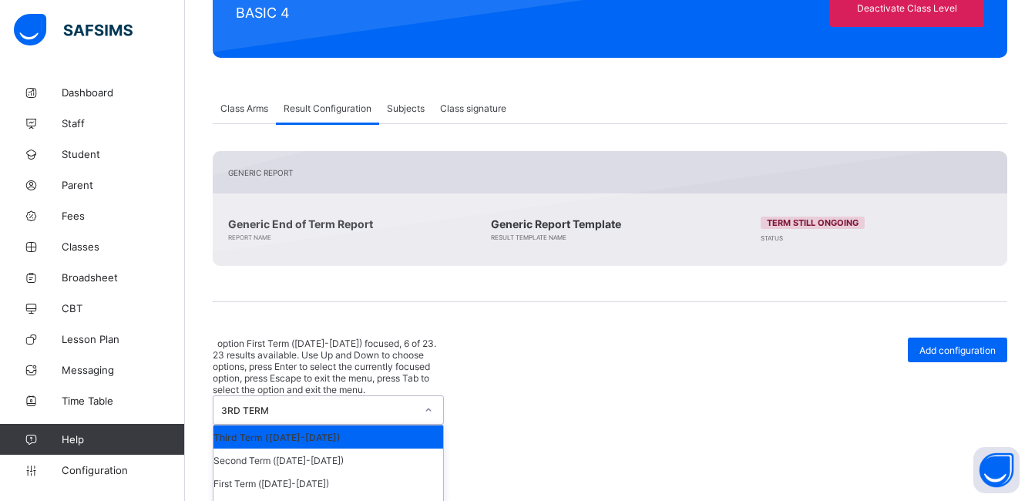
scroll to position [123, 0]
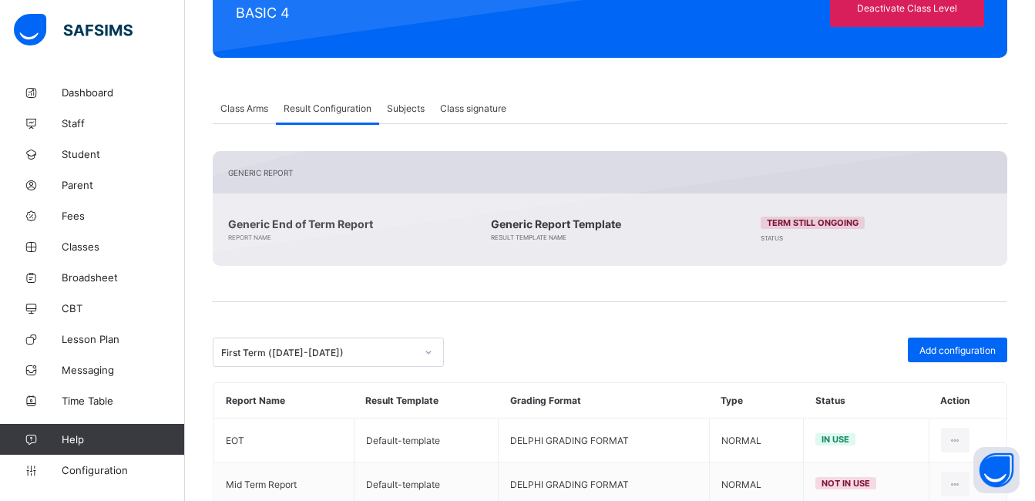
click at [623, 332] on span at bounding box center [610, 322] width 795 height 31
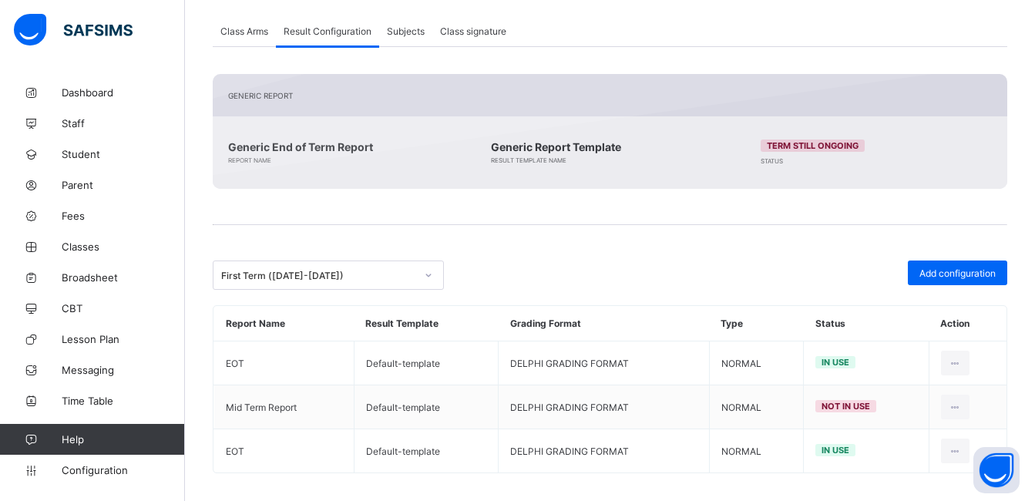
scroll to position [311, 0]
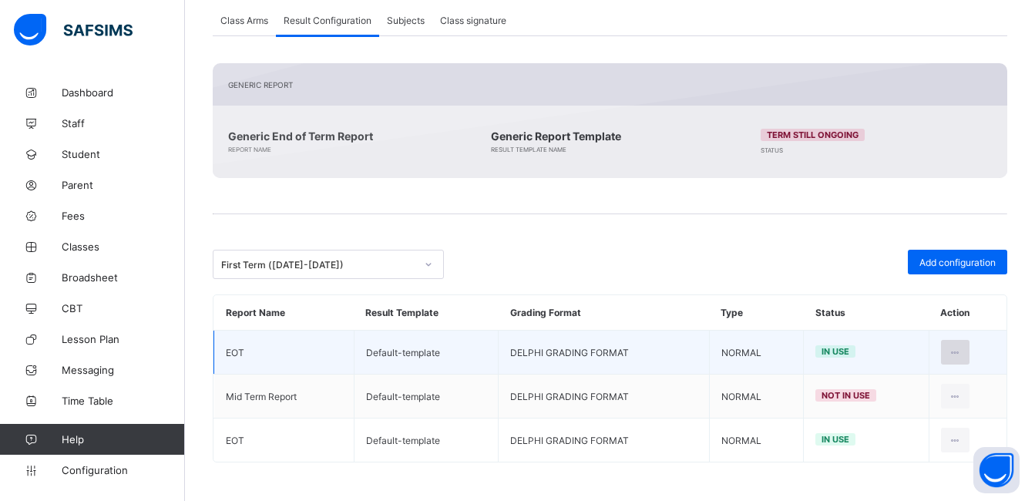
click at [960, 355] on icon at bounding box center [955, 353] width 13 height 12
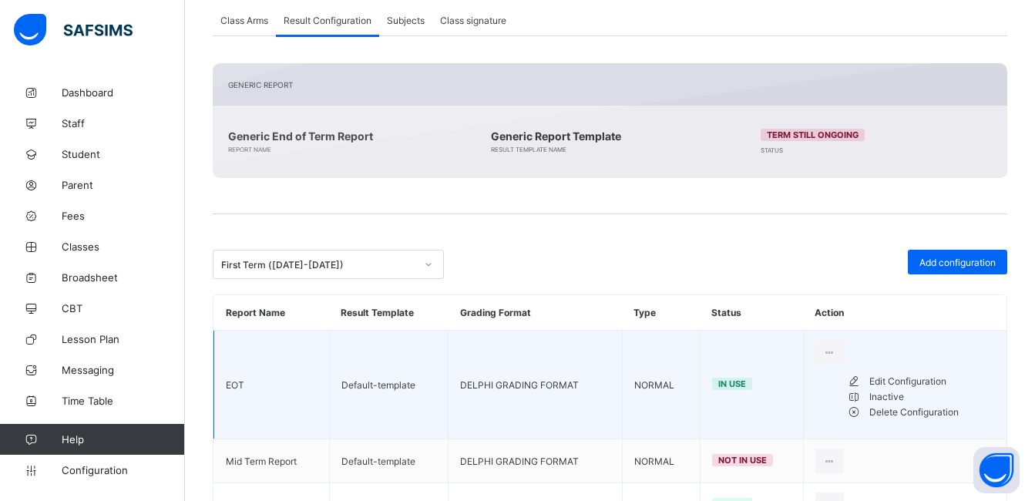
click at [905, 420] on div "Delete Configuration" at bounding box center [933, 412] width 126 height 15
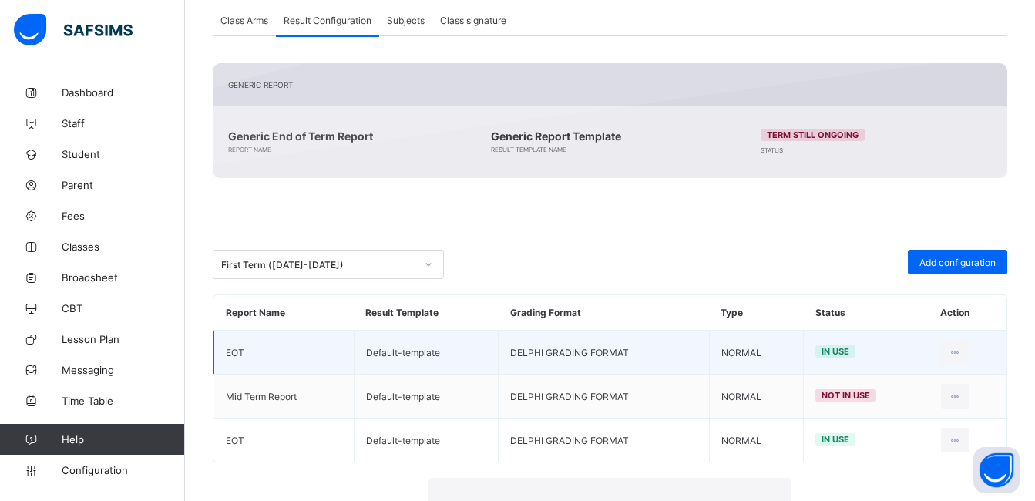
click at [762, 493] on div "×" at bounding box center [769, 506] width 15 height 26
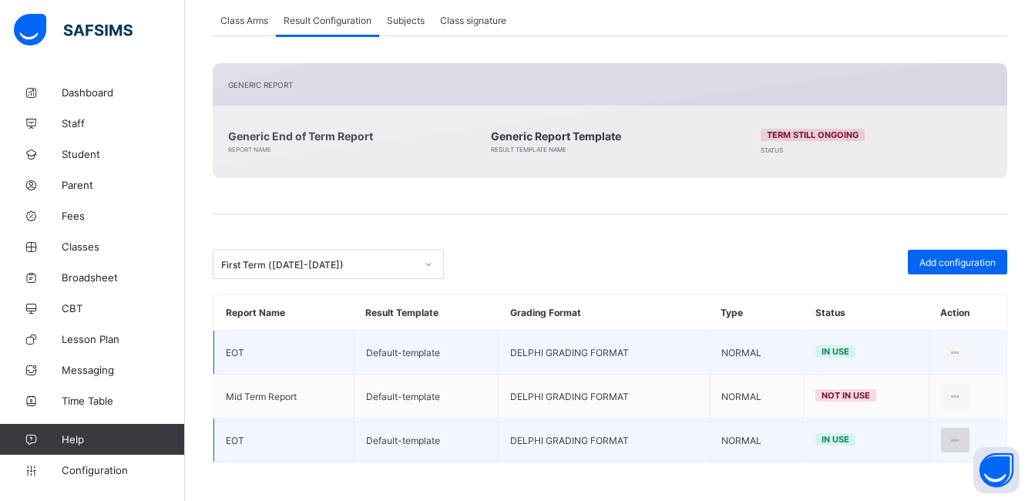
click at [962, 443] on icon at bounding box center [955, 441] width 13 height 12
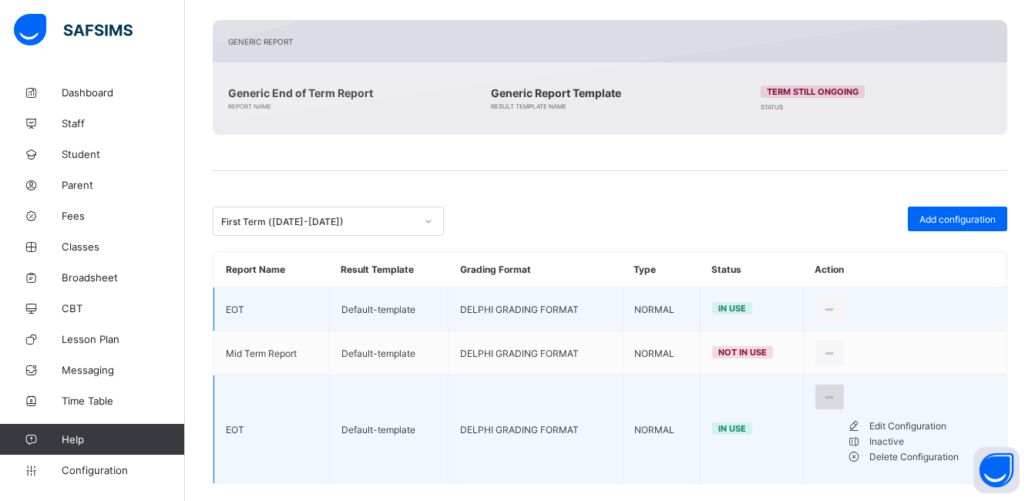
scroll to position [355, 0]
click at [896, 464] on div "Delete Configuration" at bounding box center [933, 456] width 126 height 15
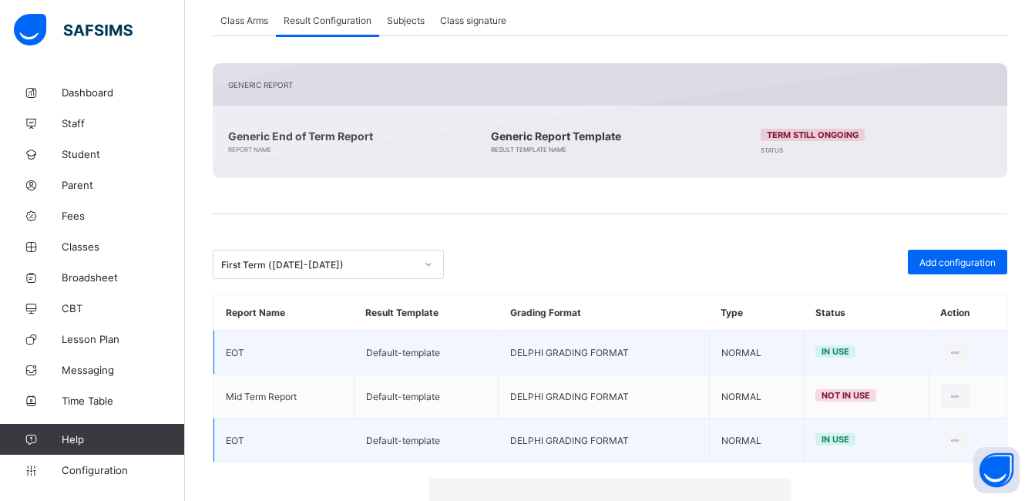
click at [762, 493] on div "×" at bounding box center [769, 506] width 15 height 26
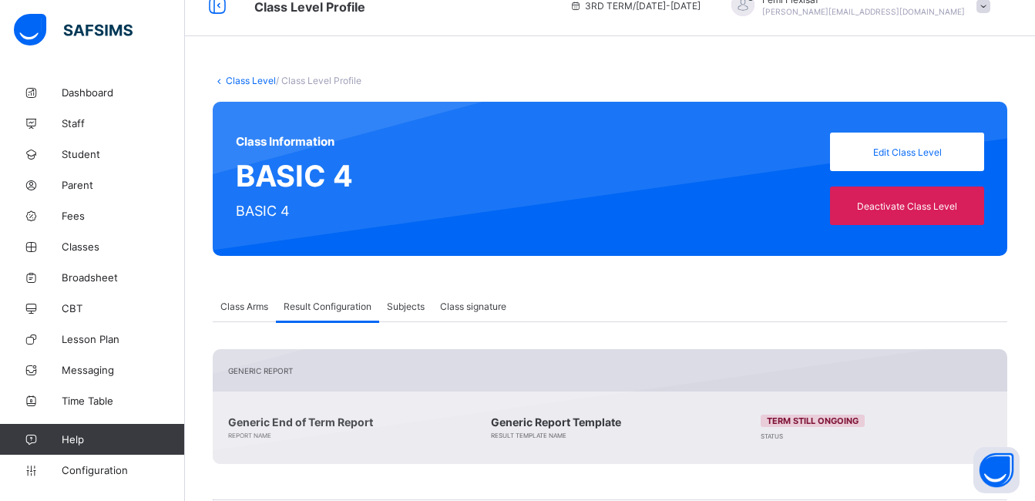
scroll to position [20, 0]
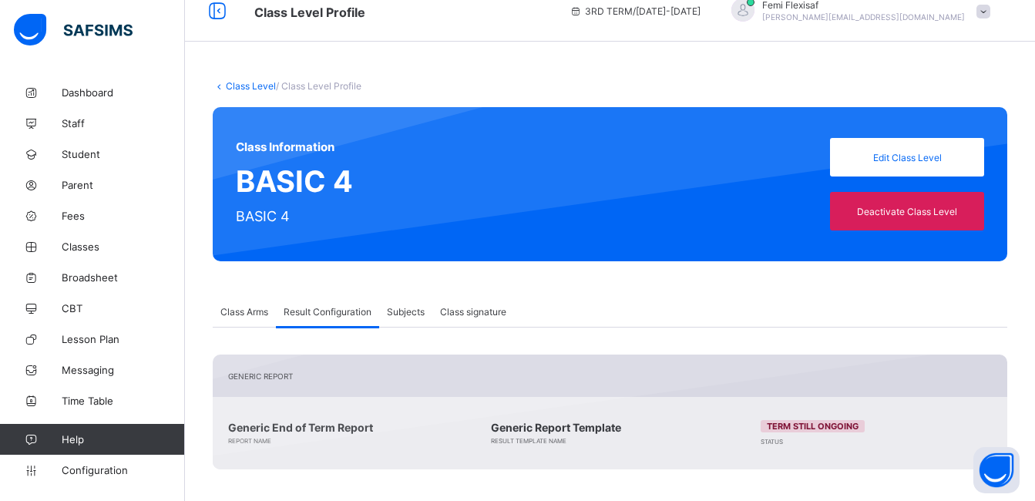
click at [991, 13] on span at bounding box center [984, 12] width 14 height 14
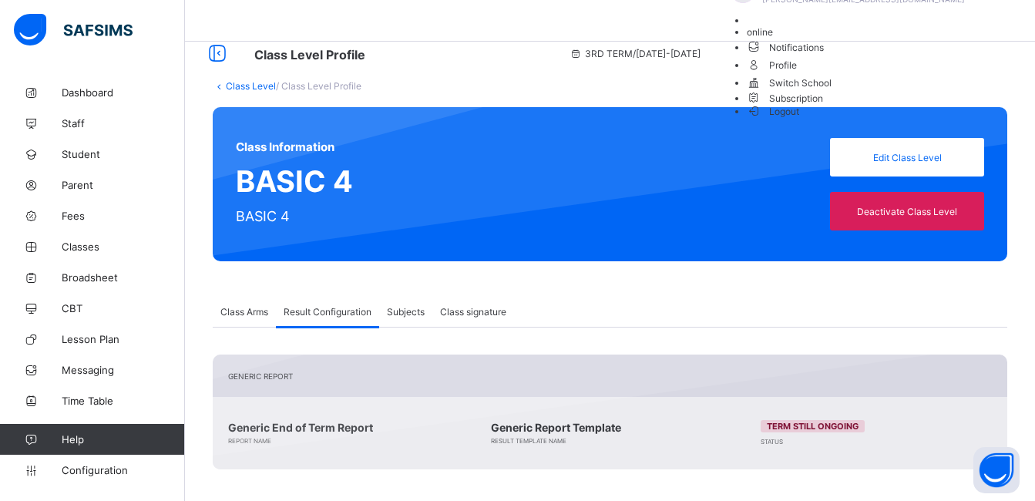
click at [800, 119] on span "Logout" at bounding box center [773, 111] width 53 height 16
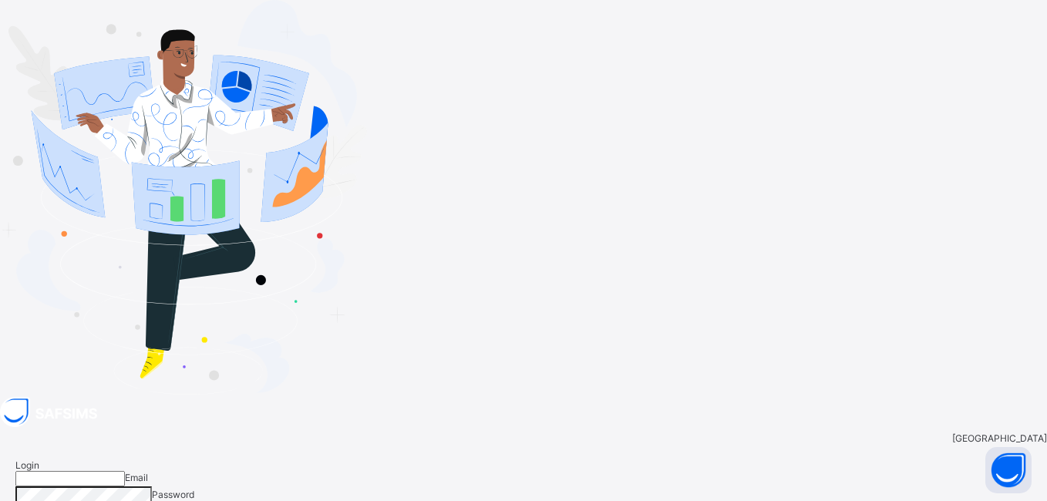
type input "**********"
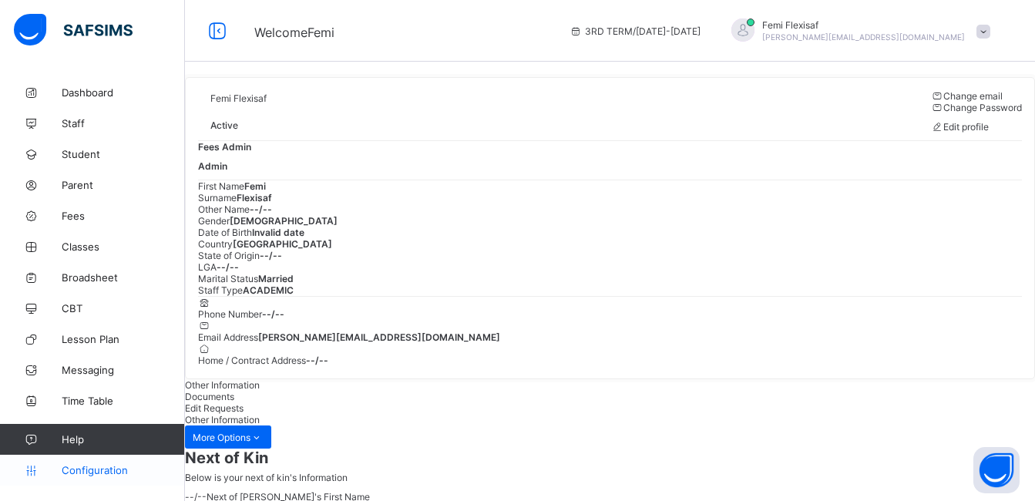
click at [111, 469] on span "Configuration" at bounding box center [123, 470] width 123 height 12
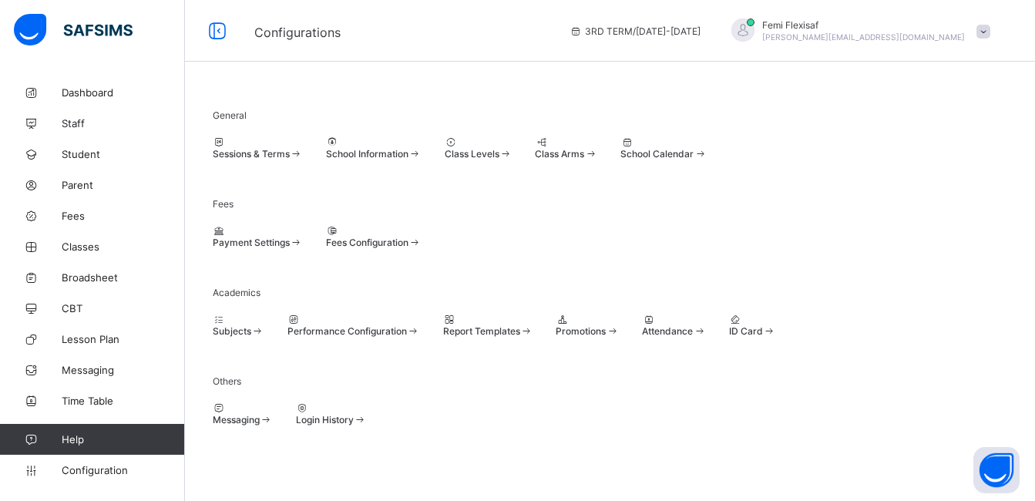
click at [500, 157] on span "Class Levels" at bounding box center [472, 154] width 55 height 12
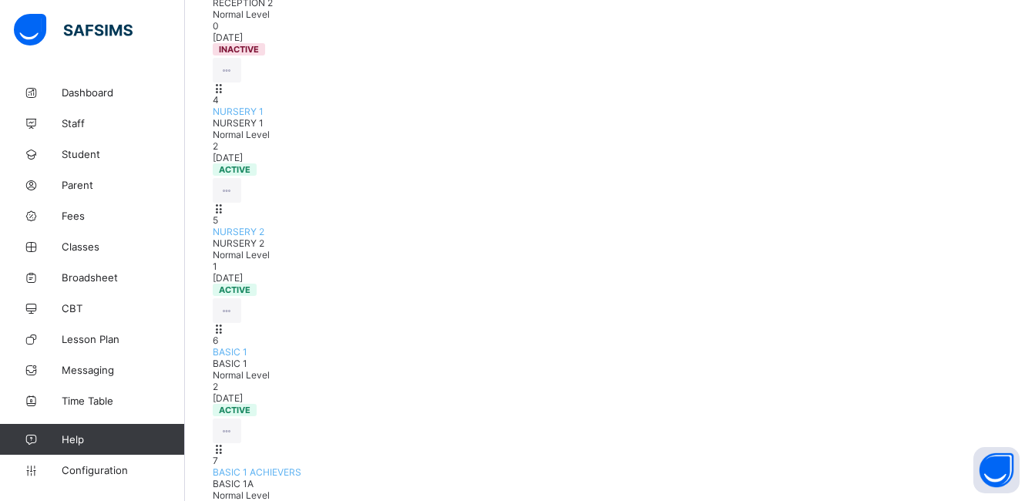
scroll to position [524, 0]
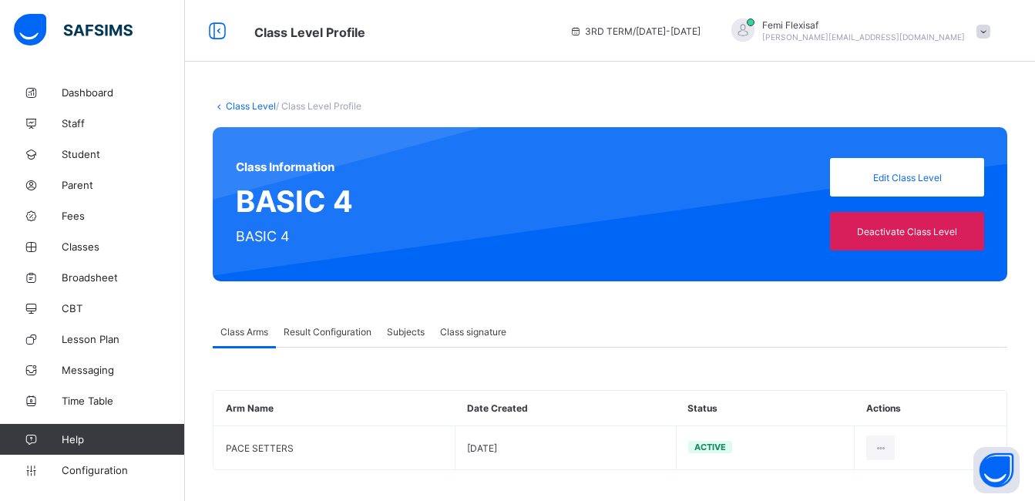
click at [308, 338] on div "Result Configuration" at bounding box center [327, 331] width 103 height 31
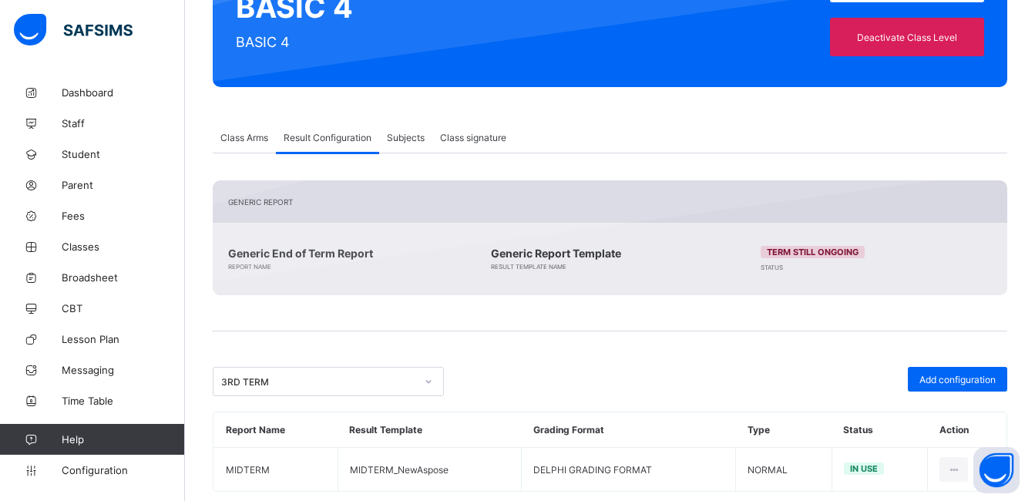
scroll to position [193, 0]
